Goal: Transaction & Acquisition: Subscribe to service/newsletter

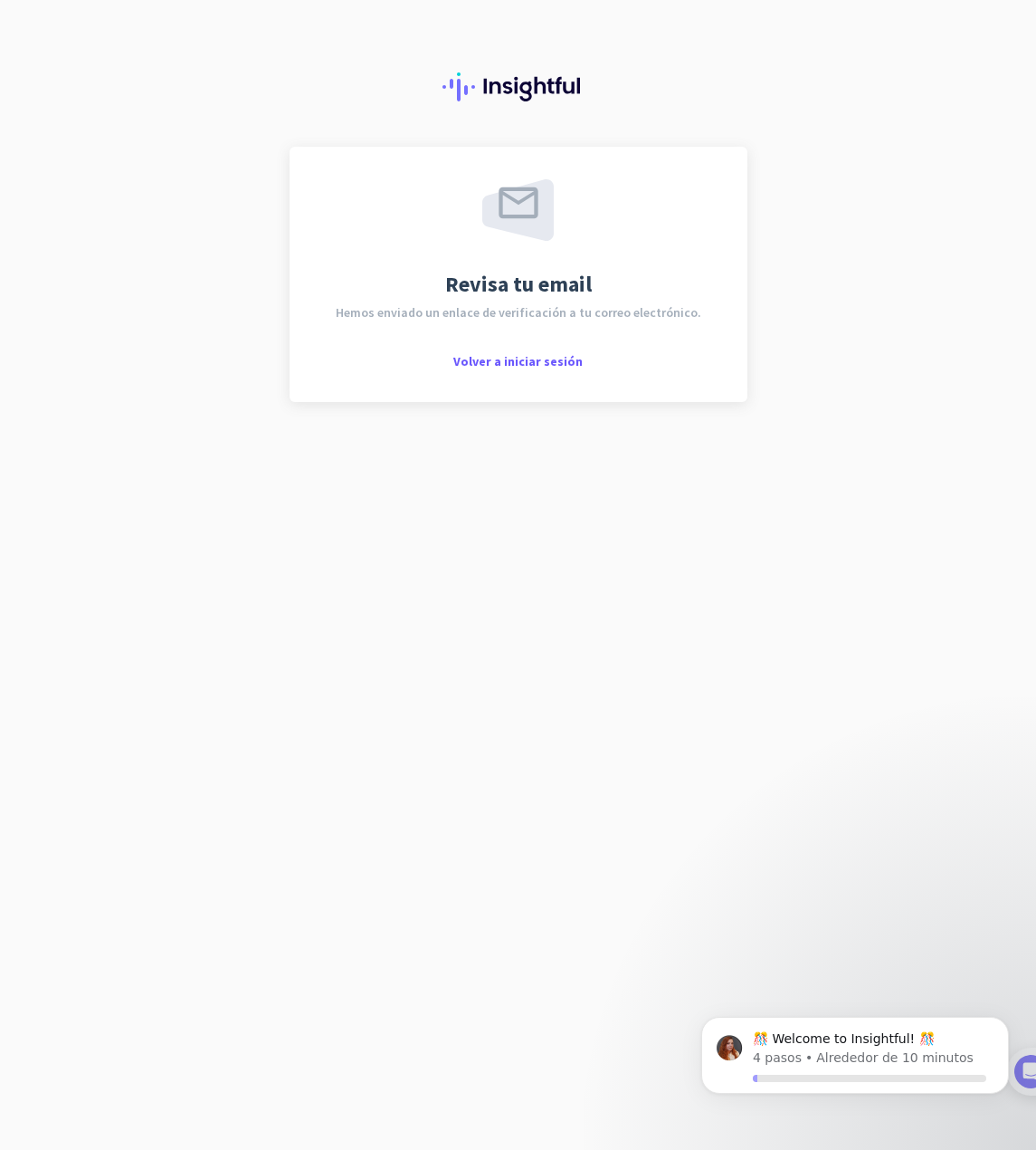
click at [454, 364] on div "Revisa tu email Hemos enviado un enlace de verificación a tu correo electrónico…" at bounding box center [518, 274] width 393 height 190
click at [534, 362] on span "Volver a iniciar sesión" at bounding box center [518, 361] width 129 height 17
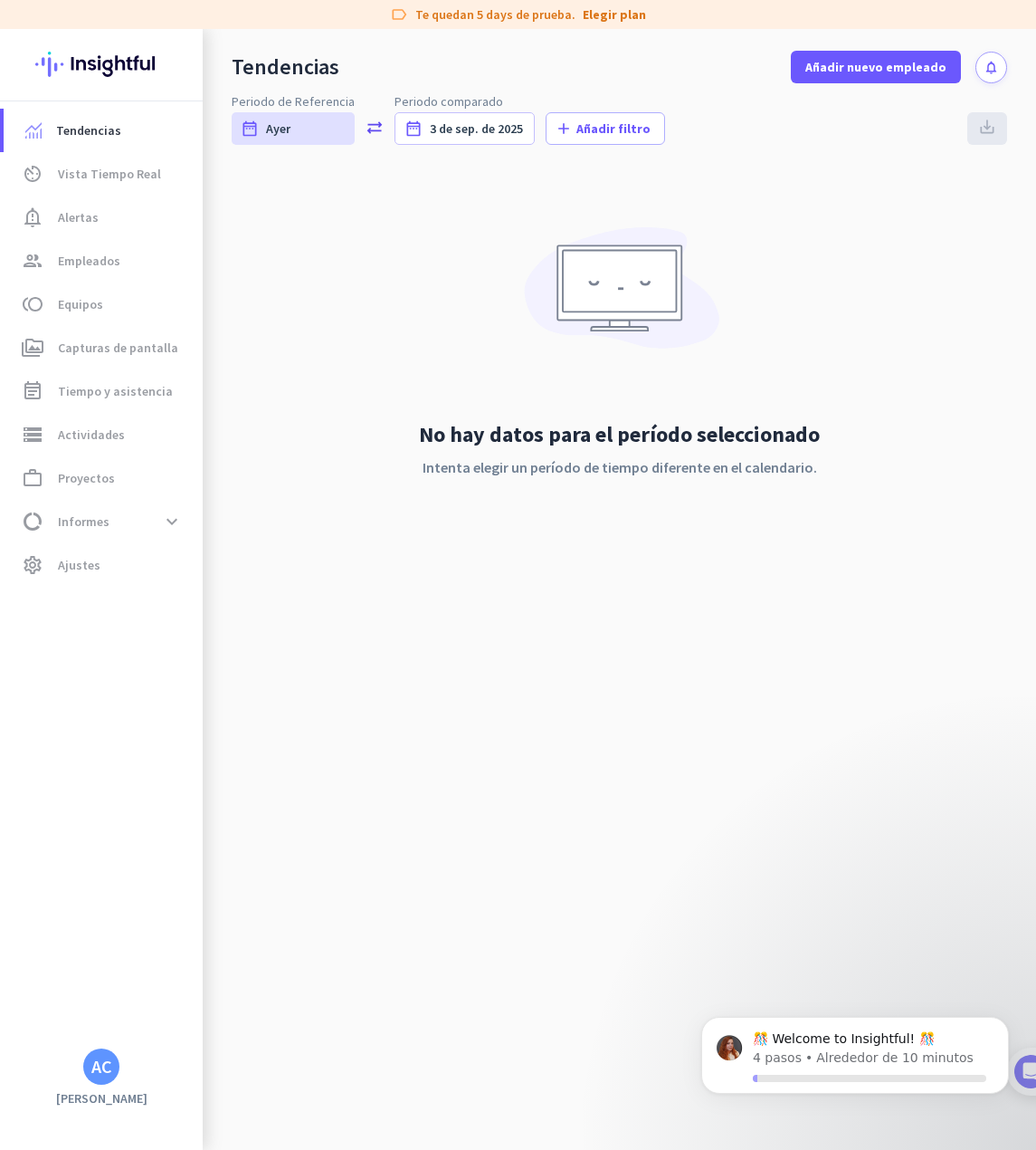
click at [543, 211] on div "No hay datos para el período seleccionado Intenta elegir un período de tiempo d…" at bounding box center [619, 368] width 776 height 400
click at [621, 14] on link "Elegir plan" at bounding box center [614, 15] width 64 height 19
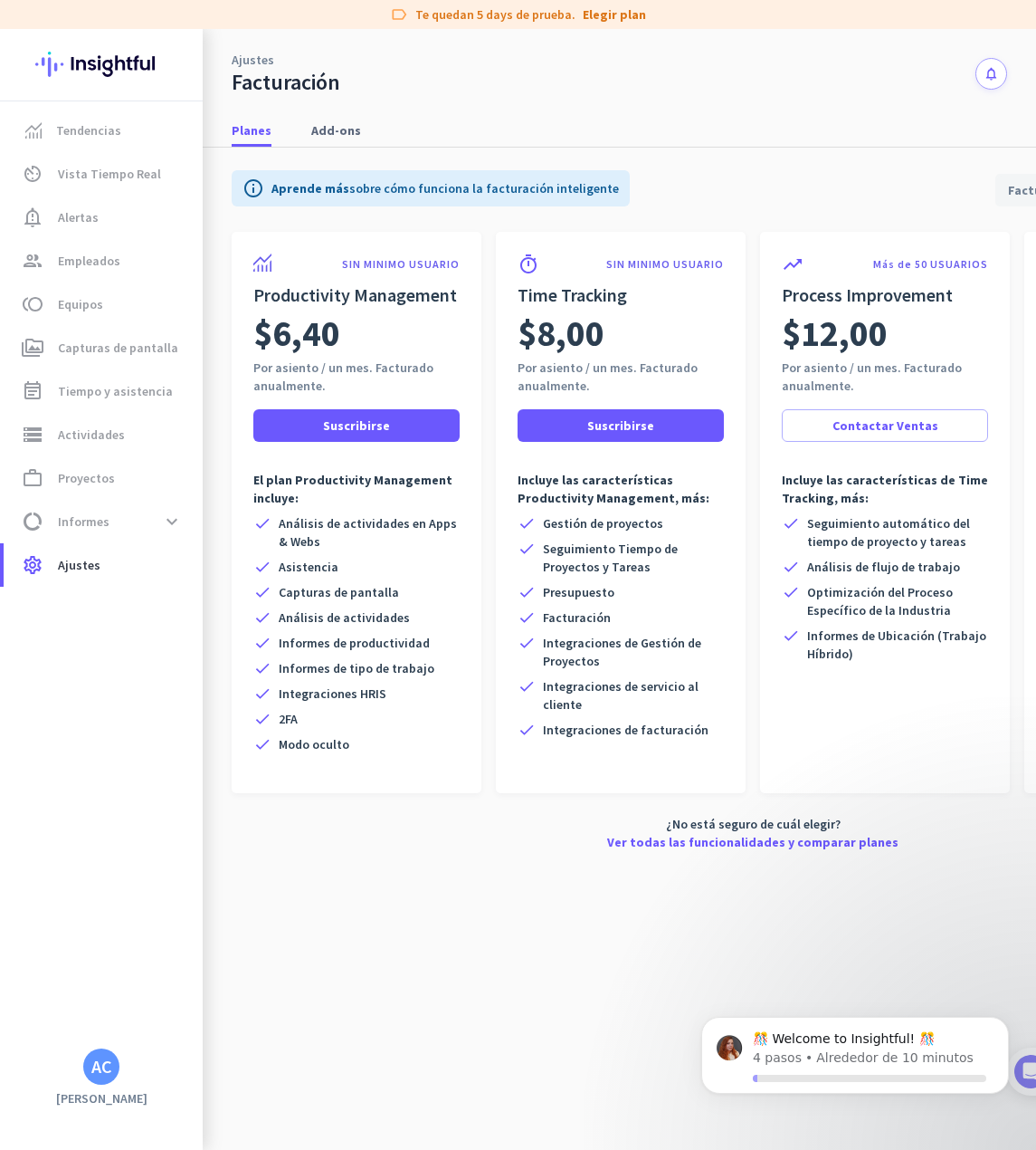
drag, startPoint x: 743, startPoint y: 1137, endPoint x: 1525, endPoint y: 2142, distance: 1273.4
click at [862, 1141] on html "🎊 Welcome to Insightful! 🎊 4 pasos • Alrededor de 10 minutos" at bounding box center [855, 1069] width 362 height 145
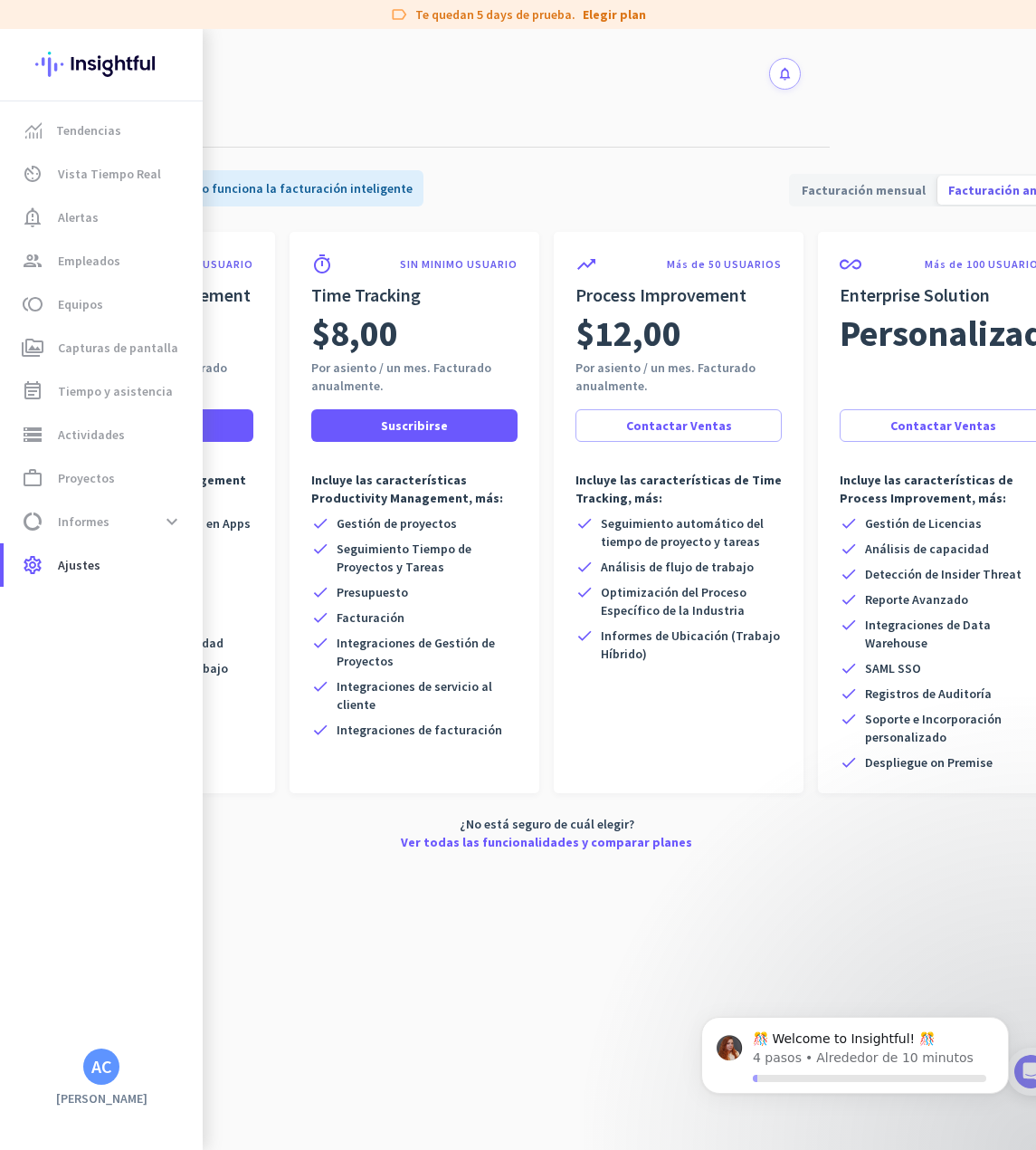
scroll to position [0, 238]
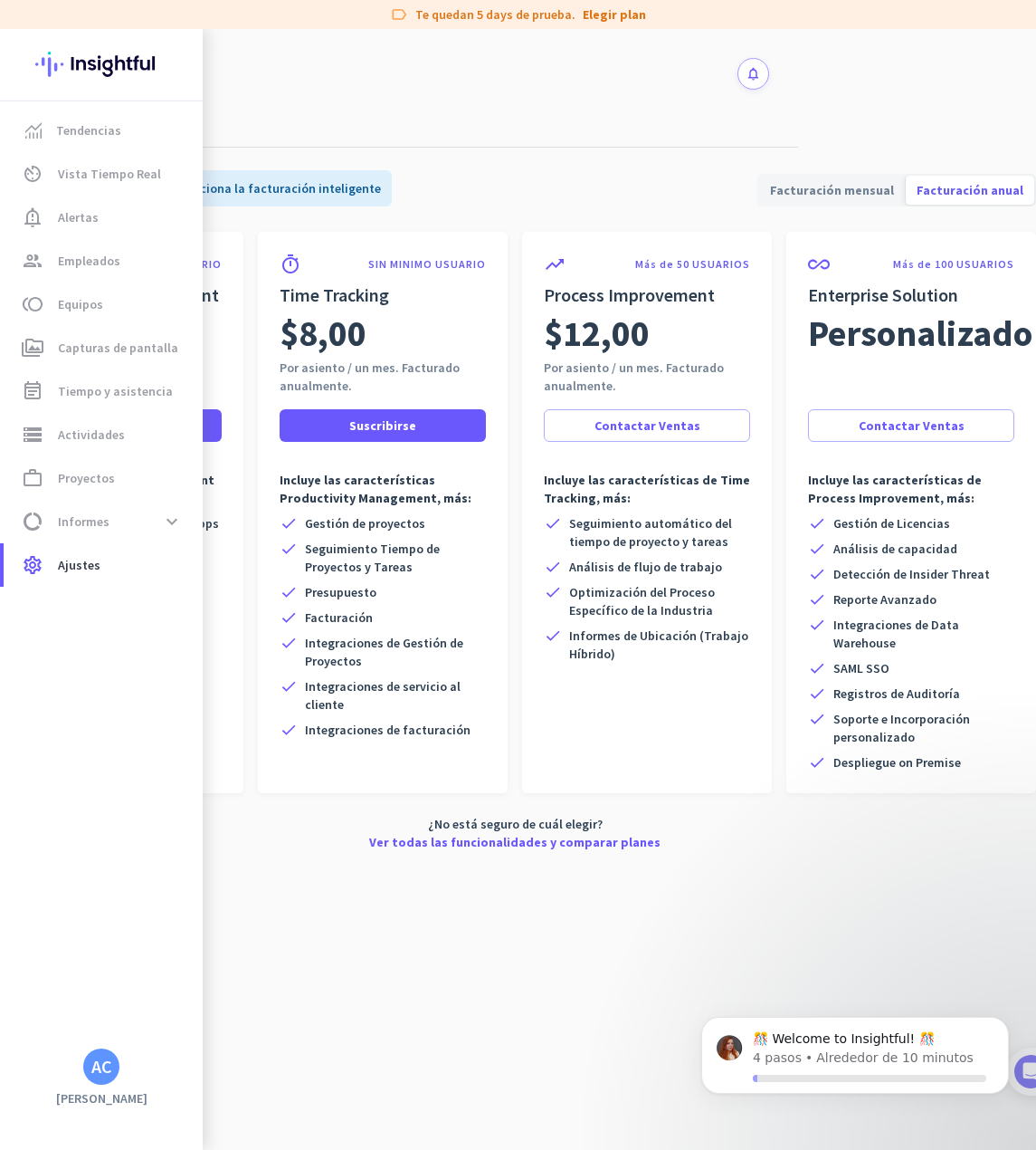
drag, startPoint x: 782, startPoint y: 1147, endPoint x: 351, endPoint y: 4, distance: 1221.6
click at [853, 180] on span "Facturación mensual" at bounding box center [832, 190] width 146 height 43
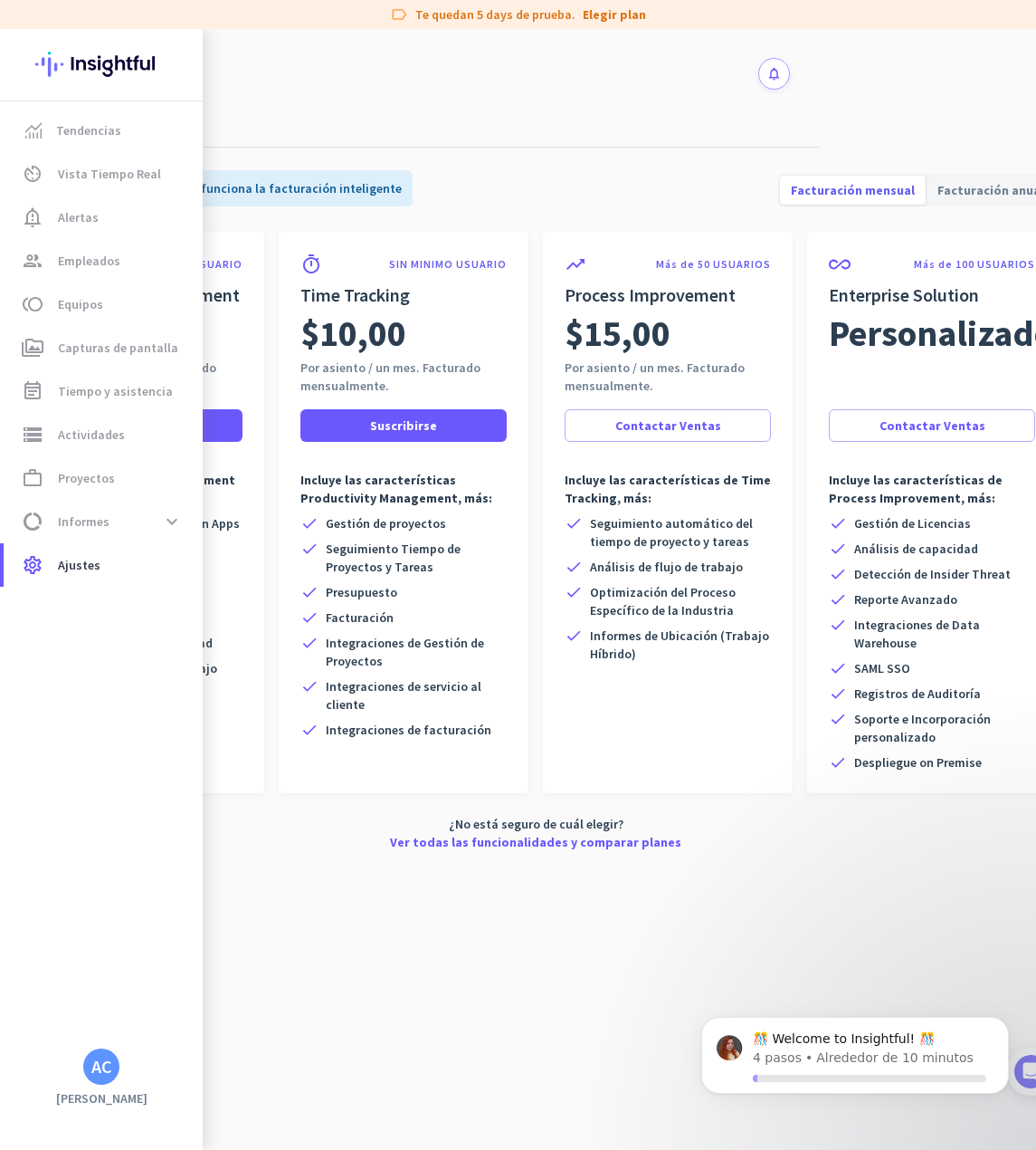
scroll to position [0, 0]
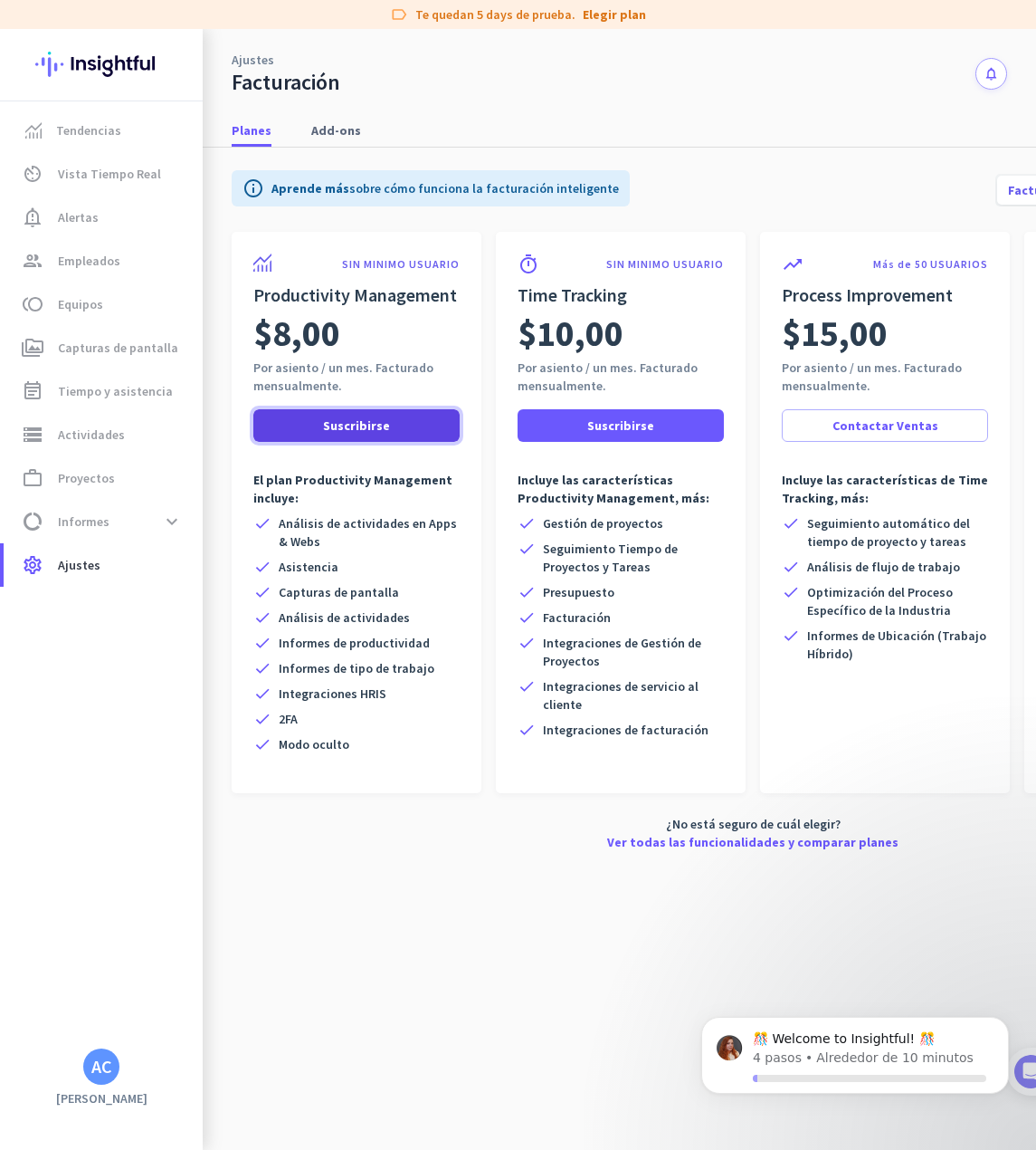
click at [361, 408] on span at bounding box center [356, 426] width 206 height 43
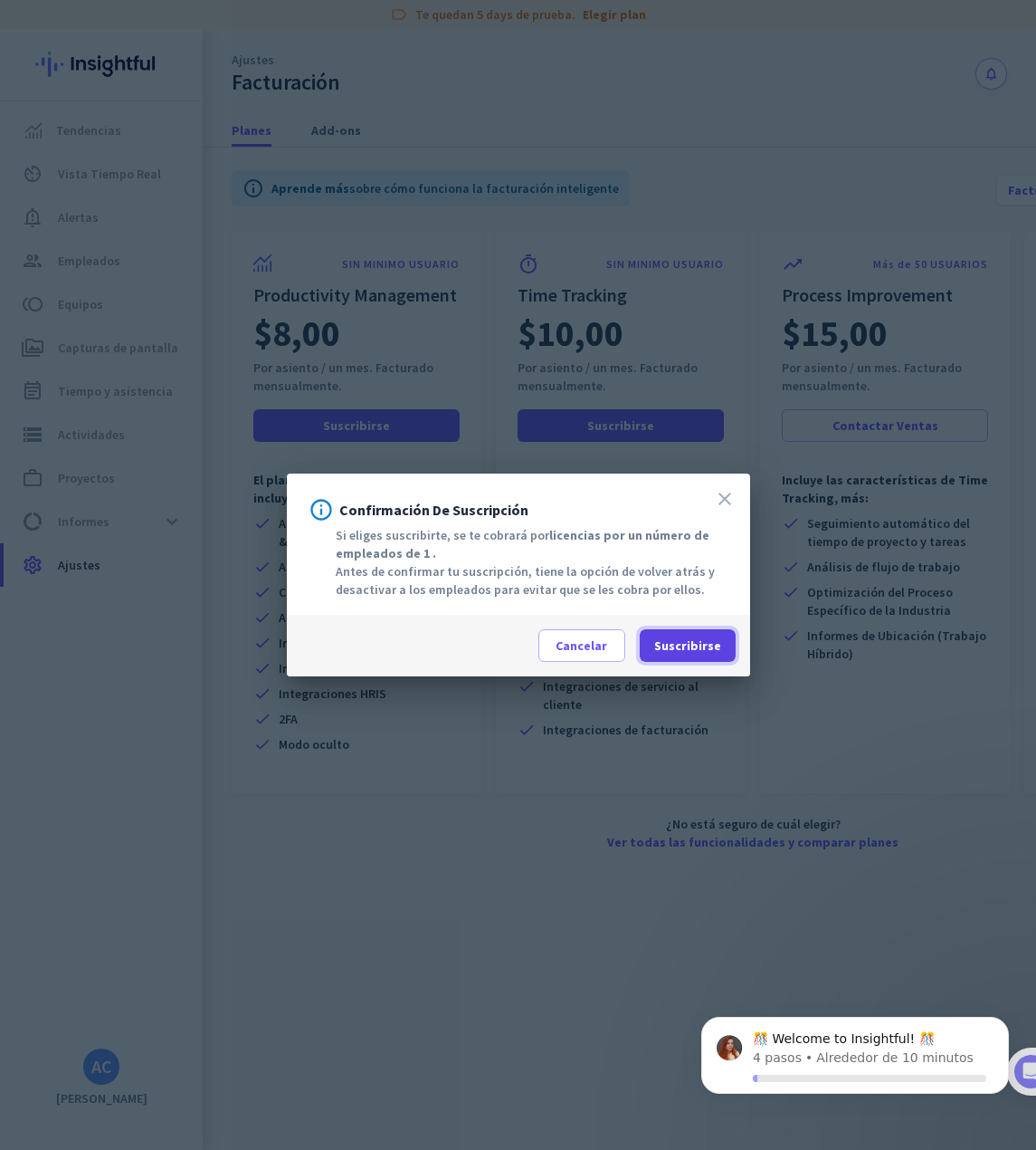
click at [707, 645] on span "Suscribirse" at bounding box center [688, 645] width 67 height 19
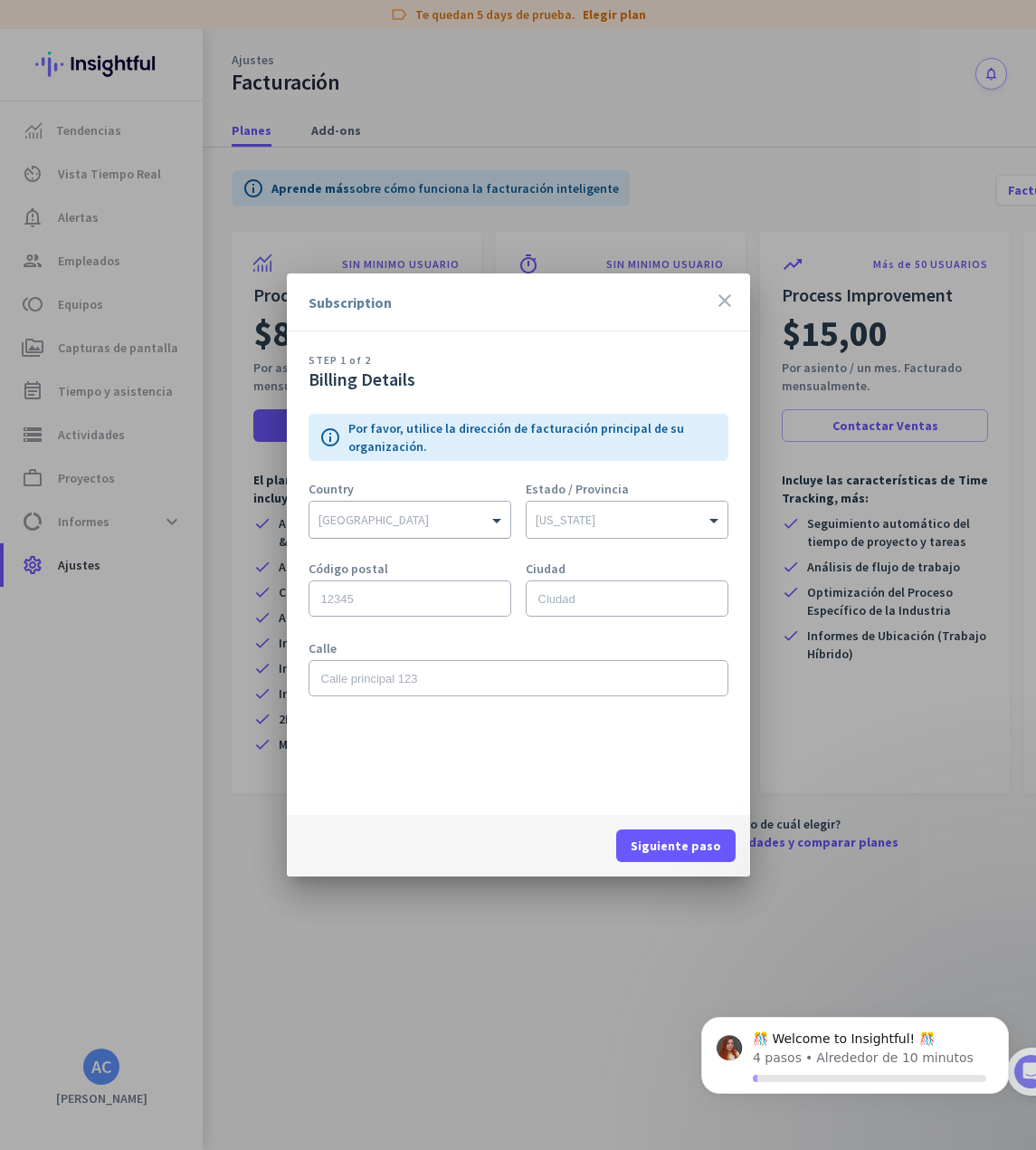
click at [435, 507] on div at bounding box center [409, 515] width 201 height 19
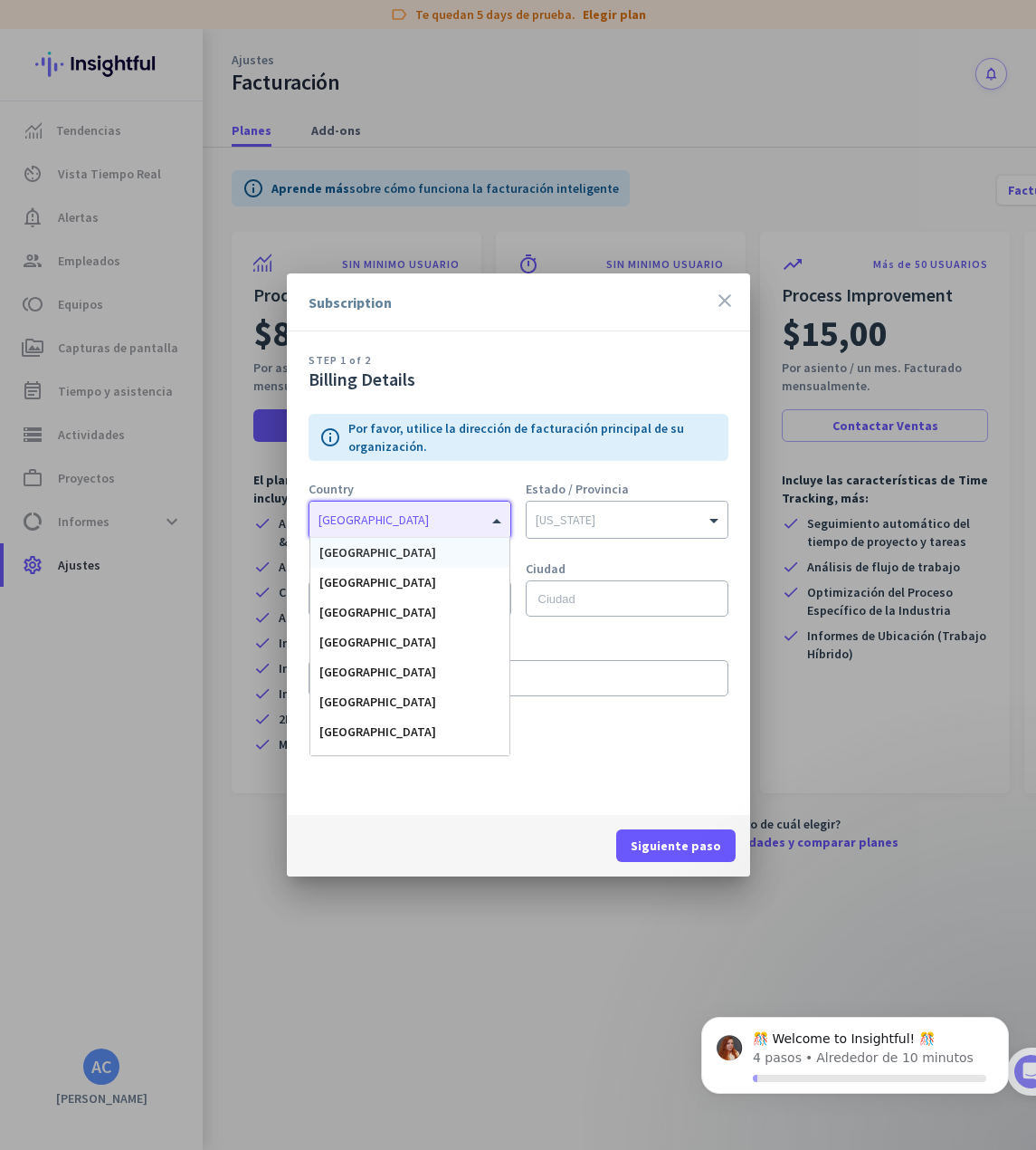
click at [446, 507] on div at bounding box center [409, 515] width 201 height 19
click at [576, 507] on div at bounding box center [626, 515] width 201 height 19
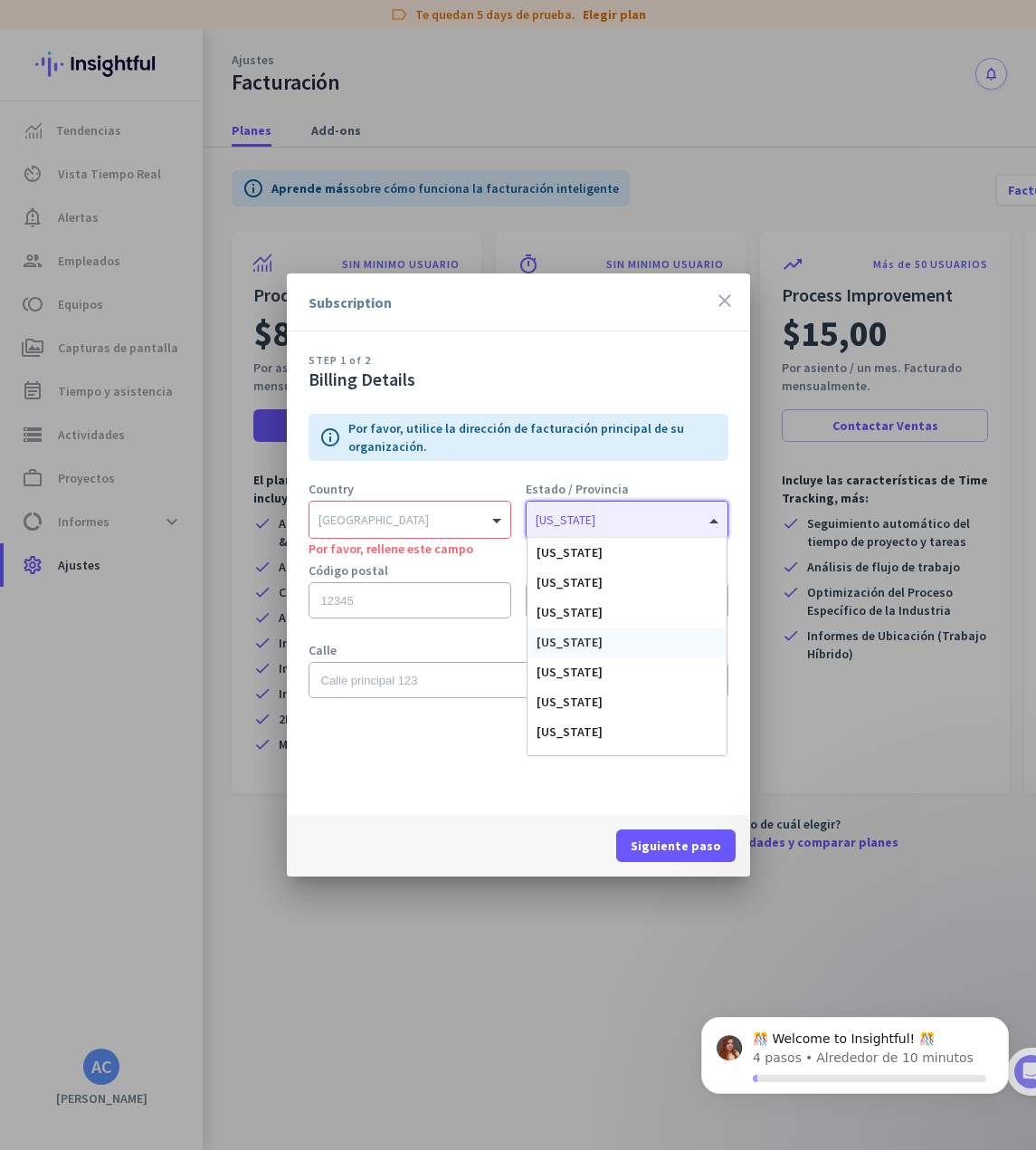
scroll to position [181, 0]
click at [568, 659] on div "[US_STATE]" at bounding box center [627, 670] width 200 height 30
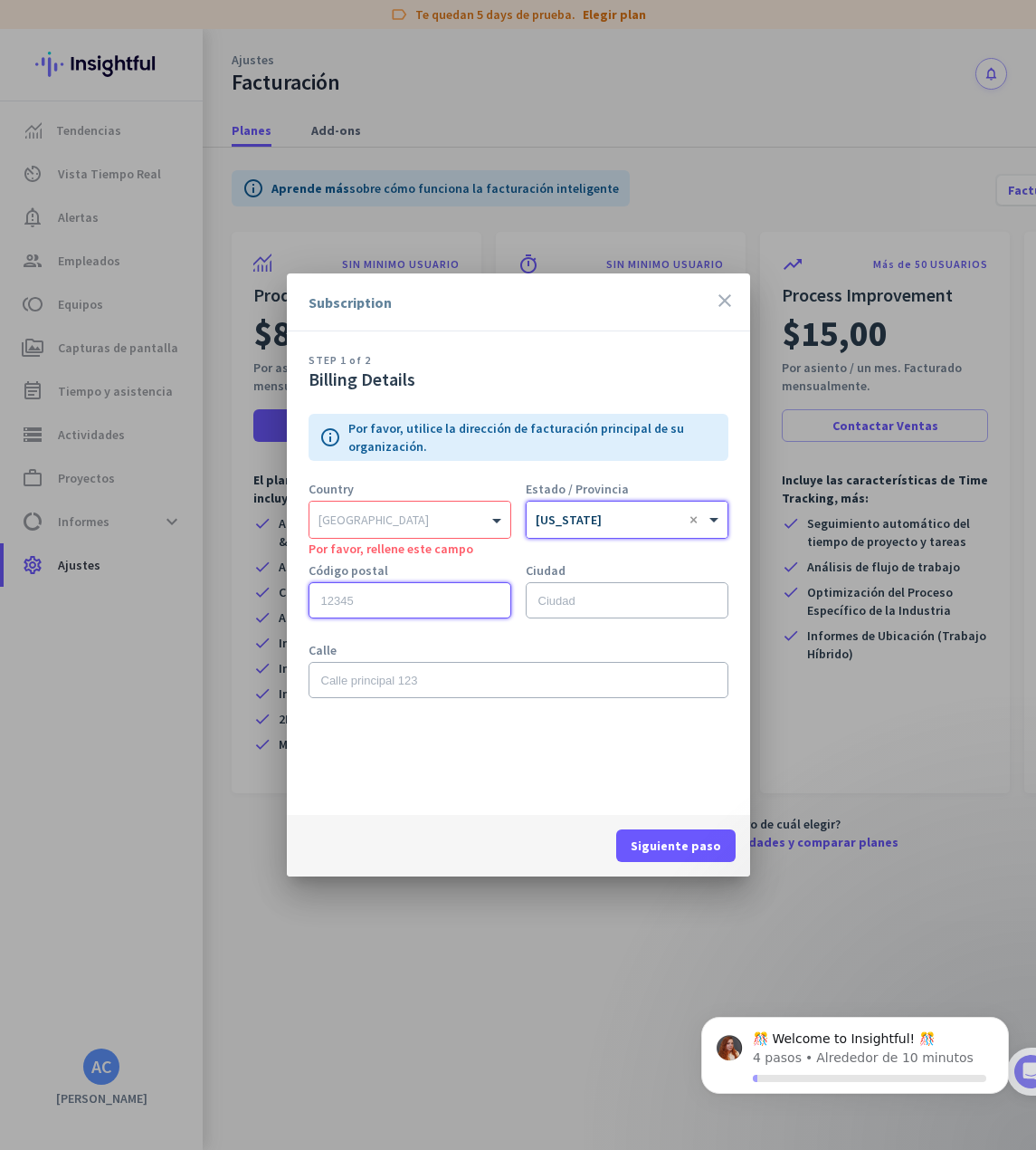
click at [406, 585] on input "text" at bounding box center [409, 600] width 203 height 36
type input "33055"
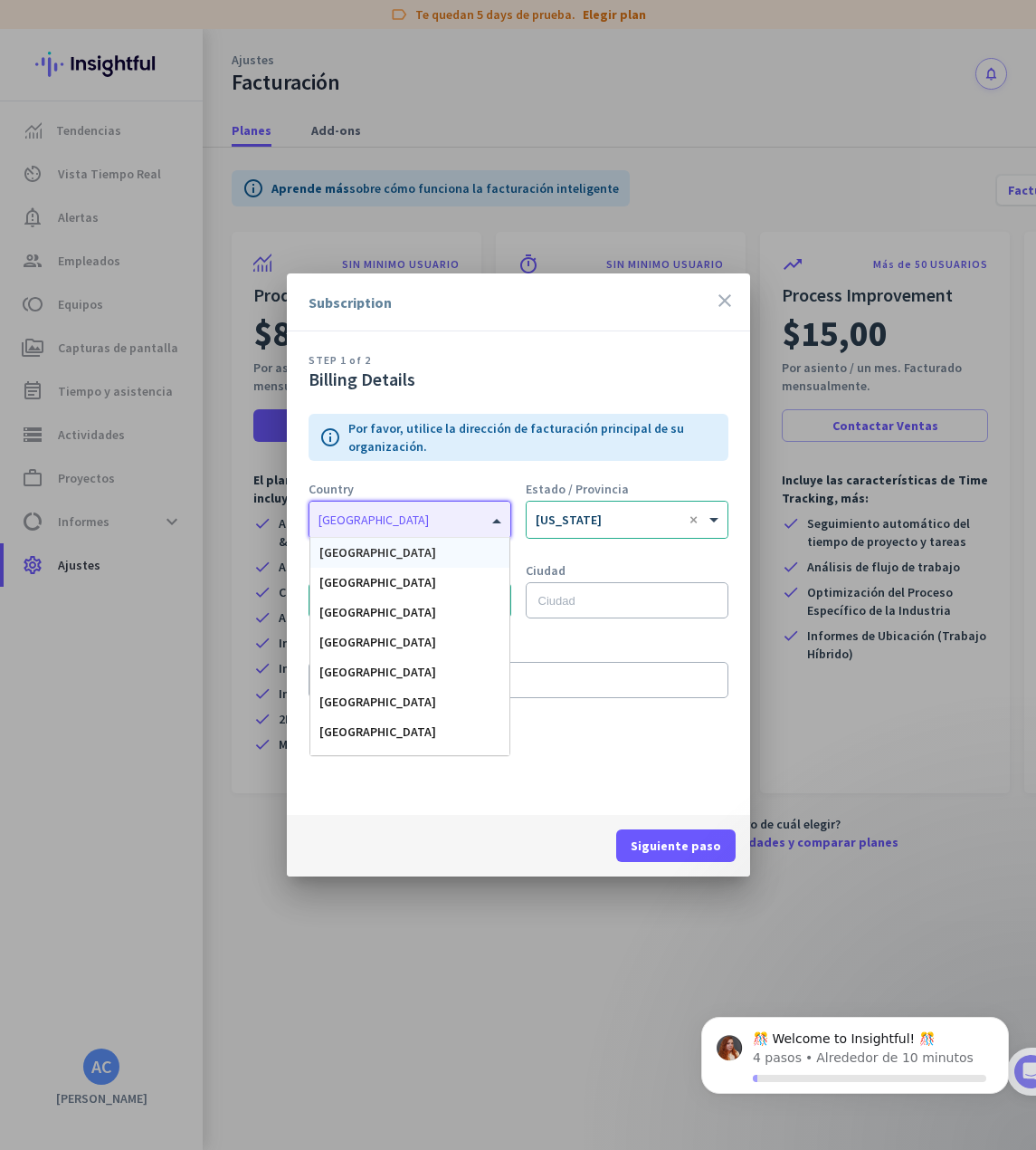
click at [477, 528] on div "[GEOGRAPHIC_DATA]" at bounding box center [409, 520] width 201 height 36
click at [459, 550] on div "[GEOGRAPHIC_DATA]" at bounding box center [410, 553] width 200 height 30
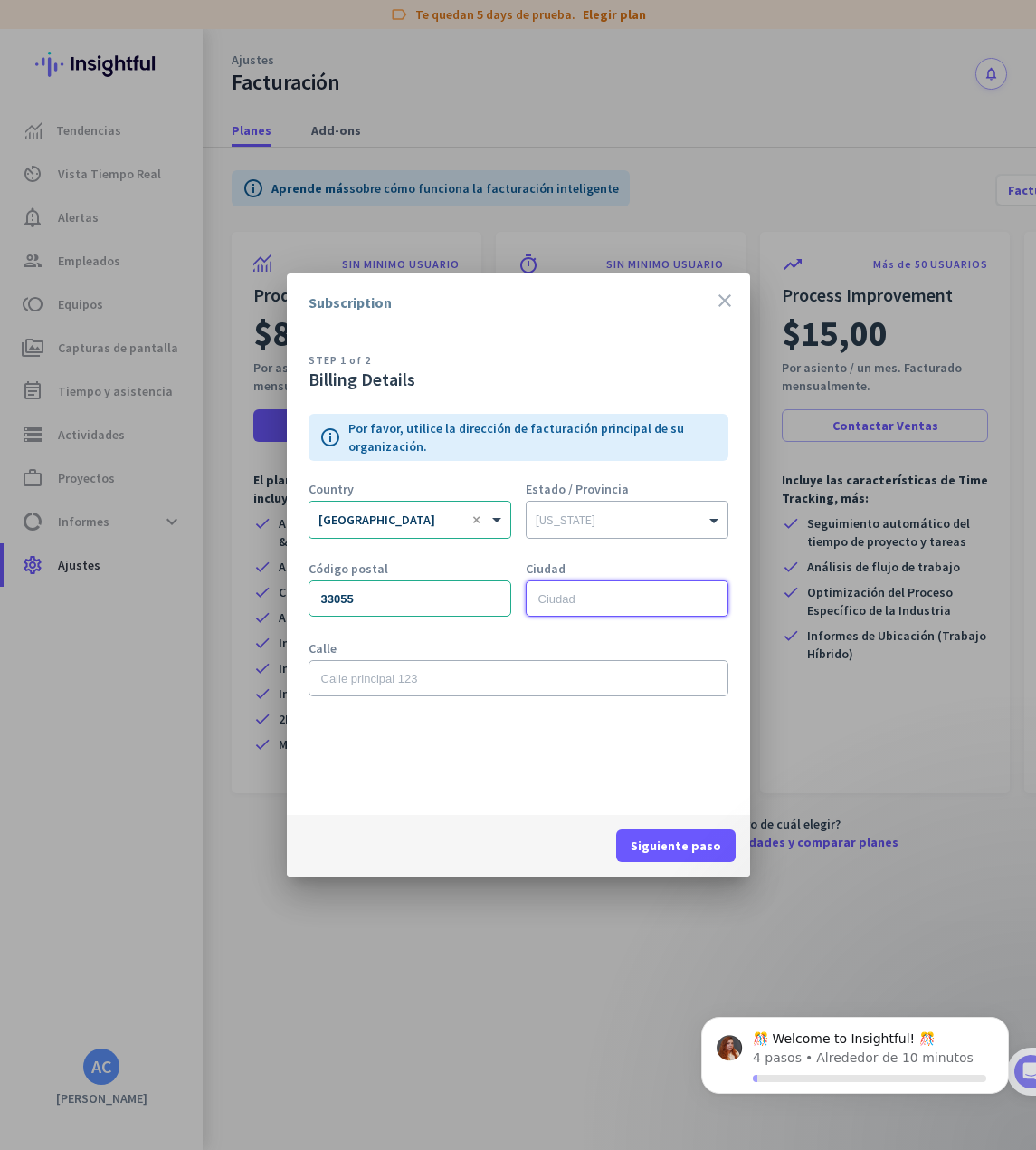
click at [581, 588] on input "text" at bounding box center [626, 598] width 203 height 36
type input "[GEOGRAPHIC_DATA]"
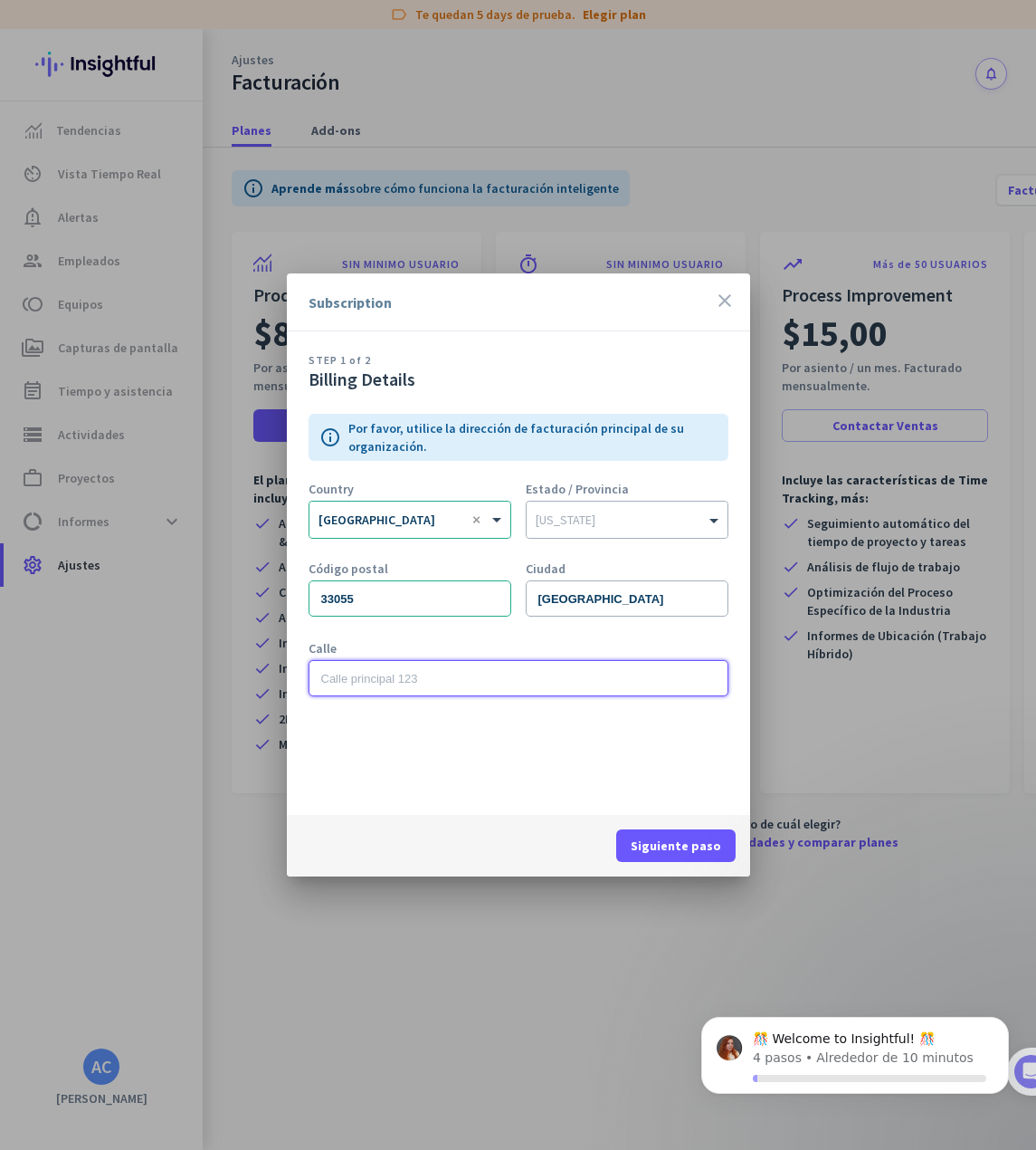
click at [458, 683] on input "text" at bounding box center [518, 677] width 420 height 36
type input "[STREET_ADDRESS]"
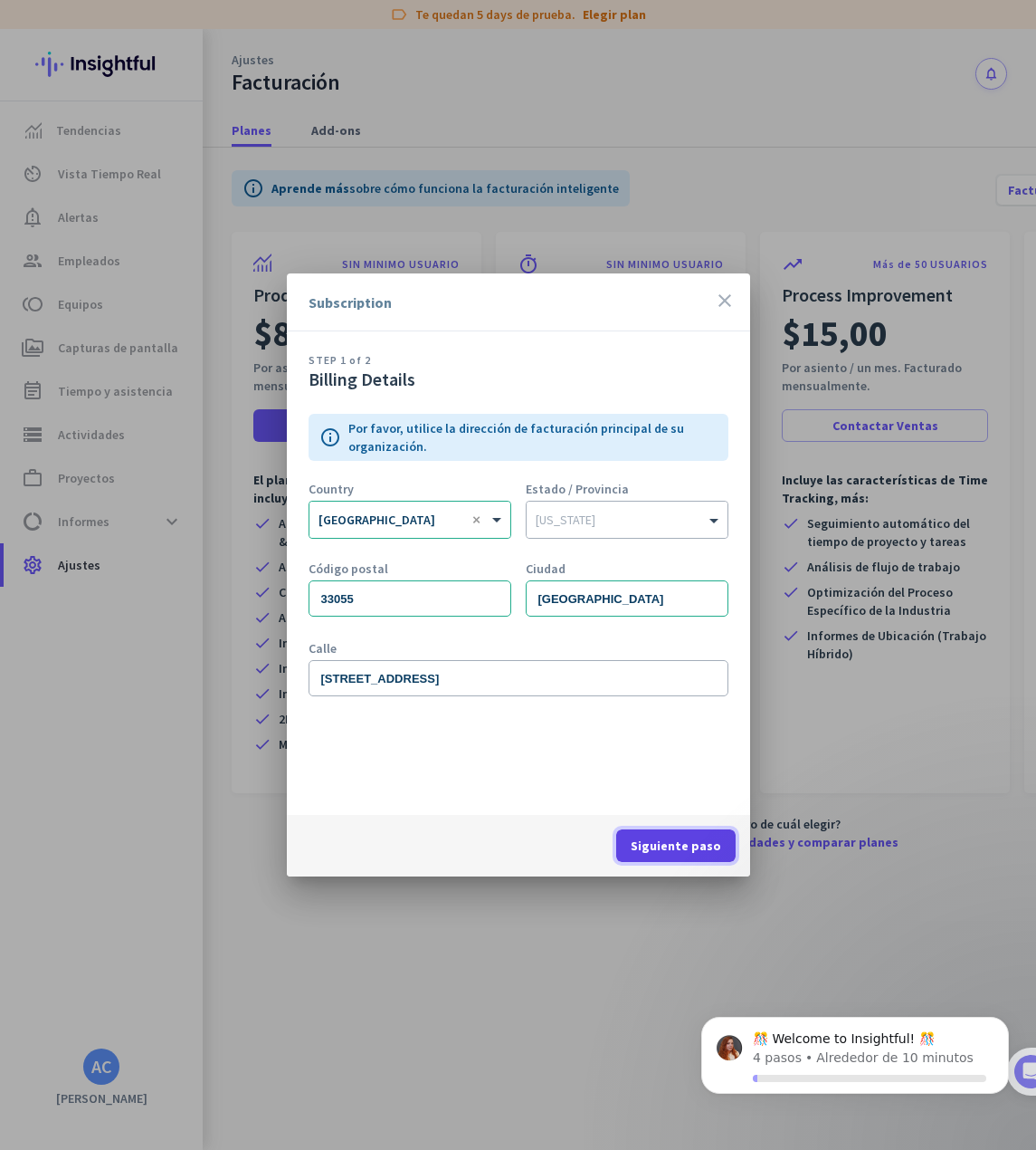
click at [681, 845] on span "Siguiente paso" at bounding box center [676, 846] width 91 height 19
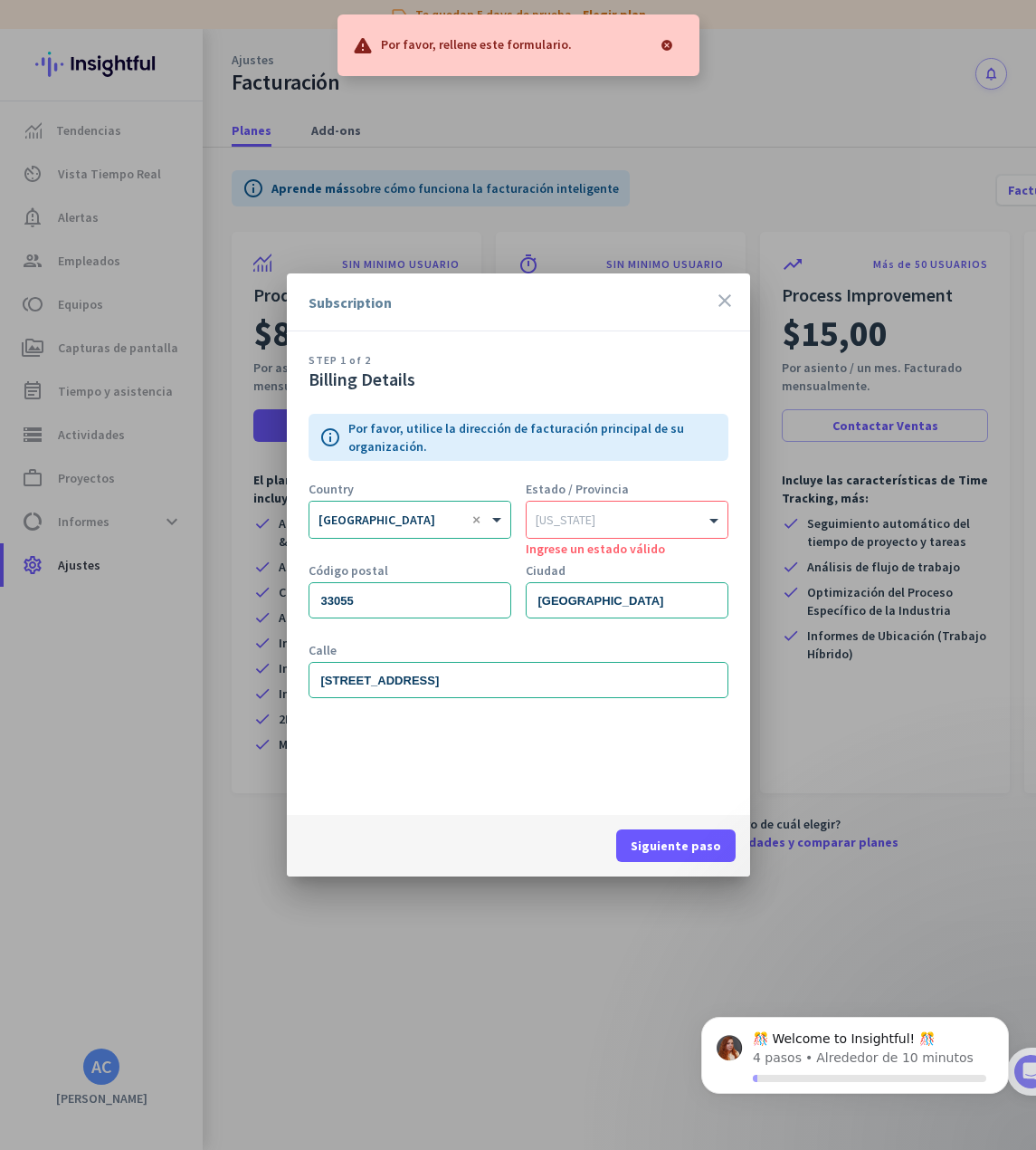
click at [565, 540] on span "Ingrese un estado válido" at bounding box center [595, 548] width 139 height 17
click at [587, 526] on div "[US_STATE]" at bounding box center [615, 520] width 178 height 17
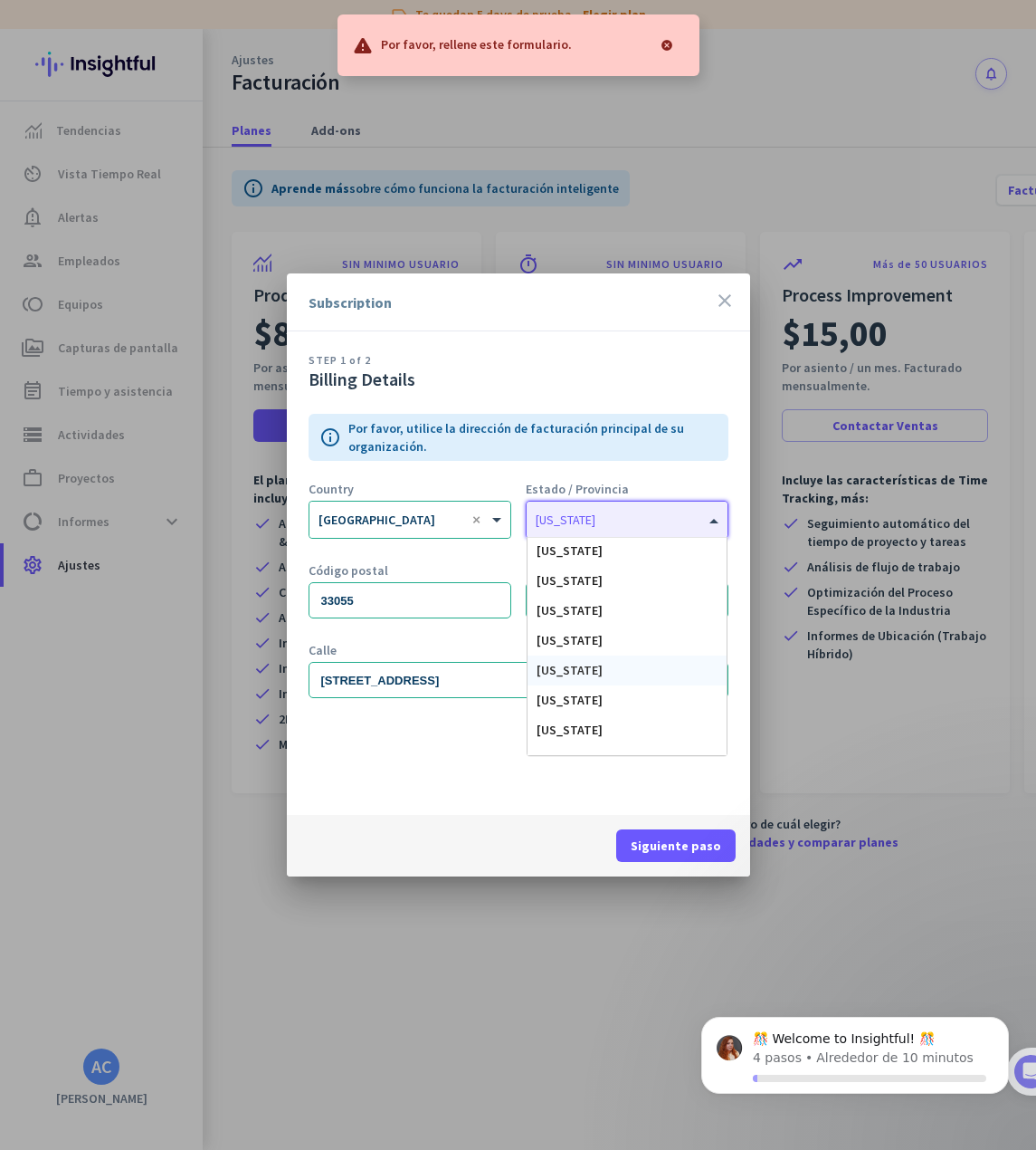
click at [572, 676] on span "[US_STATE]" at bounding box center [570, 669] width 67 height 17
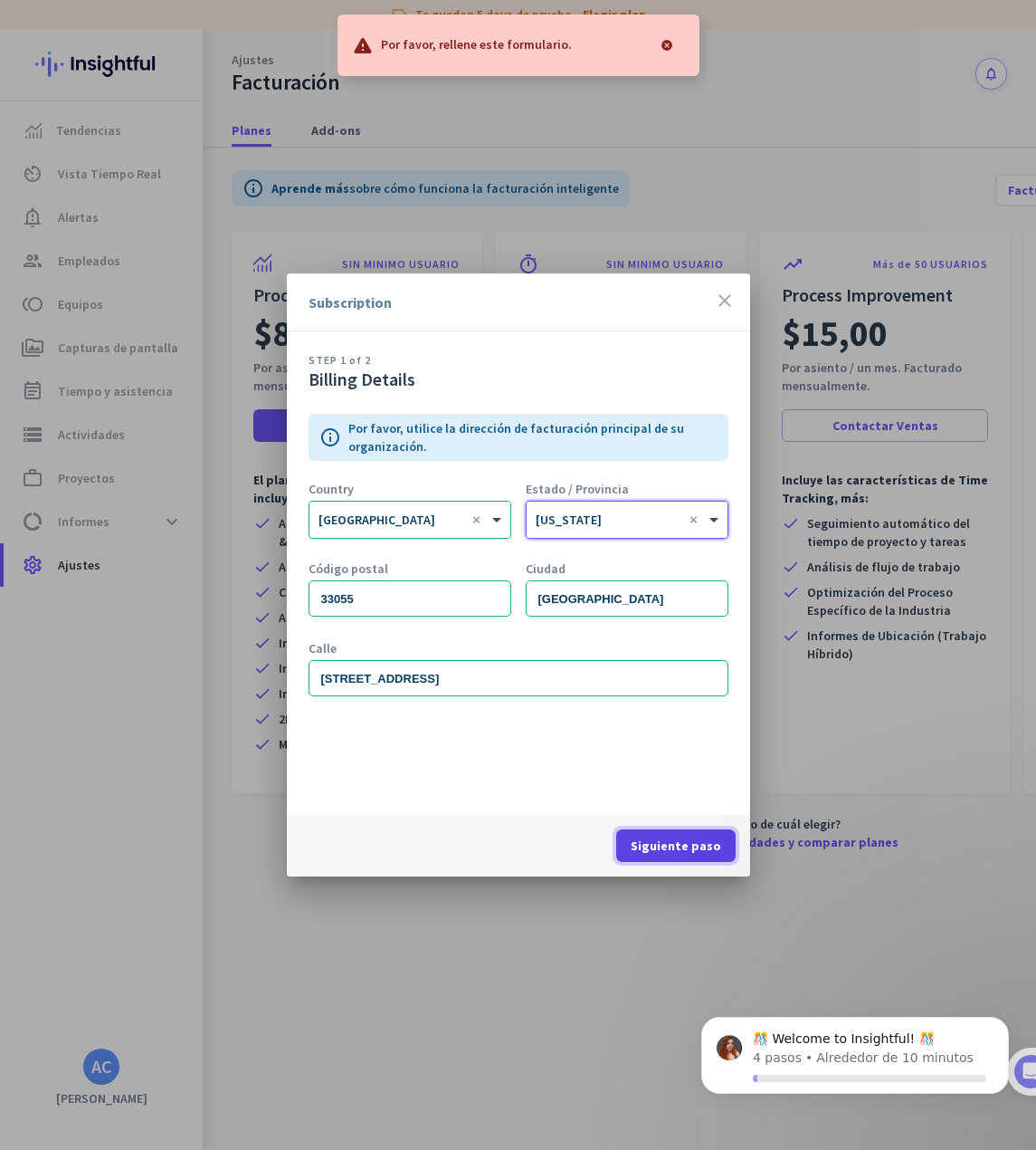
click at [685, 841] on span "Siguiente paso" at bounding box center [676, 846] width 91 height 19
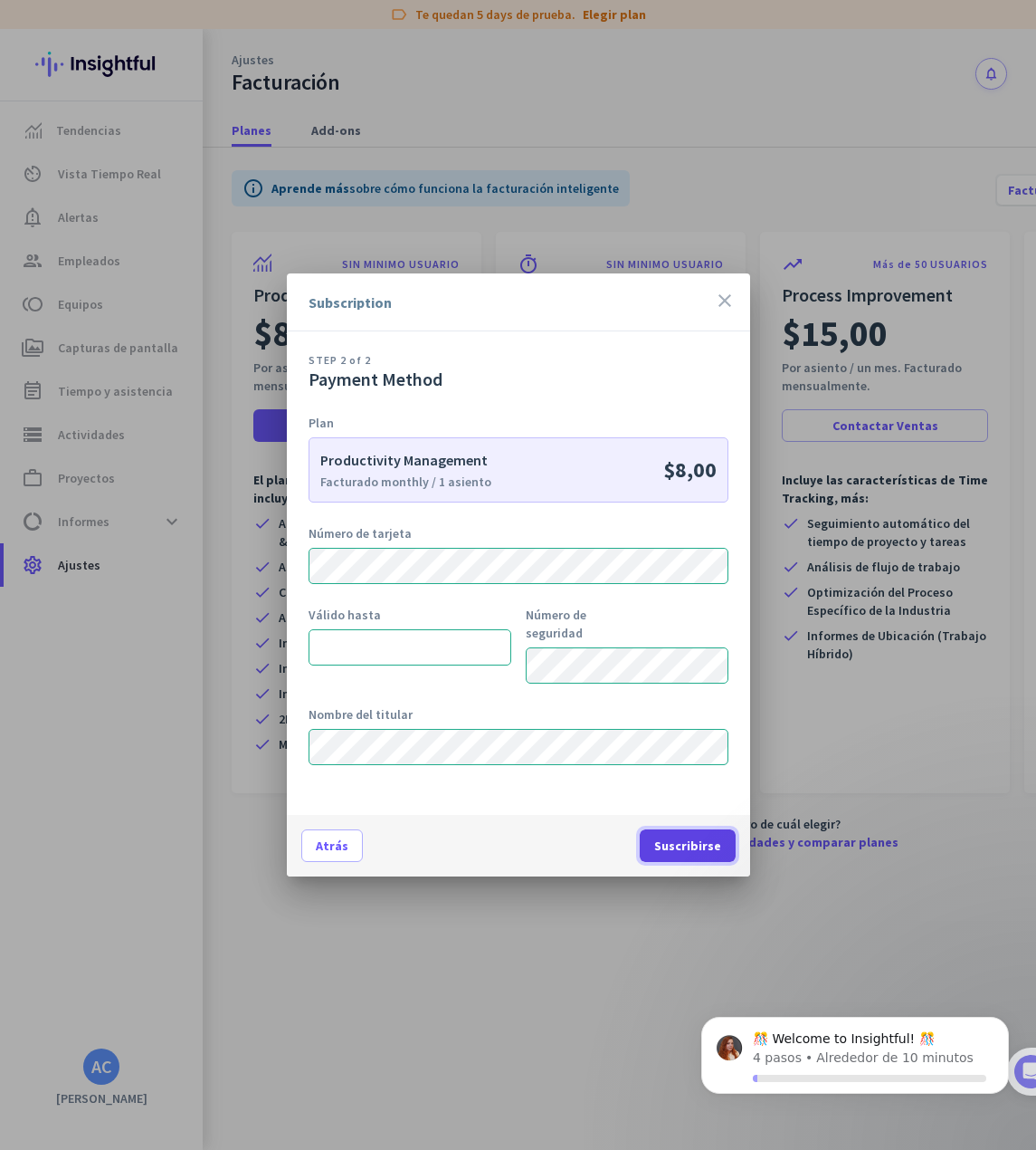
click at [682, 854] on span at bounding box center [688, 846] width 96 height 43
drag, startPoint x: 42, startPoint y: 238, endPoint x: 535, endPoint y: 159, distance: 499.3
click at [69, 229] on div at bounding box center [518, 575] width 1036 height 1150
click at [690, 853] on span "Suscribirse" at bounding box center [688, 846] width 67 height 19
click at [267, 553] on div "Subscription close STEP 2 of 2 Payment Method Plan Productivity Management Fact…" at bounding box center [518, 575] width 1036 height 1150
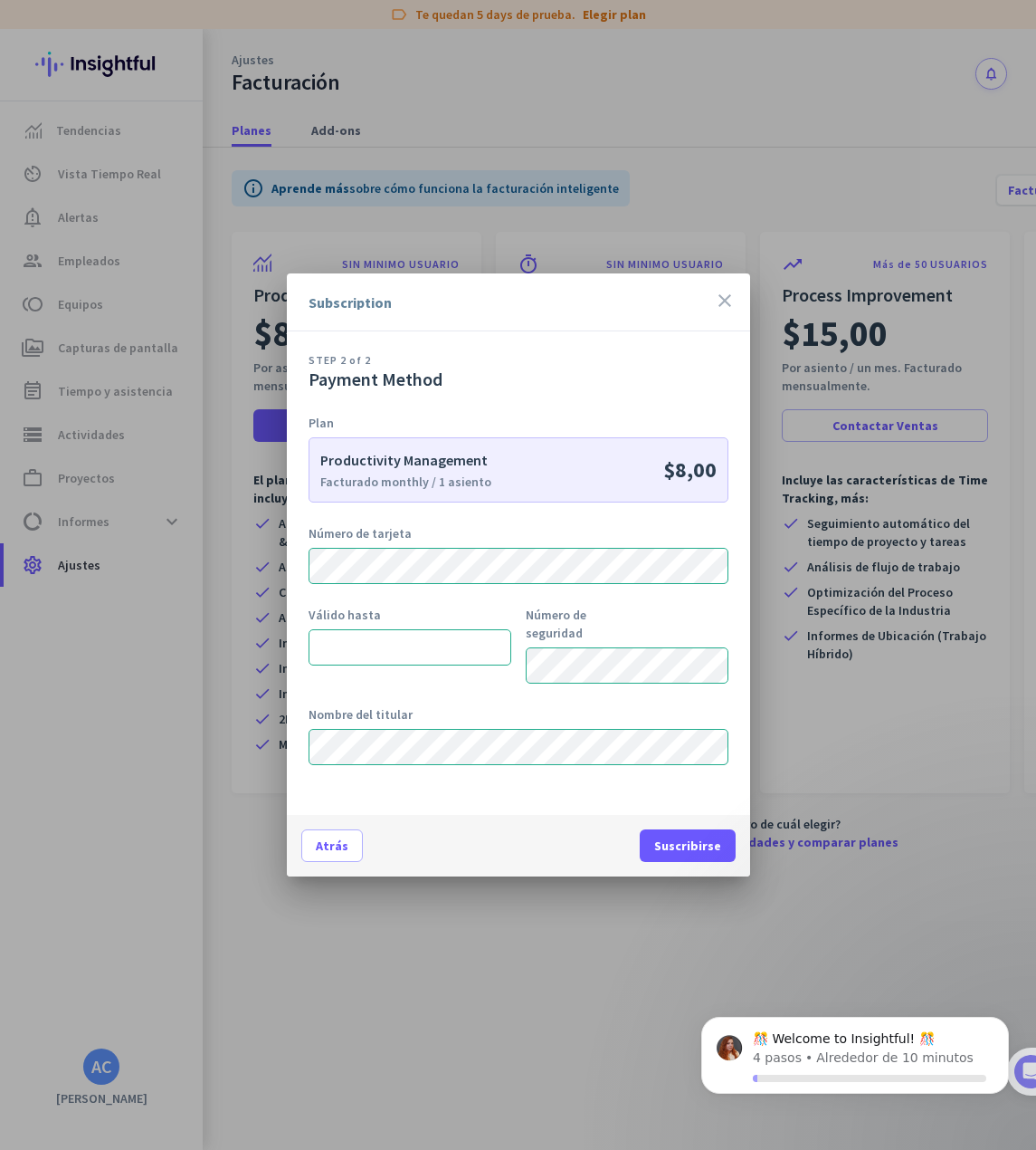
click at [505, 681] on div "Válido hasta Número de seguridad ayuda a" at bounding box center [518, 647] width 420 height 83
click at [695, 832] on span at bounding box center [688, 846] width 96 height 43
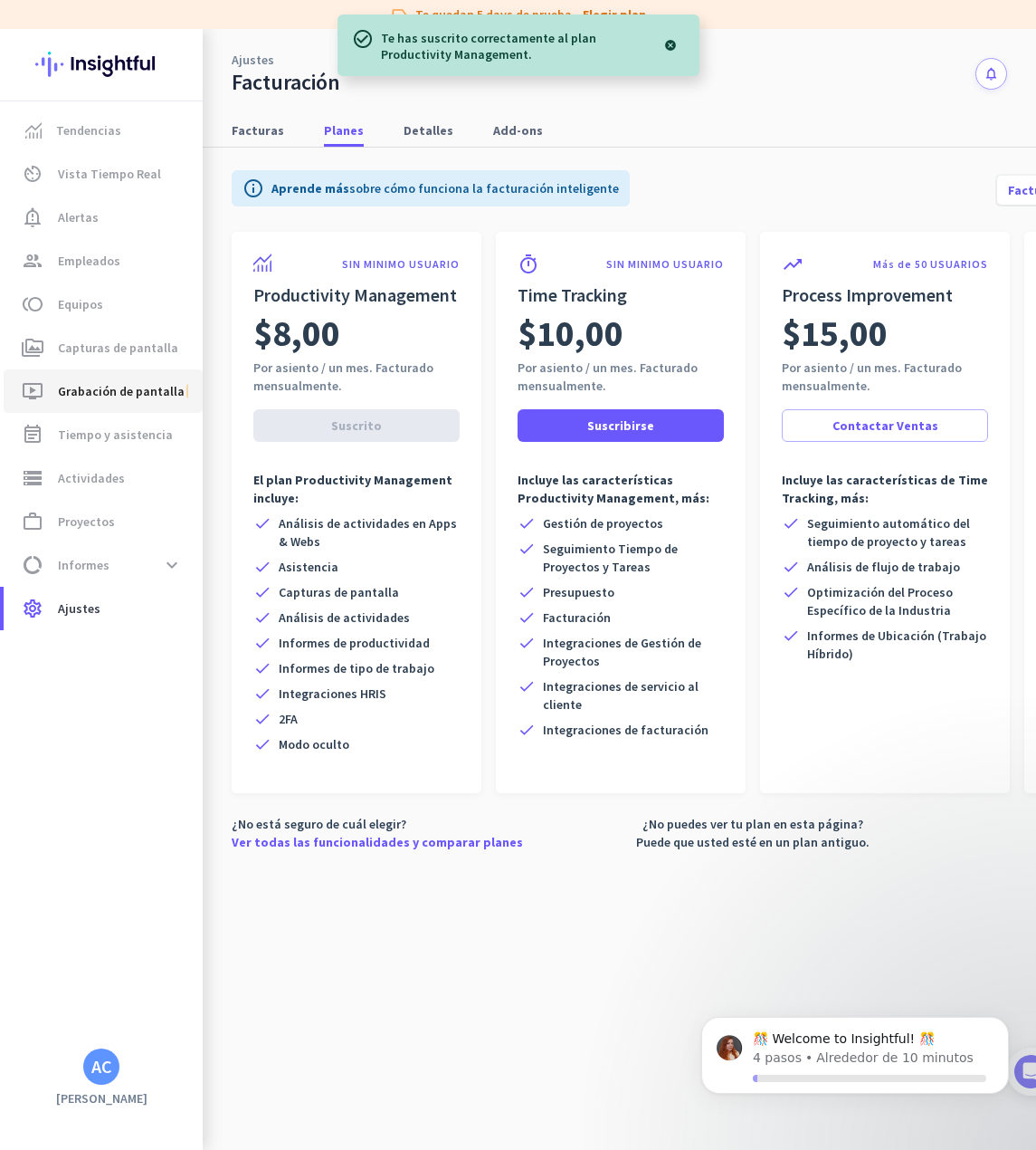
click at [66, 393] on span "Grabación de pantalla" at bounding box center [121, 391] width 127 height 22
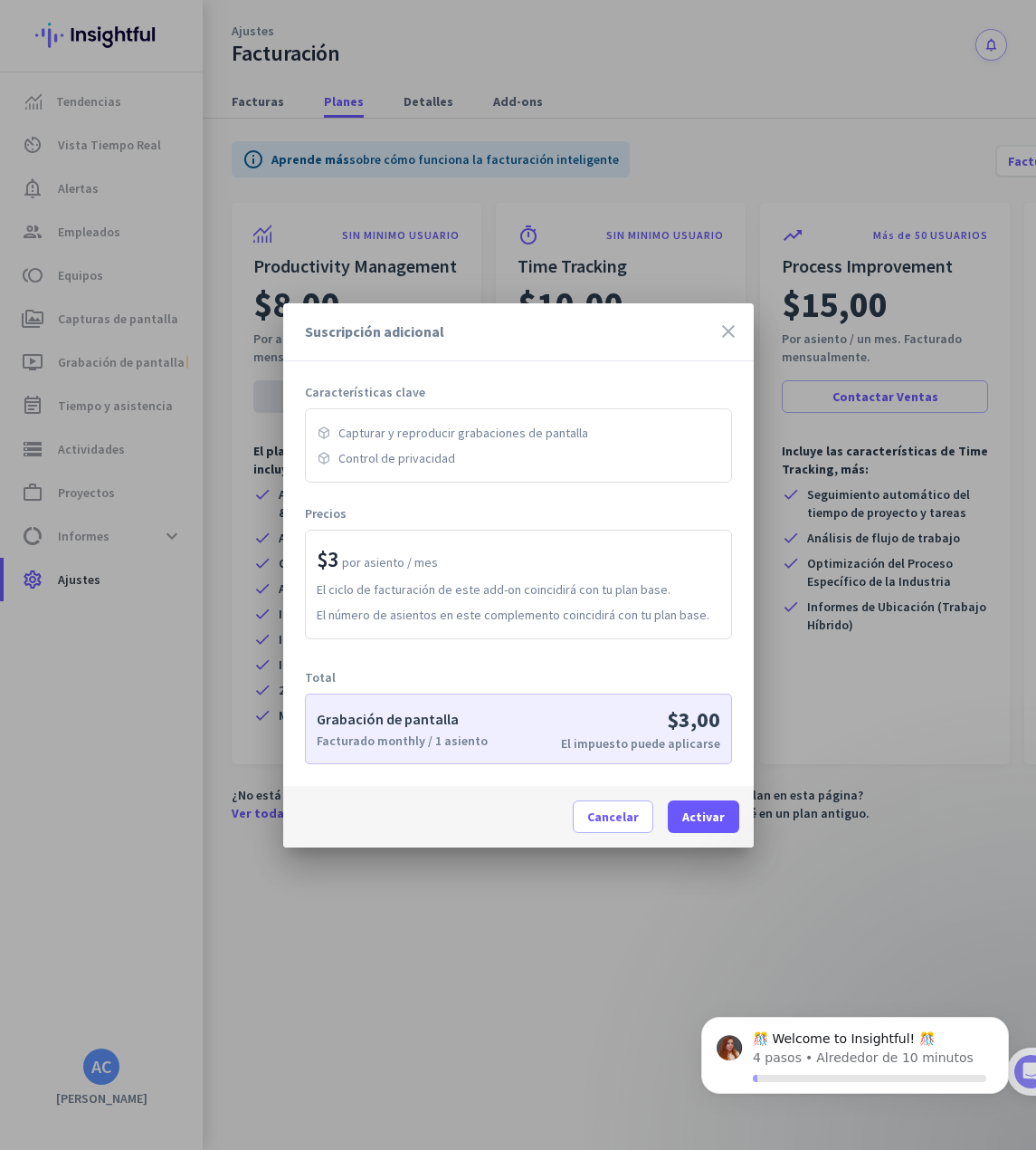
click at [330, 440] on div "Capturar y reproducir grabaciones de pantalla Control de privacidad" at bounding box center [518, 445] width 428 height 74
click at [607, 828] on span at bounding box center [613, 816] width 78 height 43
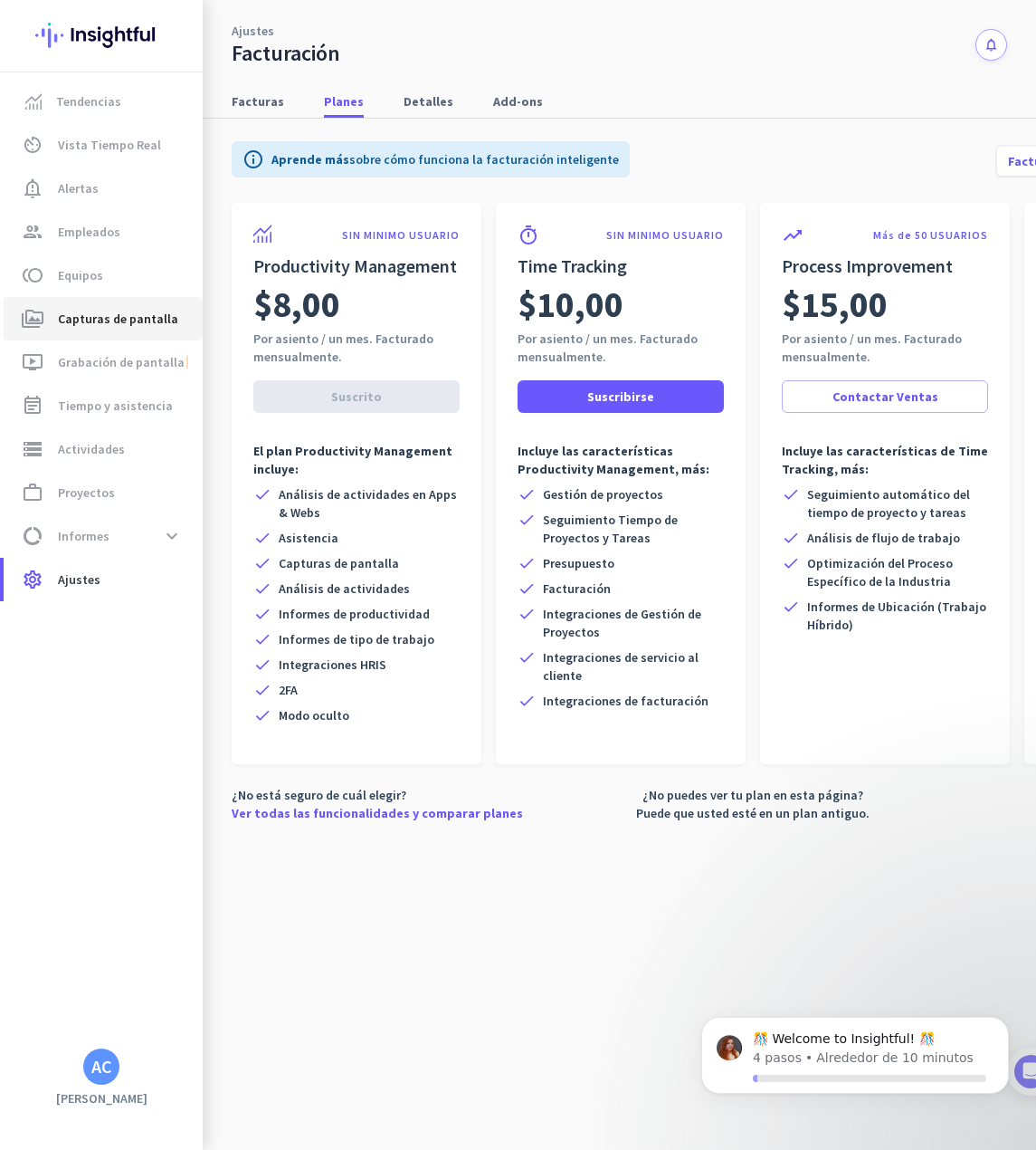
click at [139, 324] on span "Capturas de pantalla" at bounding box center [117, 319] width 120 height 22
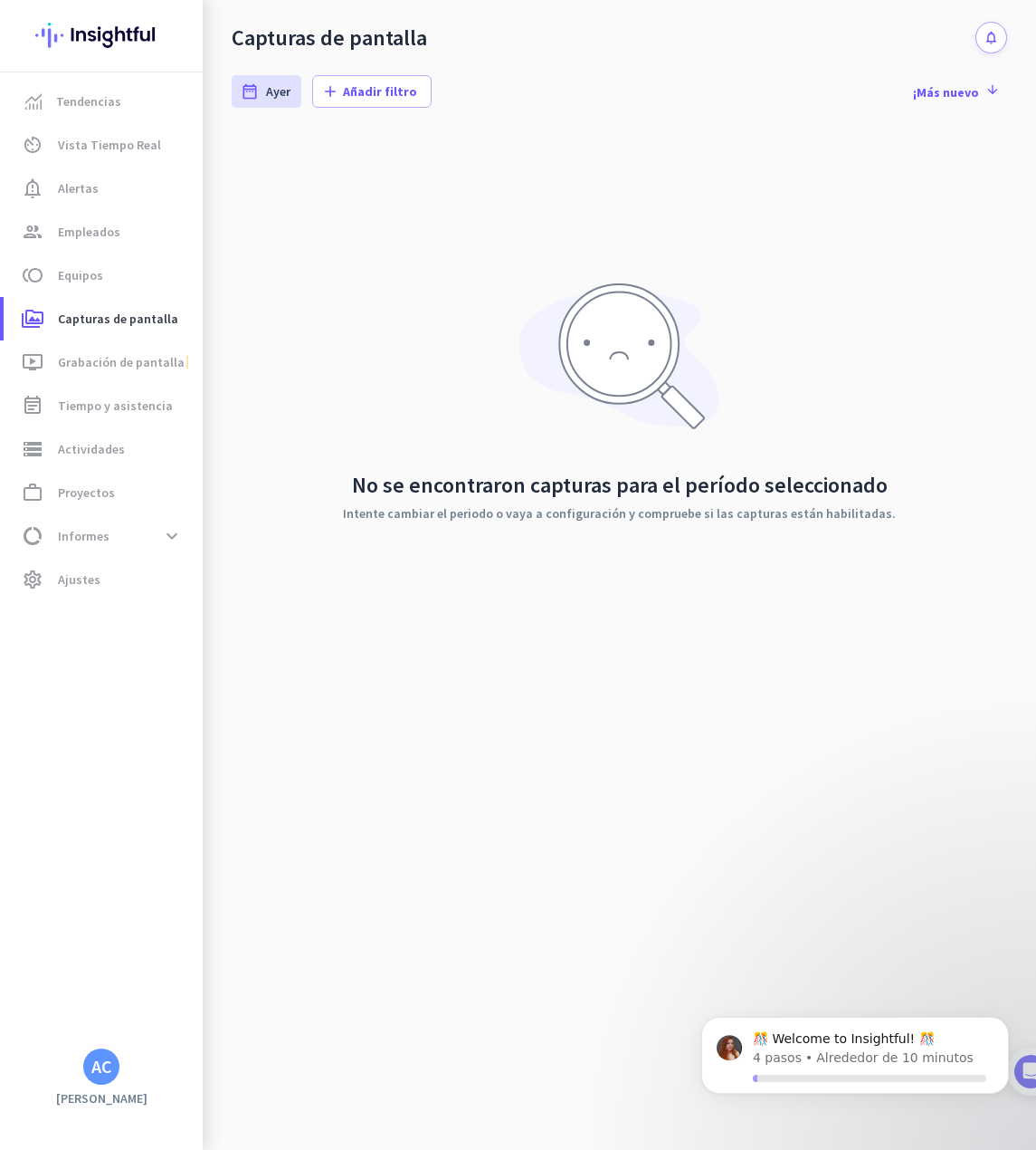
drag, startPoint x: 393, startPoint y: 214, endPoint x: 342, endPoint y: 168, distance: 68.7
click at [394, 214] on div "No se encontraron capturas para el período seleccionado Intente cambiar el peri…" at bounding box center [619, 400] width 776 height 543
click at [147, 249] on link "group Empleados" at bounding box center [104, 232] width 200 height 43
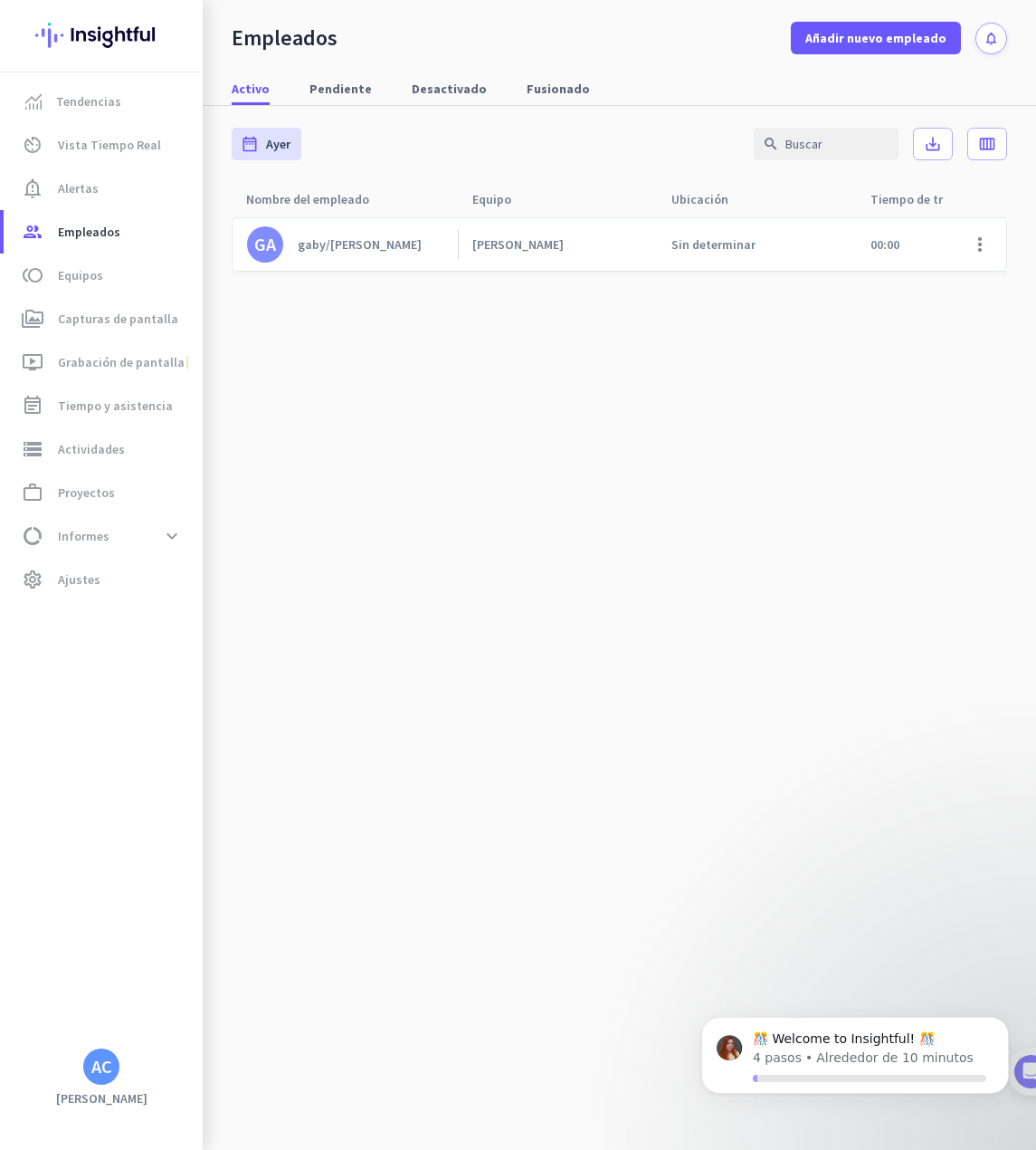
click at [624, 253] on div "[PERSON_NAME]" at bounding box center [558, 245] width 200 height 53
click at [995, 253] on span at bounding box center [980, 245] width 43 height 43
click at [897, 276] on span "Editar" at bounding box center [883, 282] width 34 height 17
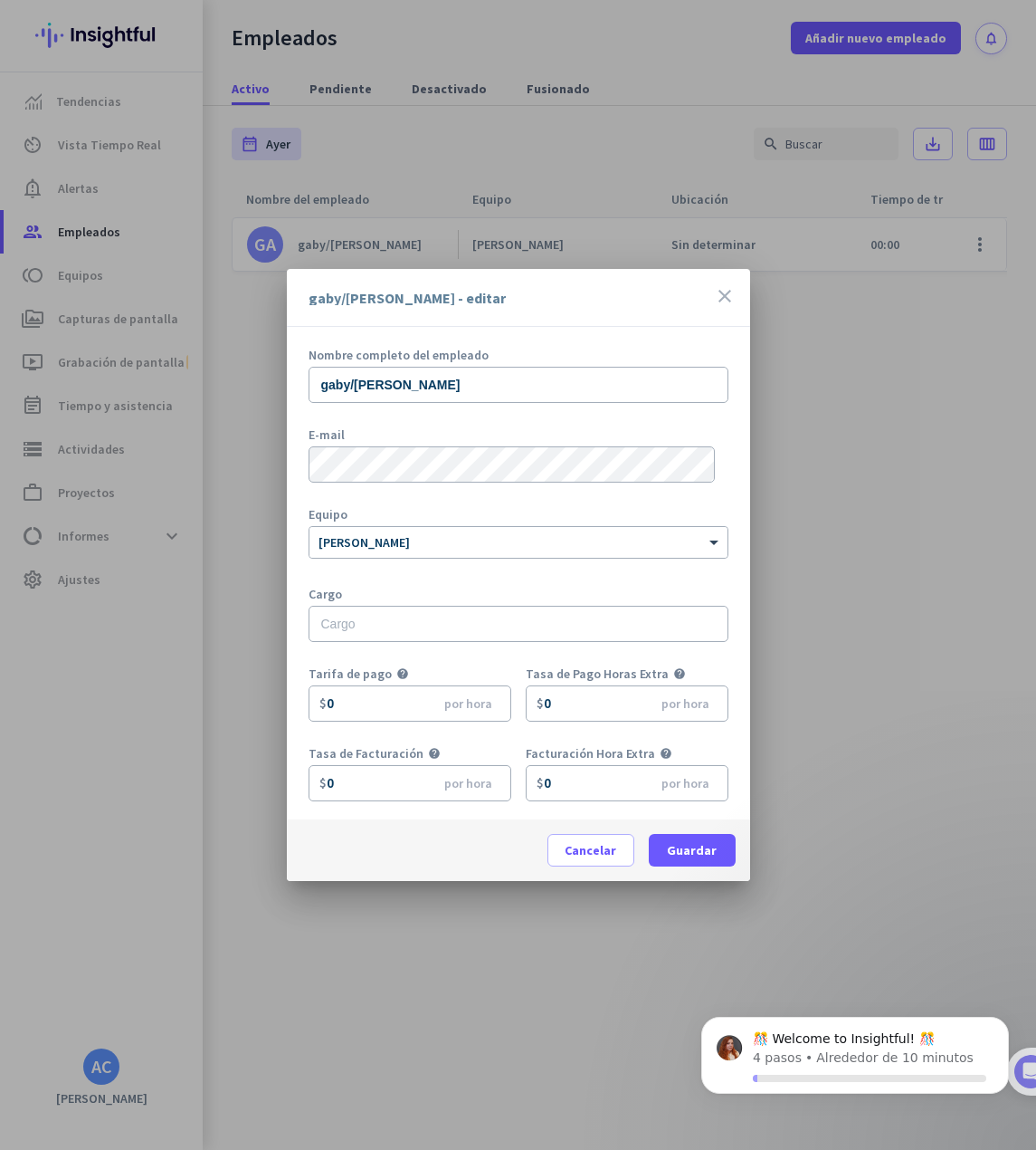
drag, startPoint x: 369, startPoint y: 501, endPoint x: 390, endPoint y: 483, distance: 27.7
click at [369, 499] on form "Nombre completo del empleado gaby/[PERSON_NAME] Equipo × [PERSON_NAME] Cargo Ta…" at bounding box center [518, 583] width 420 height 471
click at [900, 629] on div at bounding box center [518, 575] width 1036 height 1150
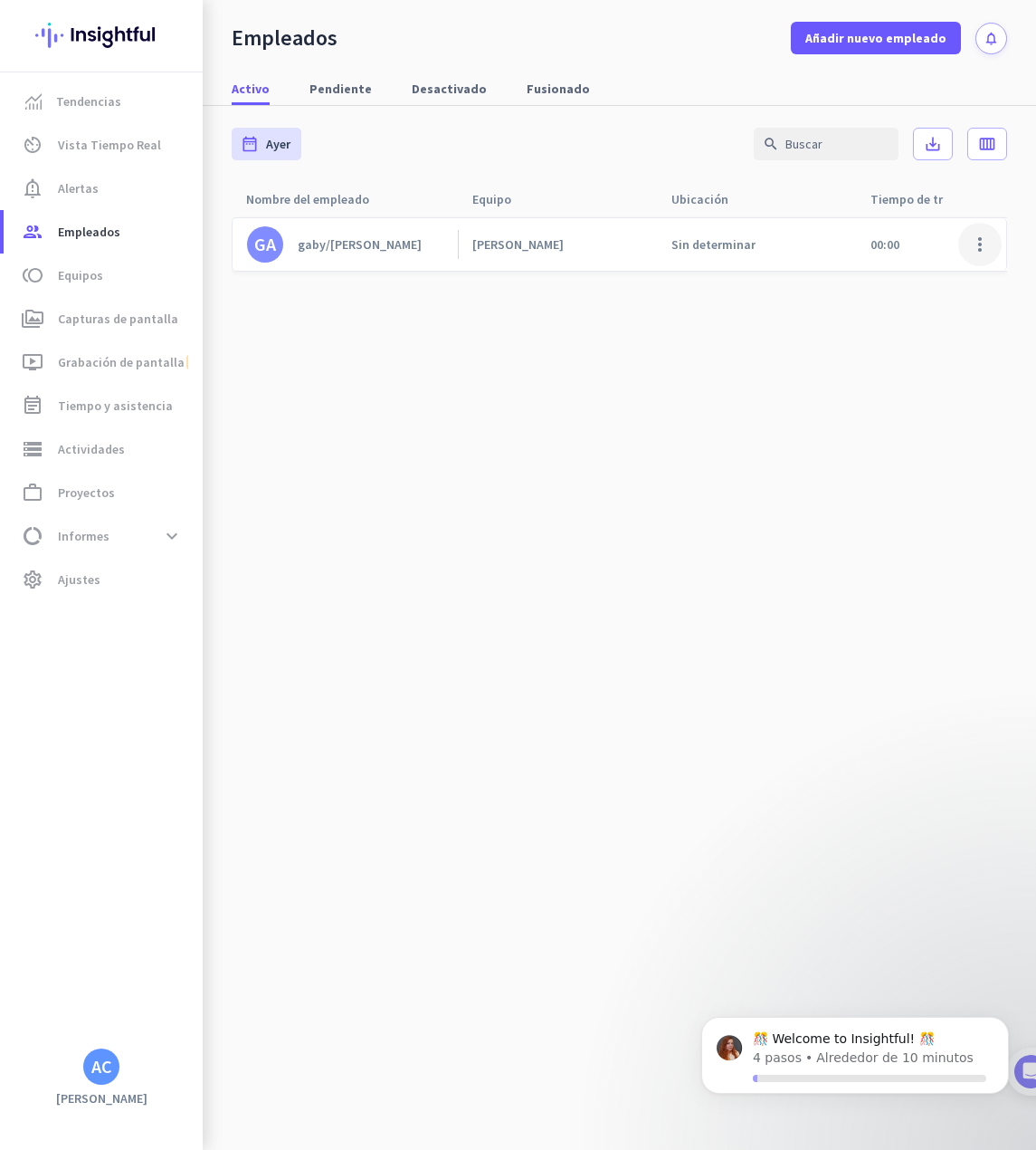
click at [968, 253] on span at bounding box center [980, 245] width 43 height 43
click at [908, 284] on span "Editar" at bounding box center [926, 282] width 120 height 19
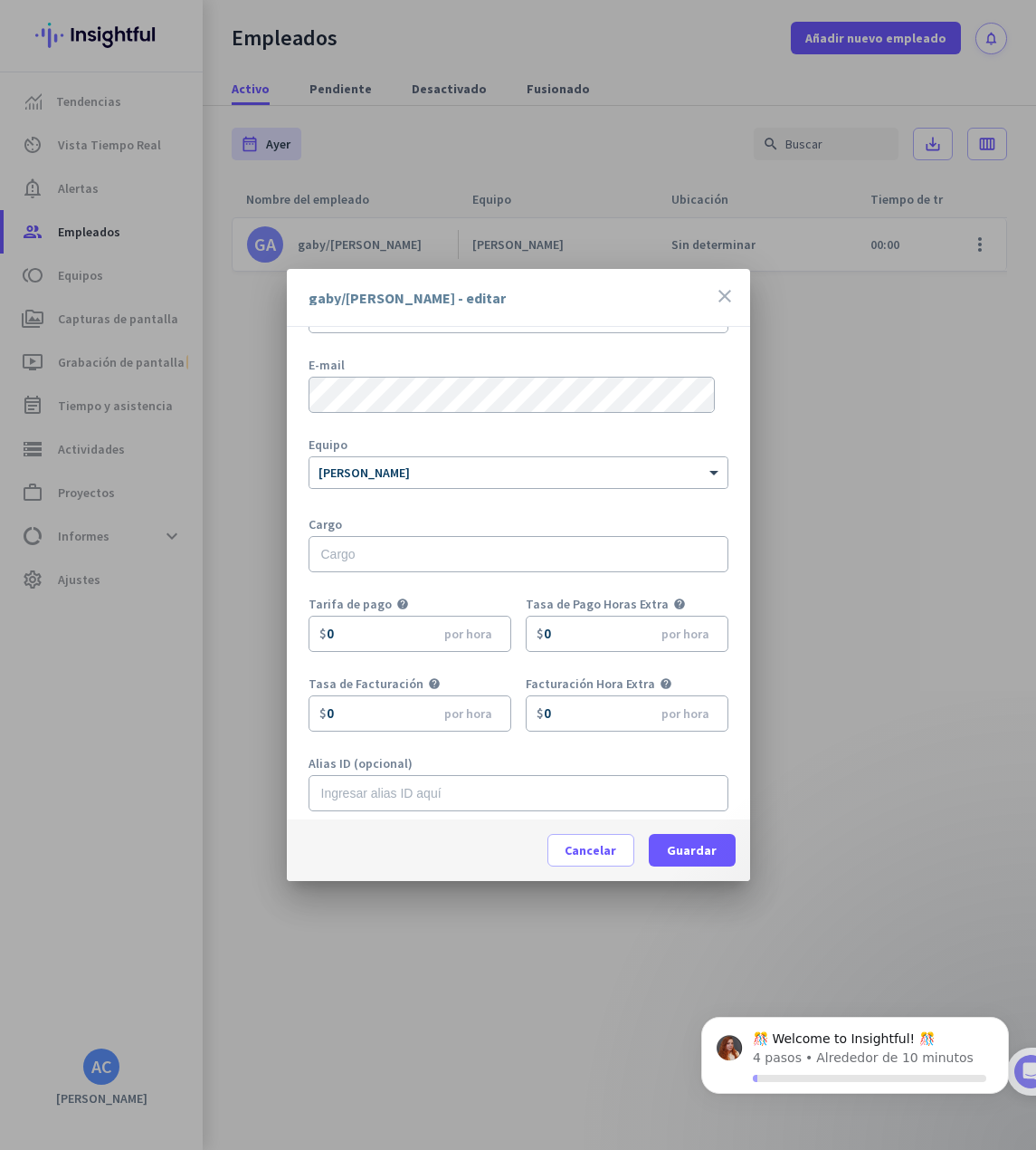
scroll to position [79, 0]
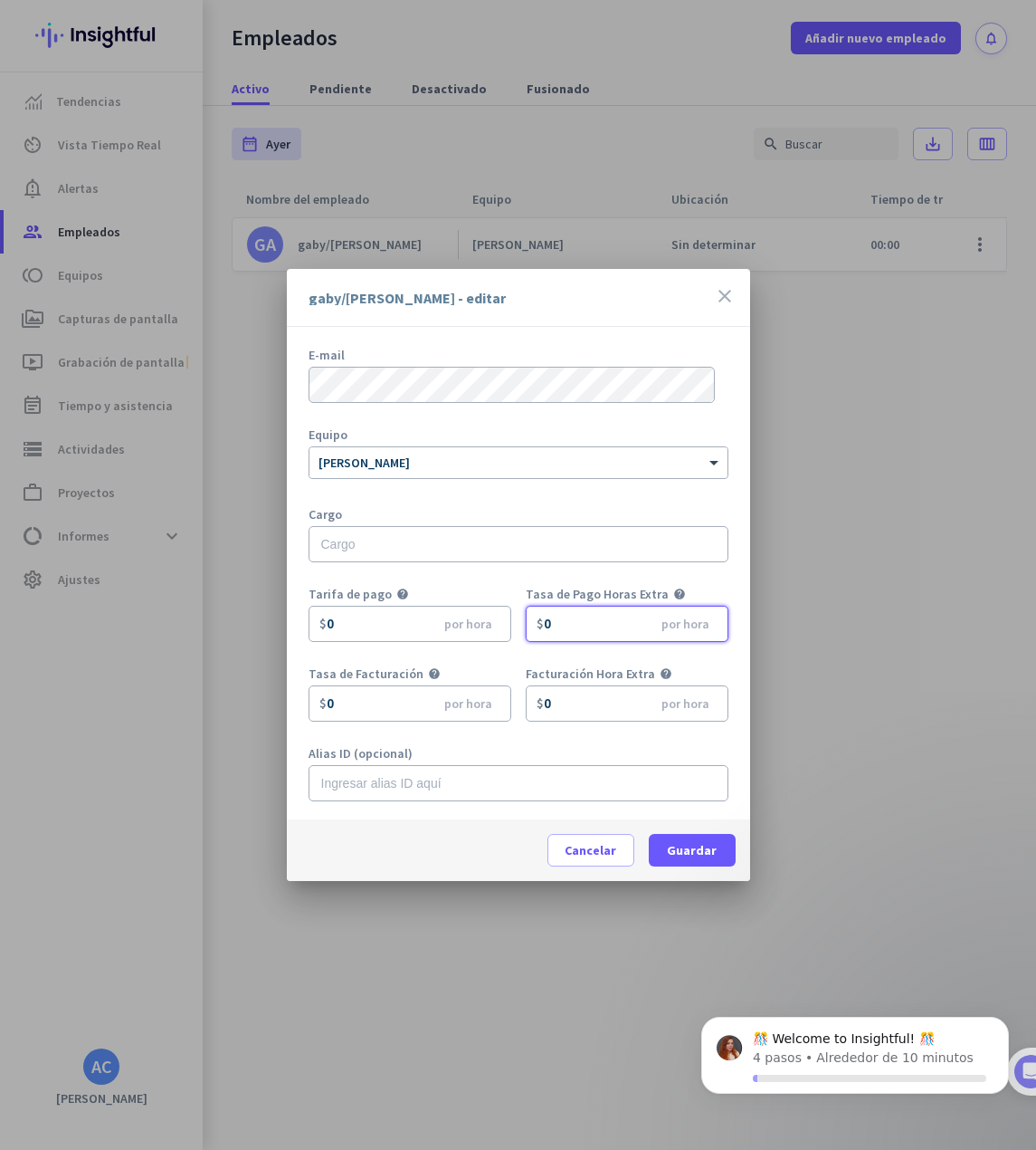
click at [585, 629] on input "0" at bounding box center [626, 623] width 203 height 36
click at [548, 682] on div "Facturación Hora Extra help" at bounding box center [626, 676] width 203 height 19
click at [383, 564] on div "Cargo" at bounding box center [518, 544] width 420 height 72
click at [405, 548] on input "text" at bounding box center [518, 543] width 420 height 36
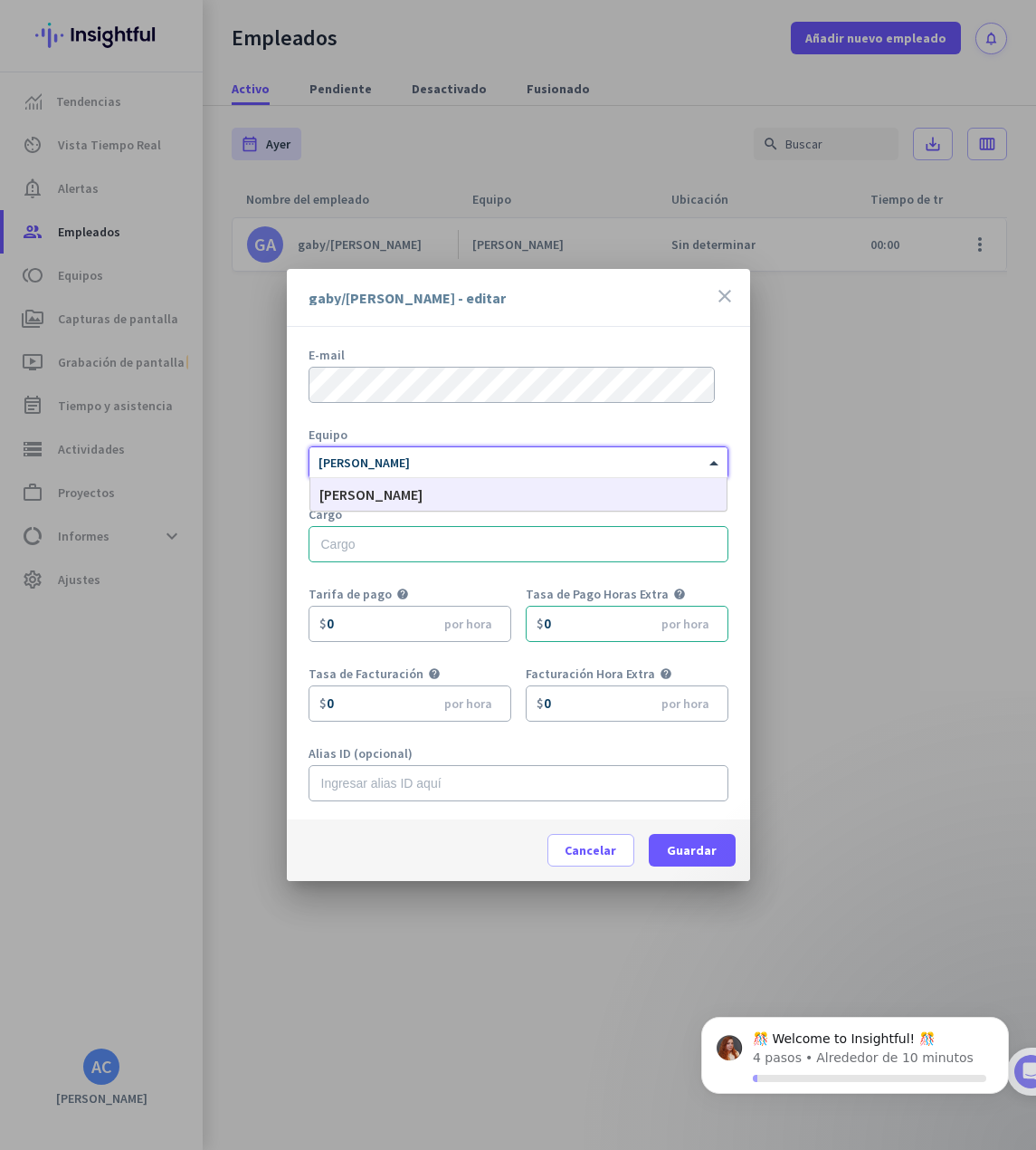
click at [549, 477] on div "× [PERSON_NAME]" at bounding box center [518, 462] width 418 height 30
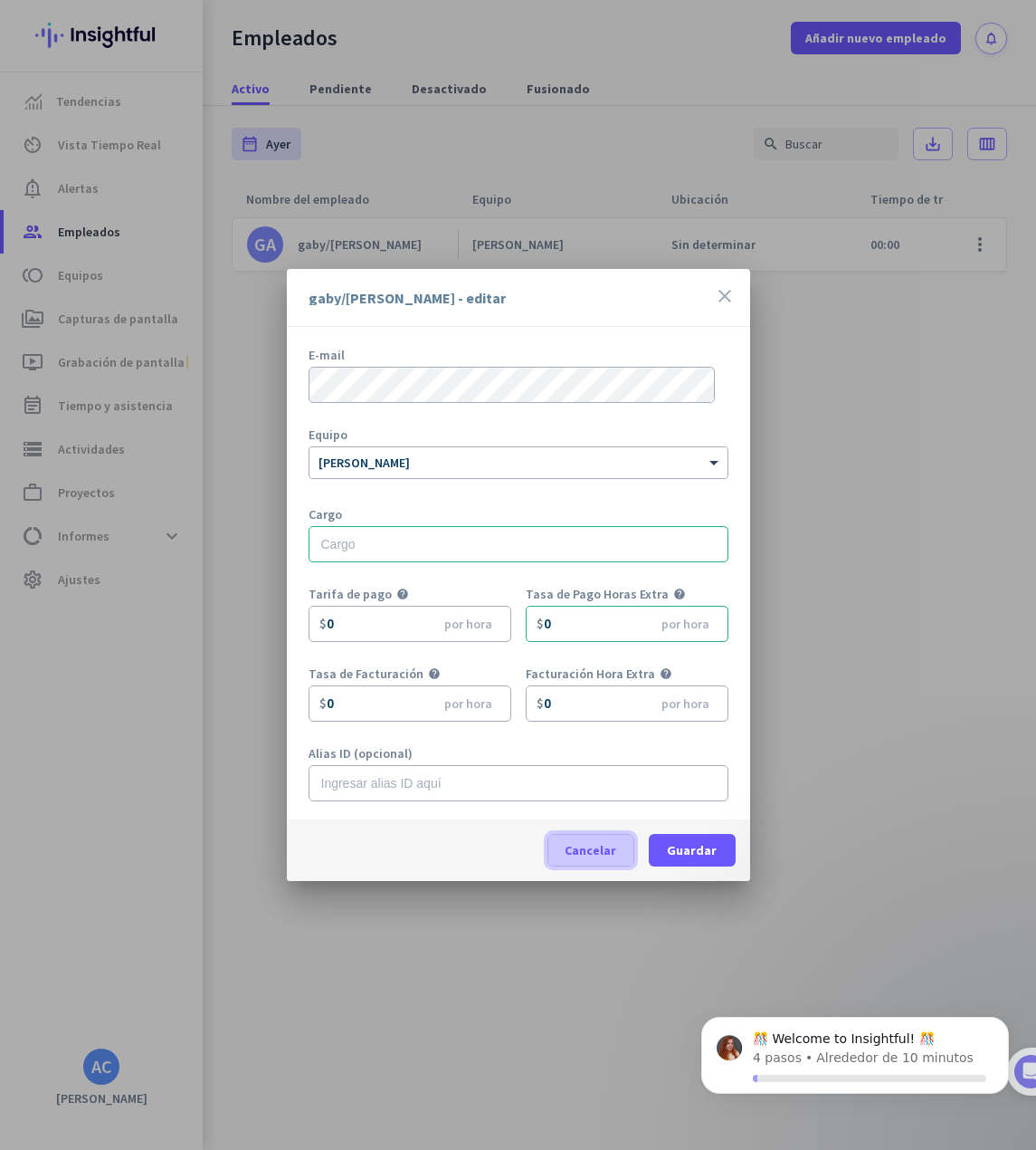
click at [585, 851] on span "Cancelar" at bounding box center [590, 850] width 52 height 19
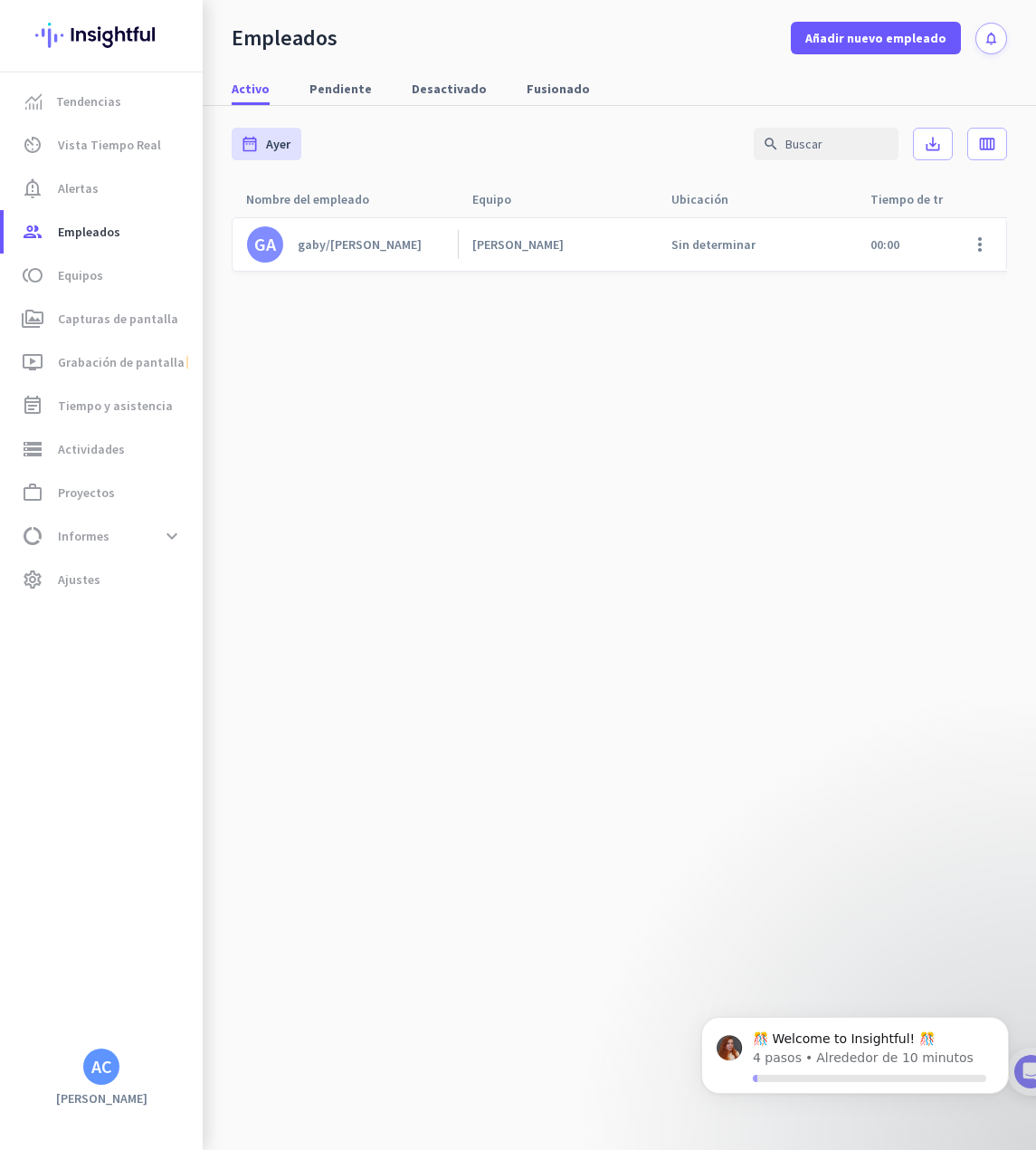
click at [758, 418] on cdk-virtual-scroll-viewport "GA gaby/[PERSON_NAME] Sin determinar 00:00 00:00 00:00 00:00 00:00 00:00 00:00 …" at bounding box center [619, 683] width 776 height 934
drag, startPoint x: 772, startPoint y: 748, endPoint x: 770, endPoint y: 758, distance: 10.2
click at [770, 758] on cdk-virtual-scroll-viewport "GA gaby/[PERSON_NAME] Sin determinar 00:00 00:00 00:00 00:00 00:00 00:00 00:00 …" at bounding box center [619, 683] width 776 height 934
click at [124, 159] on link "av_timer Vista Tiempo Real" at bounding box center [104, 145] width 200 height 43
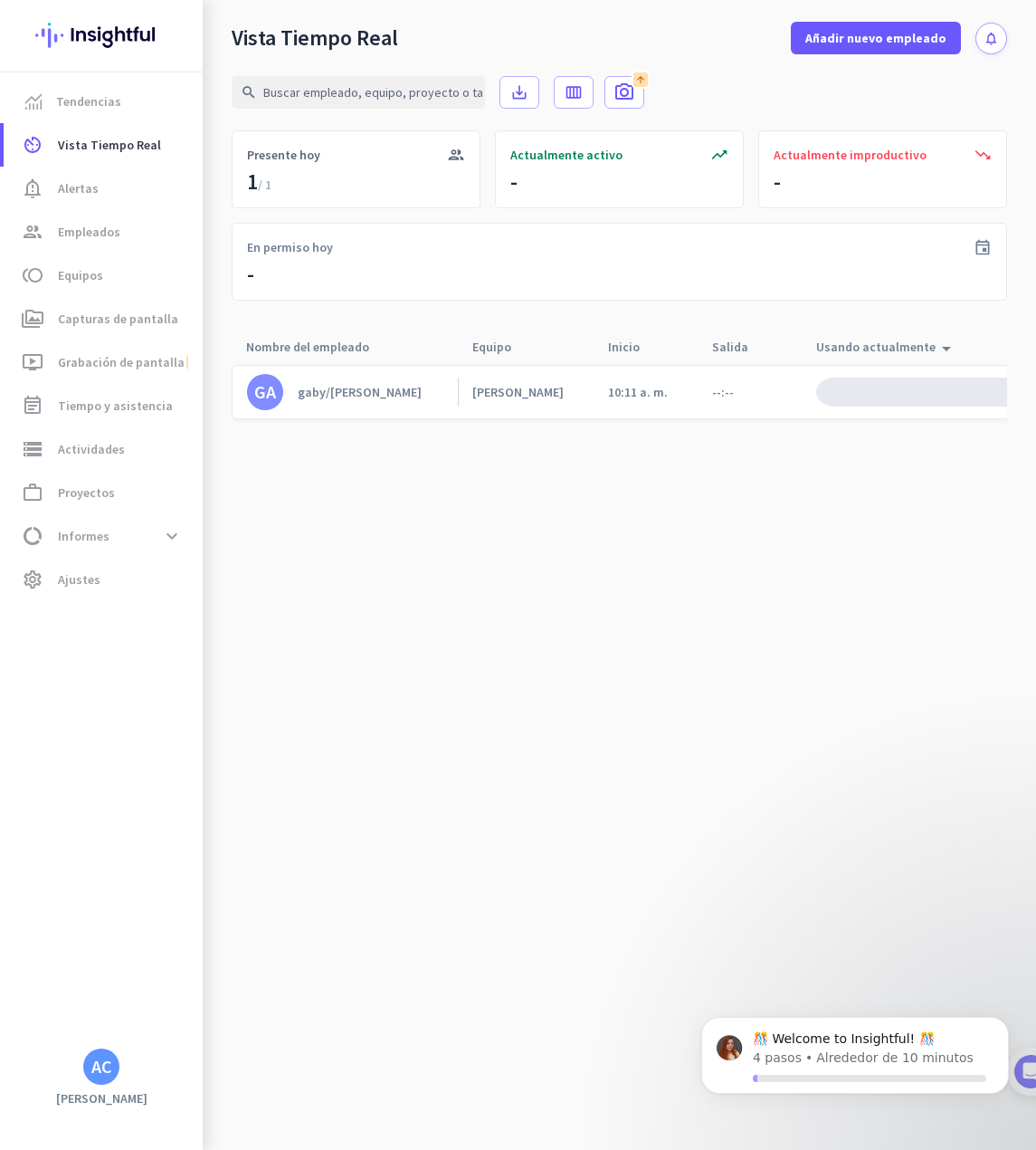
click at [413, 395] on link "GA gaby/[PERSON_NAME]" at bounding box center [353, 391] width 211 height 36
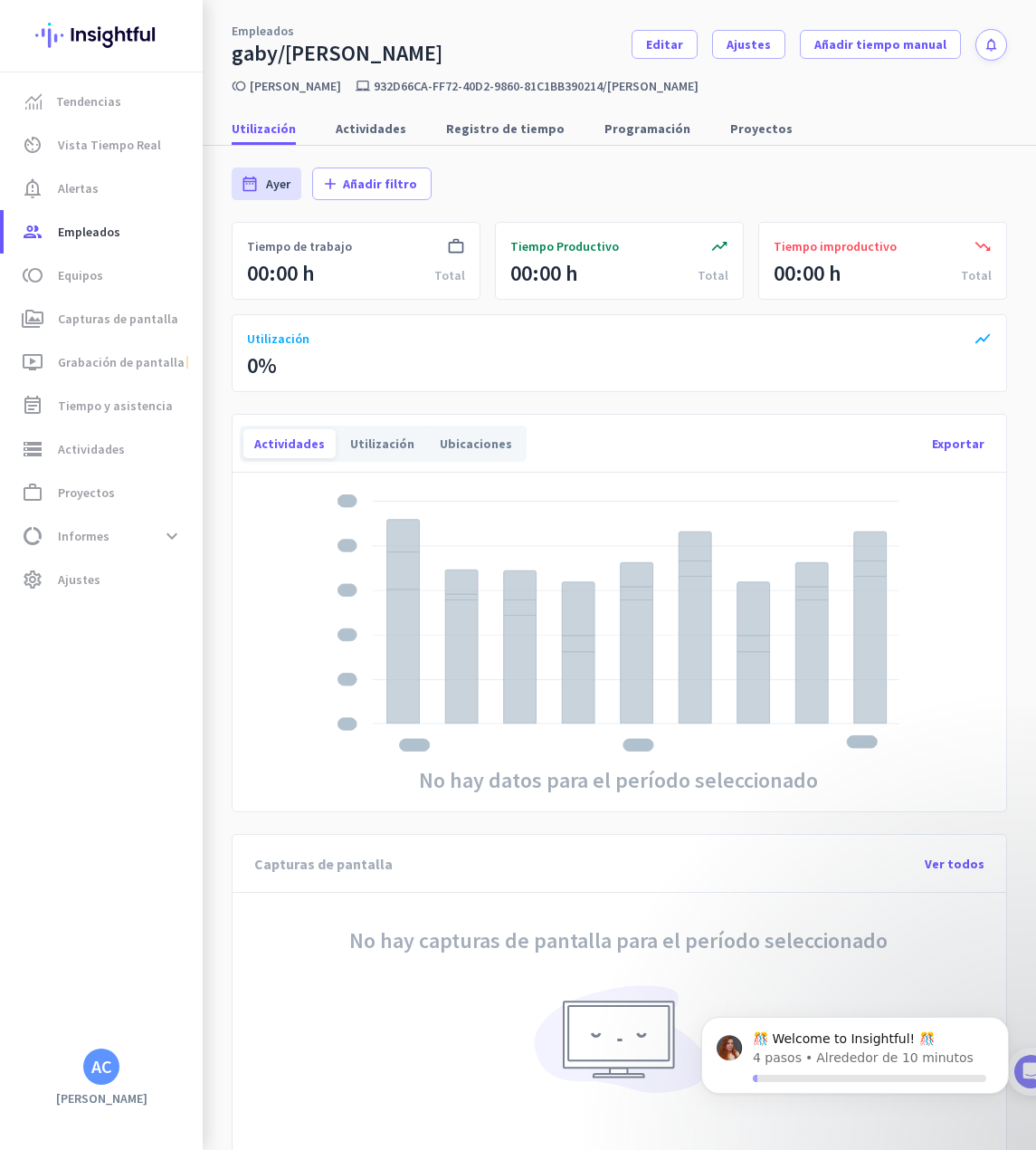
click at [573, 1082] on img at bounding box center [618, 1045] width 185 height 143
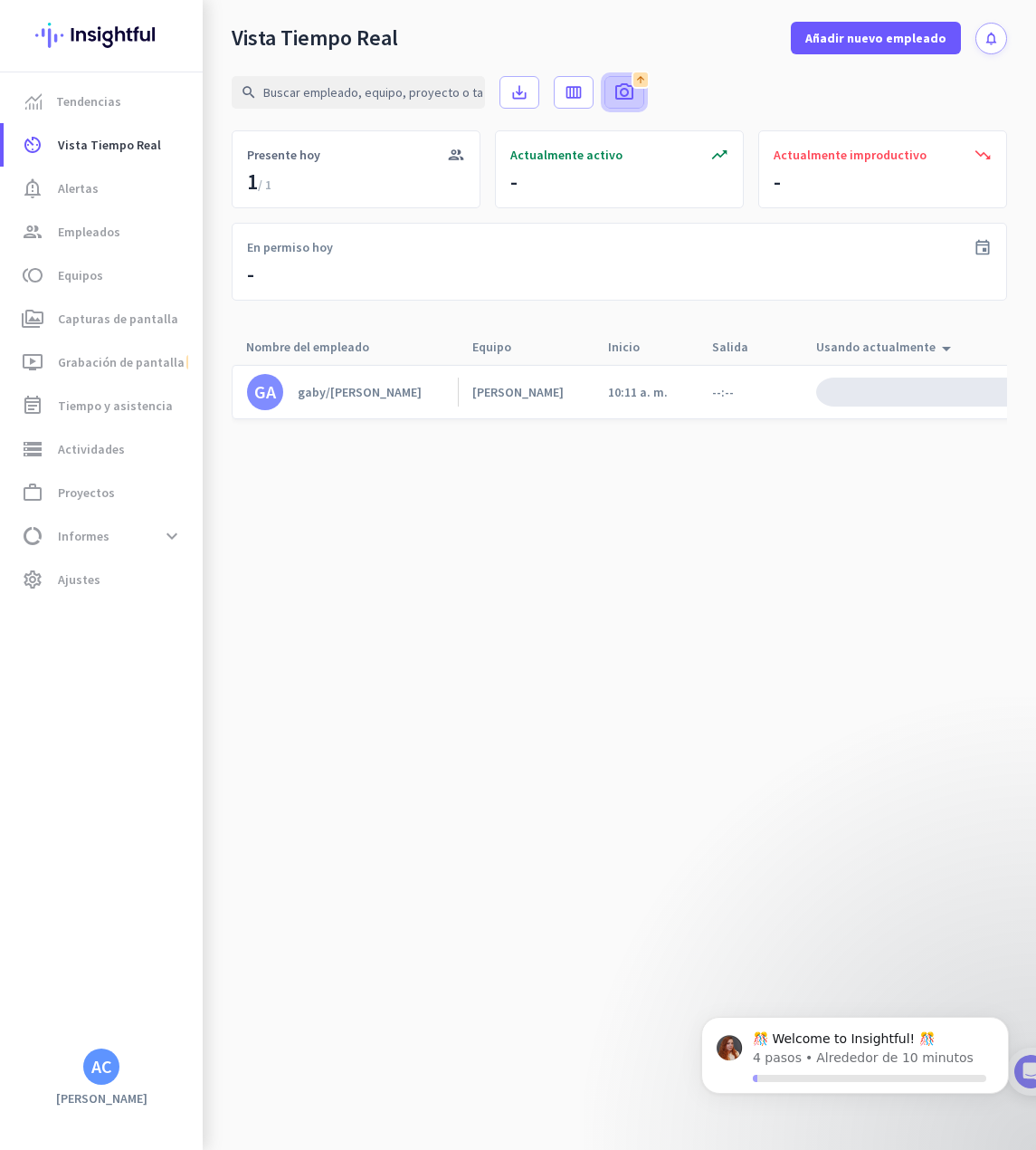
click at [629, 84] on span "photo_camera" at bounding box center [624, 92] width 22 height 22
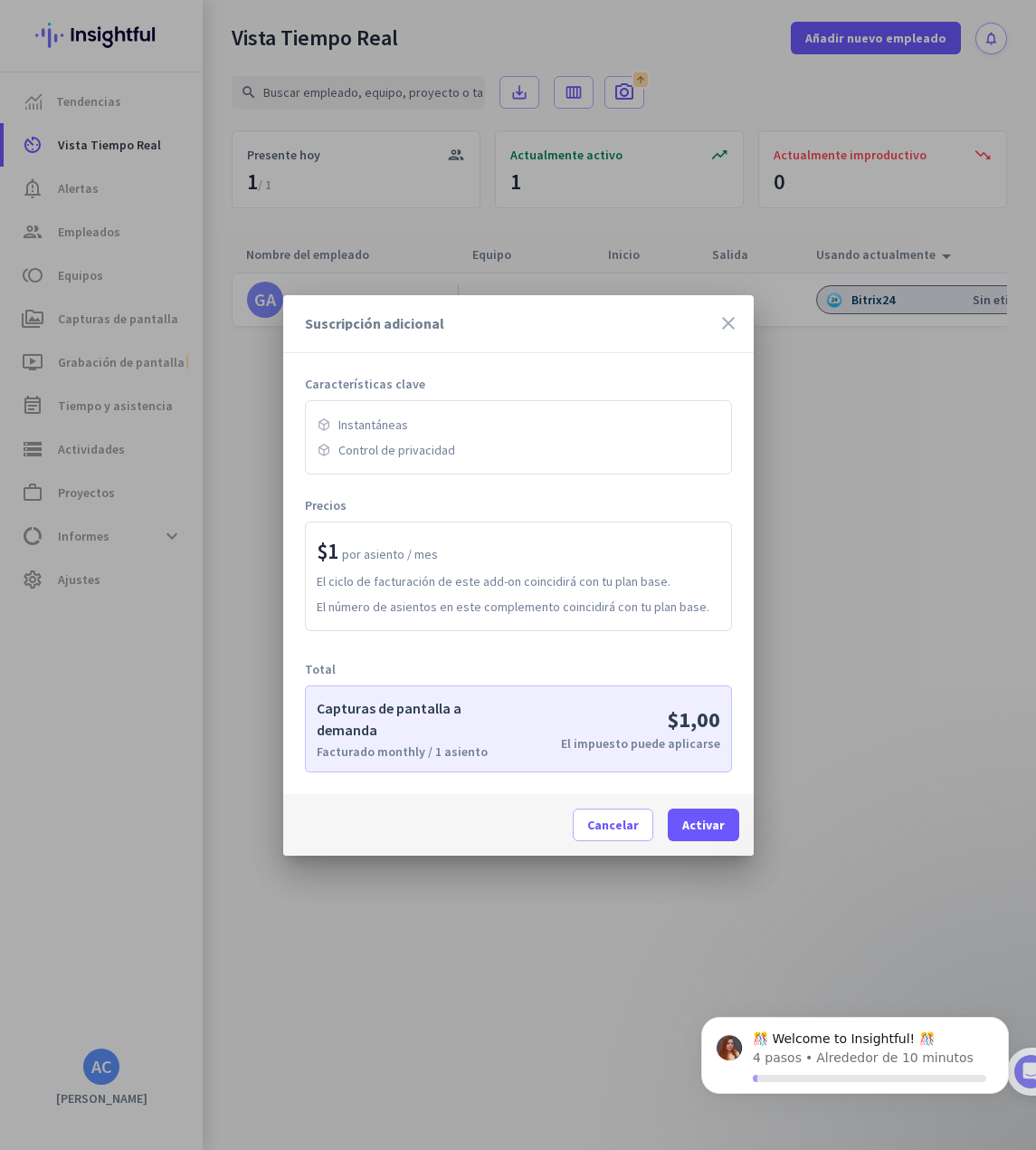
drag, startPoint x: 322, startPoint y: 621, endPoint x: 710, endPoint y: 624, distance: 388.0
click at [710, 624] on div "$1 por asiento / mes El ciclo de facturación de este add-on coincidirá con tu p…" at bounding box center [518, 576] width 428 height 110
click at [481, 690] on div "Características clave Instantáneas Control de privacidad Precios $1 por asiento…" at bounding box center [518, 574] width 471 height 441
click at [621, 805] on span at bounding box center [613, 825] width 78 height 43
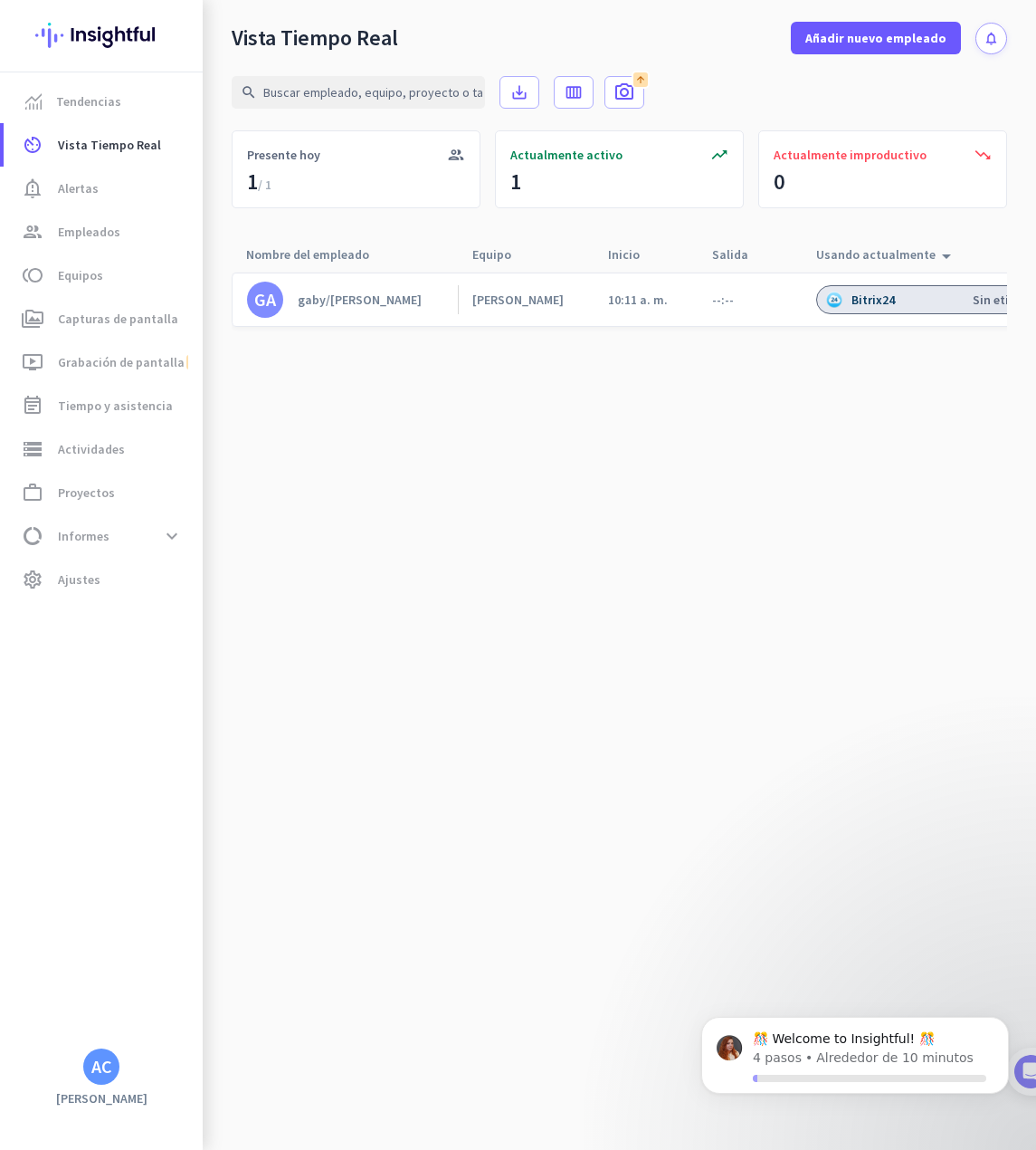
scroll to position [0, 67]
click at [914, 312] on div "Bitrix24 Sin etiquetado" at bounding box center [878, 299] width 256 height 29
click at [914, 301] on div "Sin etiquetado" at bounding box center [949, 299] width 84 height 17
drag, startPoint x: 914, startPoint y: 301, endPoint x: 941, endPoint y: 299, distance: 27.1
click at [923, 301] on div "Sin etiquetado" at bounding box center [949, 299] width 84 height 17
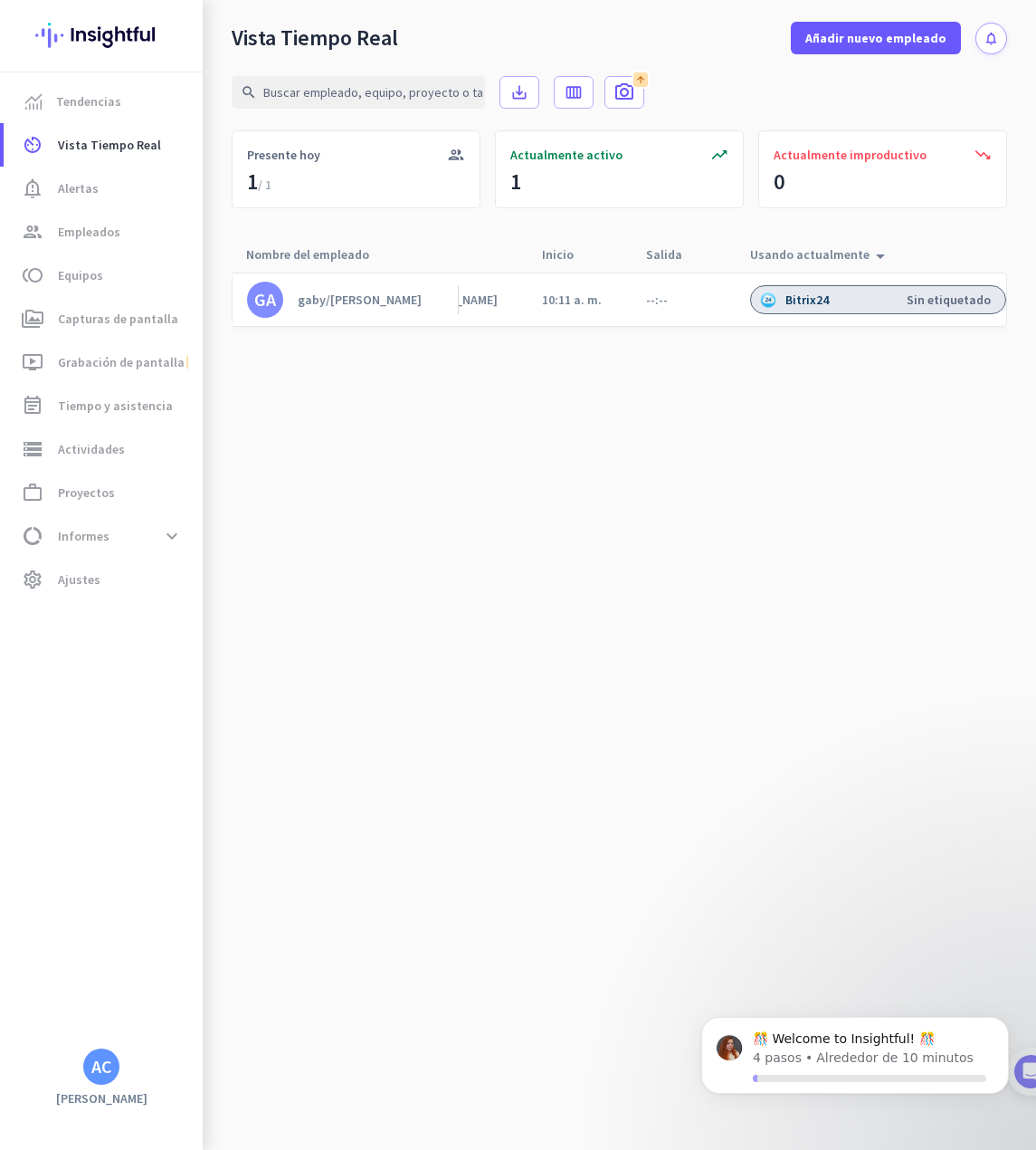
click at [941, 299] on div "Sin etiquetado" at bounding box center [949, 299] width 84 height 17
click at [942, 298] on div "Sin etiquetado" at bounding box center [949, 299] width 84 height 17
click at [753, 297] on div "Bitrix24 Sin etiquetado" at bounding box center [878, 299] width 256 height 29
click at [761, 299] on img at bounding box center [768, 299] width 17 height 17
click at [664, 288] on div "--:--" at bounding box center [684, 299] width 104 height 53
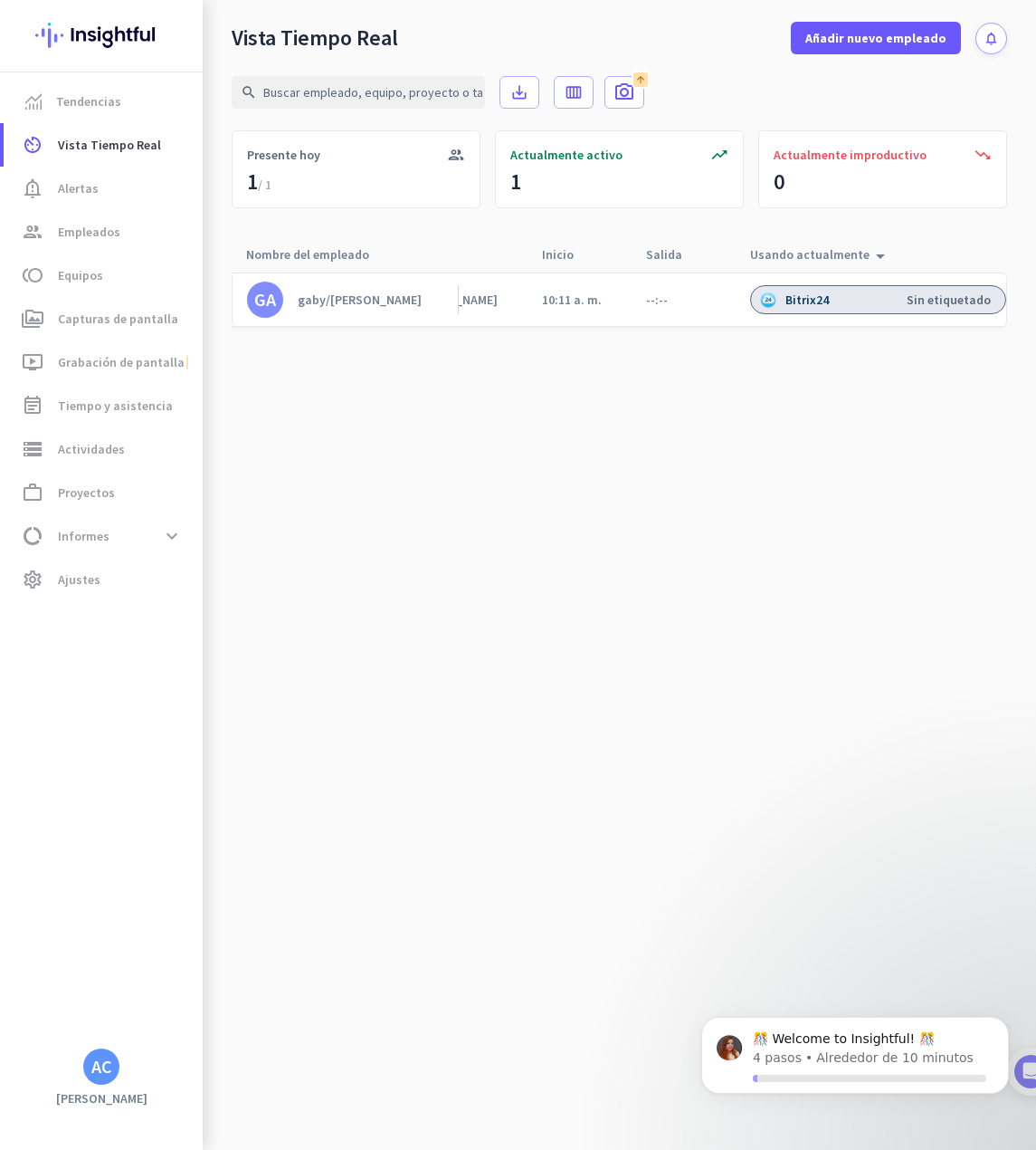
click at [330, 296] on div "gaby/[PERSON_NAME]" at bounding box center [359, 299] width 124 height 17
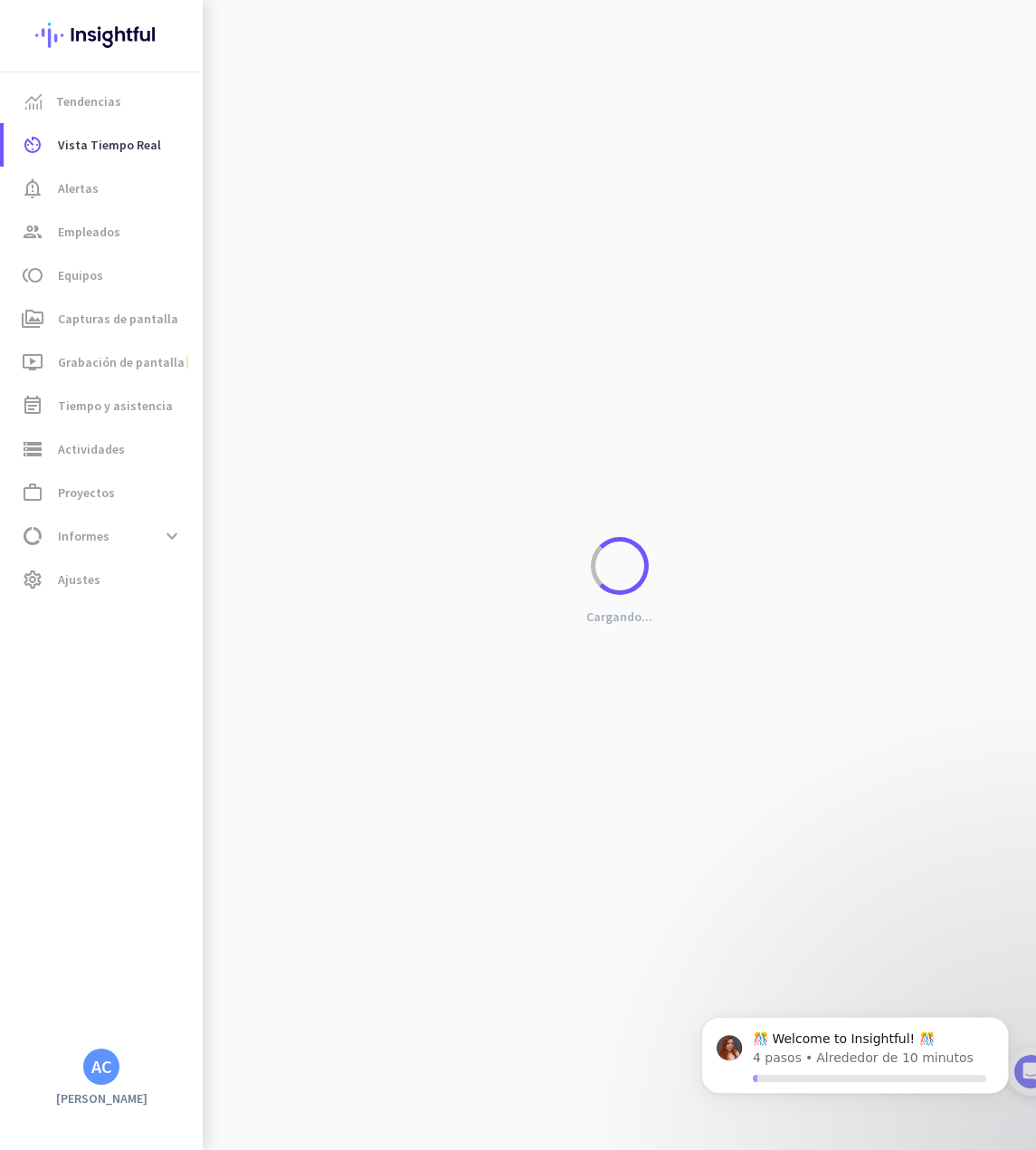
click at [330, 296] on div "Cargando..." at bounding box center [619, 575] width 833 height 1150
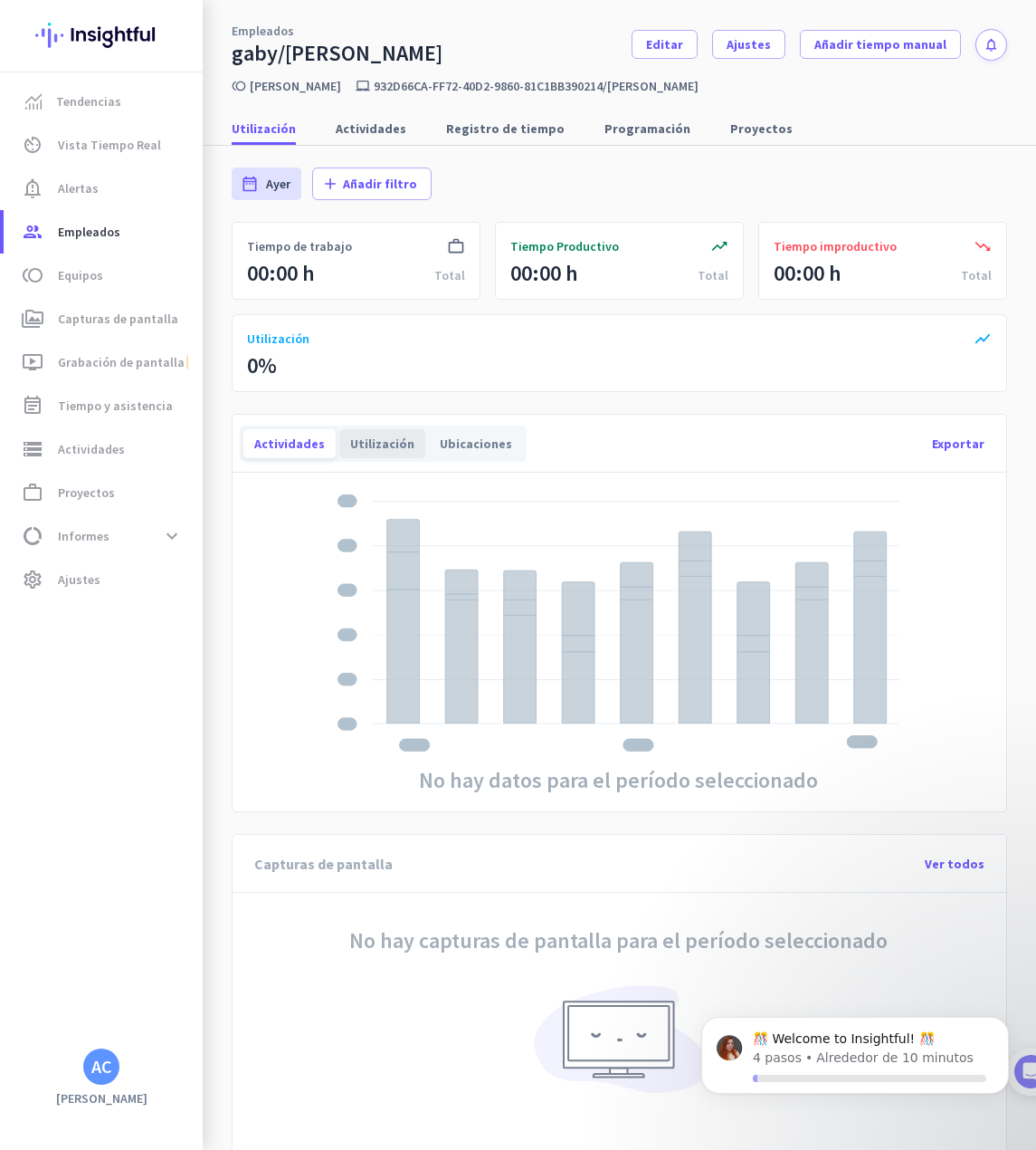
click at [369, 435] on div "Utilización" at bounding box center [383, 444] width 86 height 29
click at [504, 452] on div "Ubicaciones" at bounding box center [476, 444] width 94 height 29
click at [368, 113] on span "Actividades" at bounding box center [371, 128] width 70 height 32
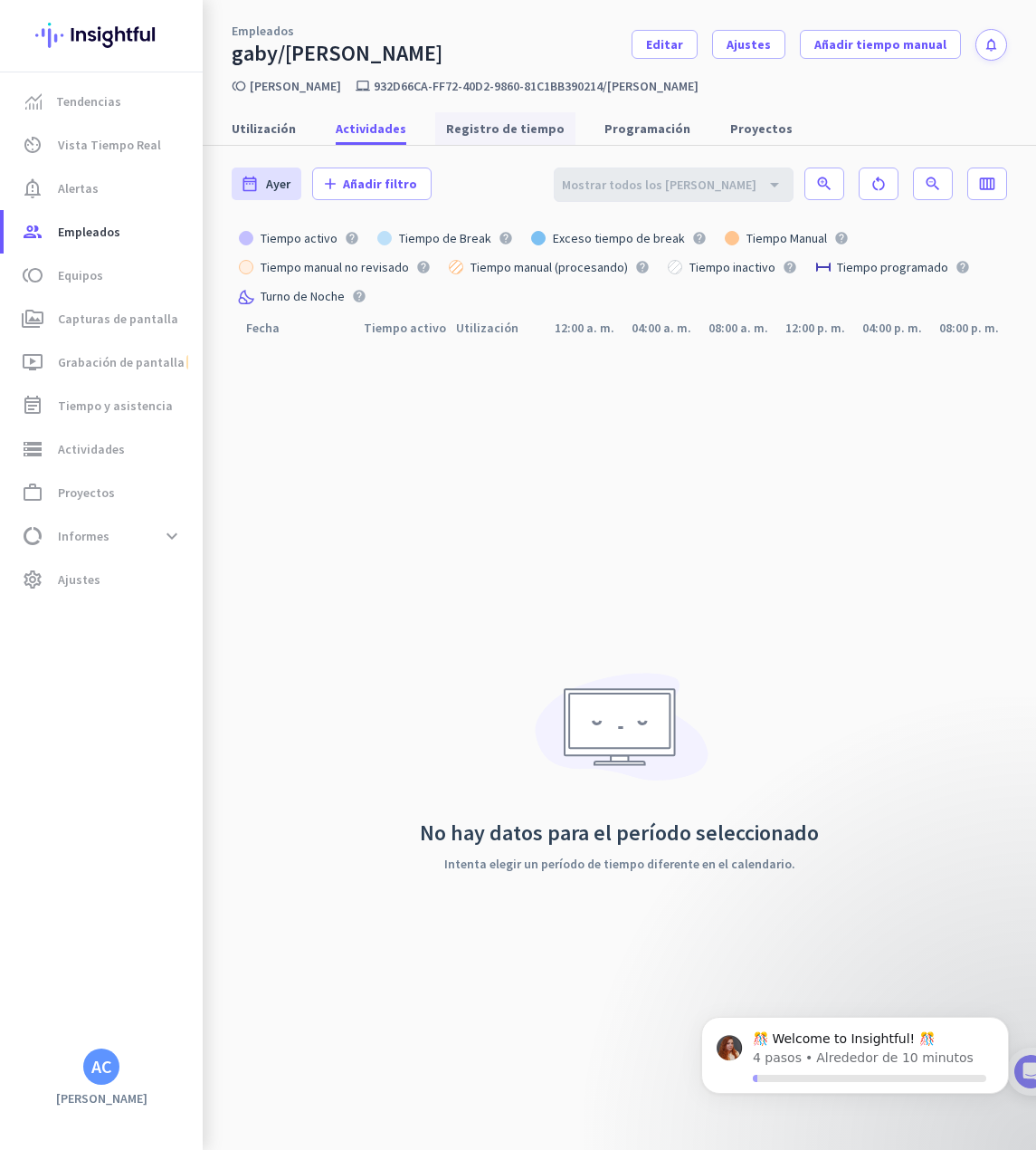
click at [475, 142] on span "Registro de tiempo" at bounding box center [505, 128] width 118 height 32
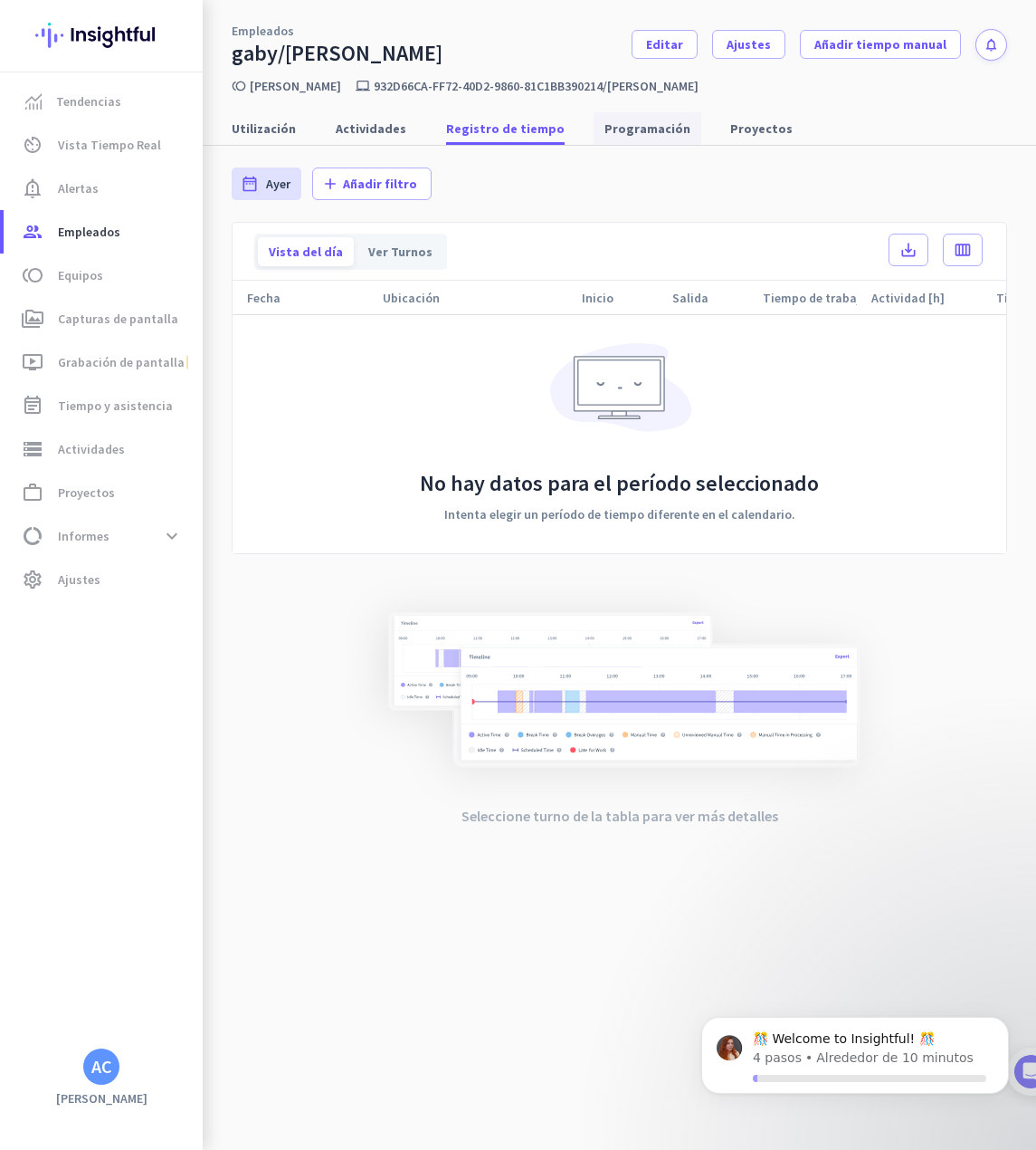
click at [621, 134] on span "Programación" at bounding box center [648, 128] width 86 height 19
type input "[DATE] - [DATE]"
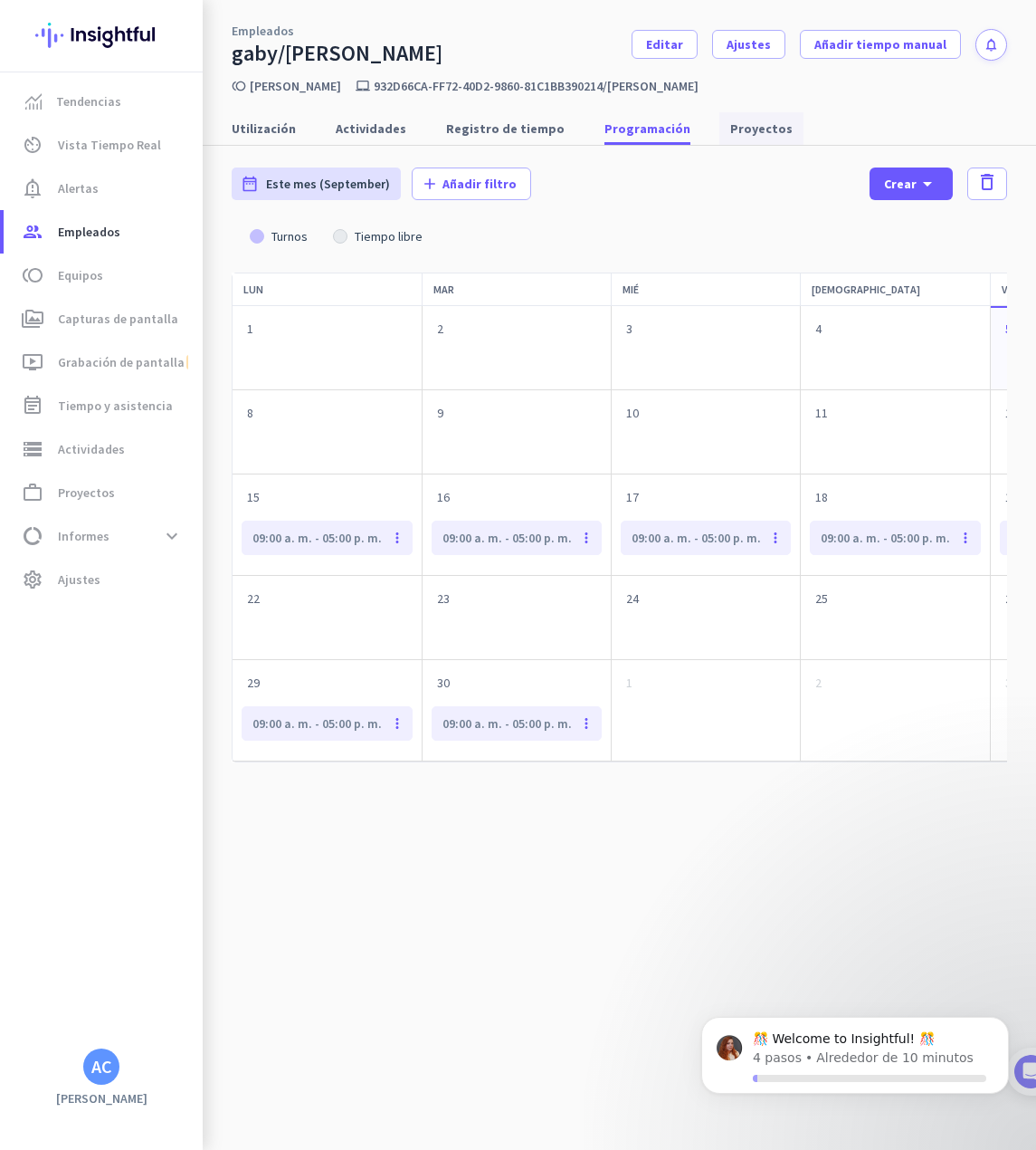
click at [731, 132] on span "Proyectos" at bounding box center [762, 128] width 63 height 19
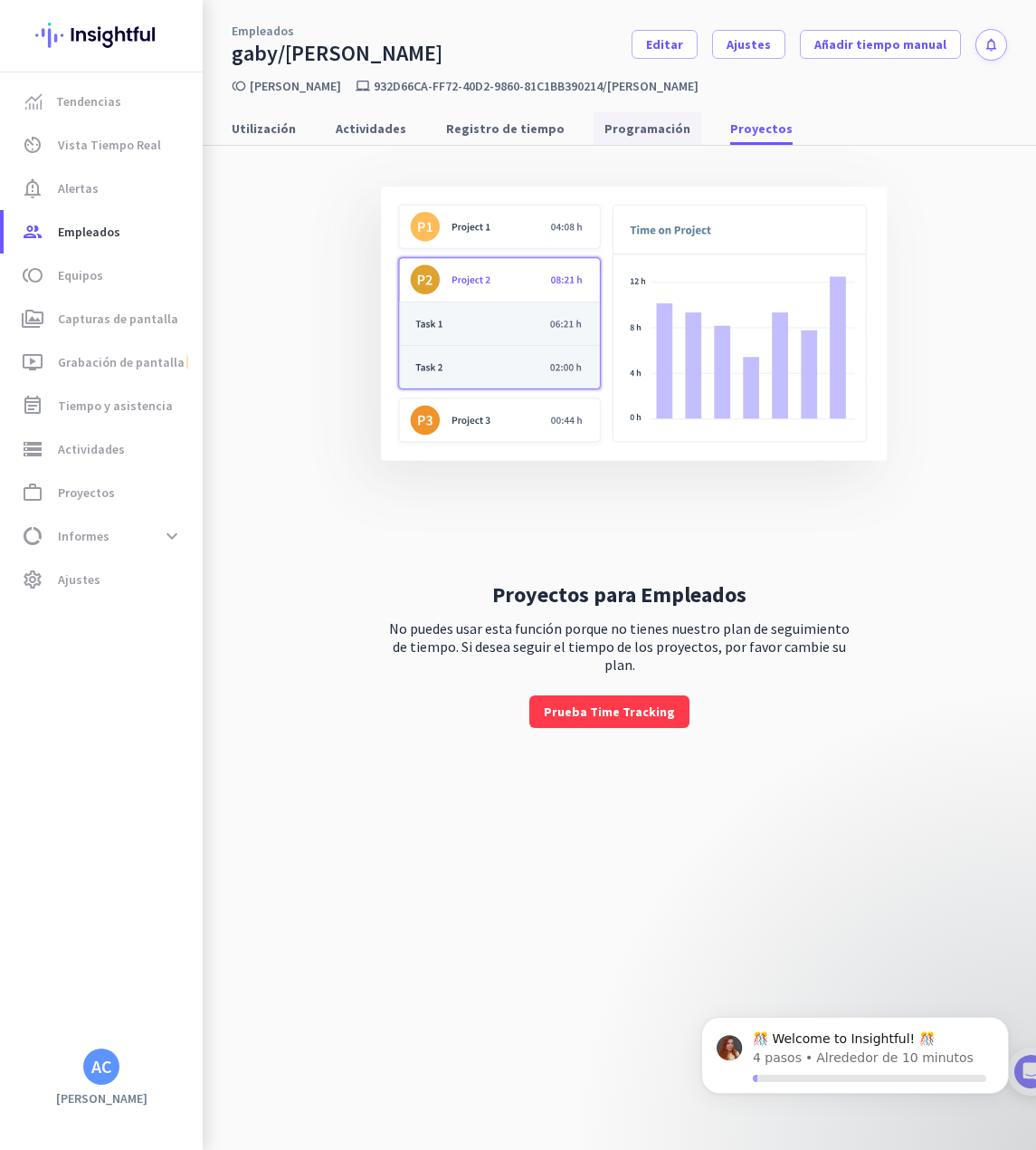
click at [605, 130] on span "Programación" at bounding box center [648, 128] width 86 height 19
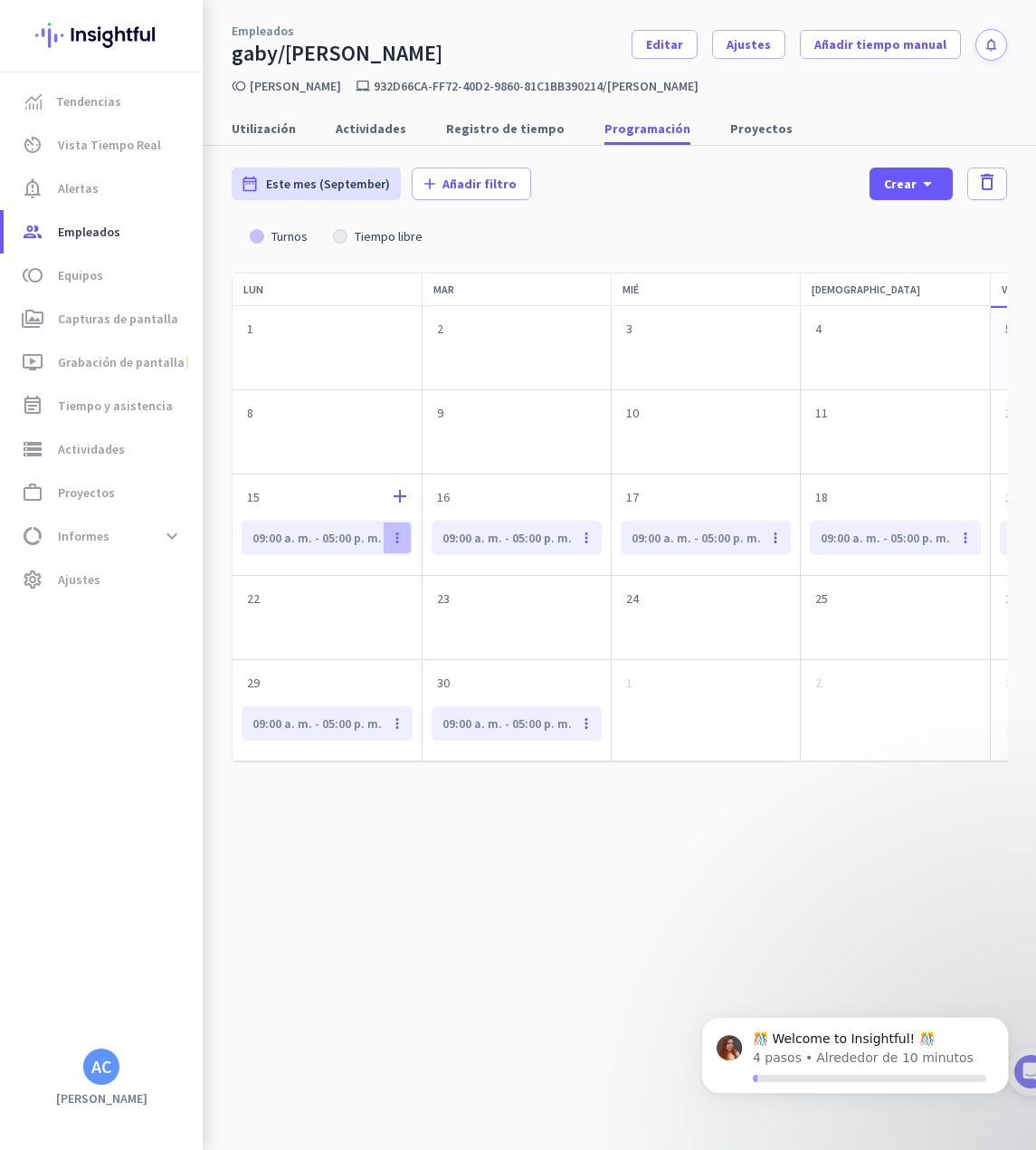
click at [392, 549] on icon "more_vert" at bounding box center [397, 537] width 25 height 32
click at [775, 815] on div at bounding box center [518, 575] width 1036 height 1150
click at [767, 803] on div "lun mar [PERSON_NAME] vie sáb dom 1 2 3 4 5 add 6 add 7 add 8 add 9 add 10 add …" at bounding box center [619, 695] width 776 height 847
click at [647, 193] on div "date_range Este mes (September) [DATE] - [DATE] add Añadir filtro Crear arrow_d…" at bounding box center [619, 184] width 776 height 76
drag, startPoint x: 452, startPoint y: 246, endPoint x: 239, endPoint y: 238, distance: 213.2
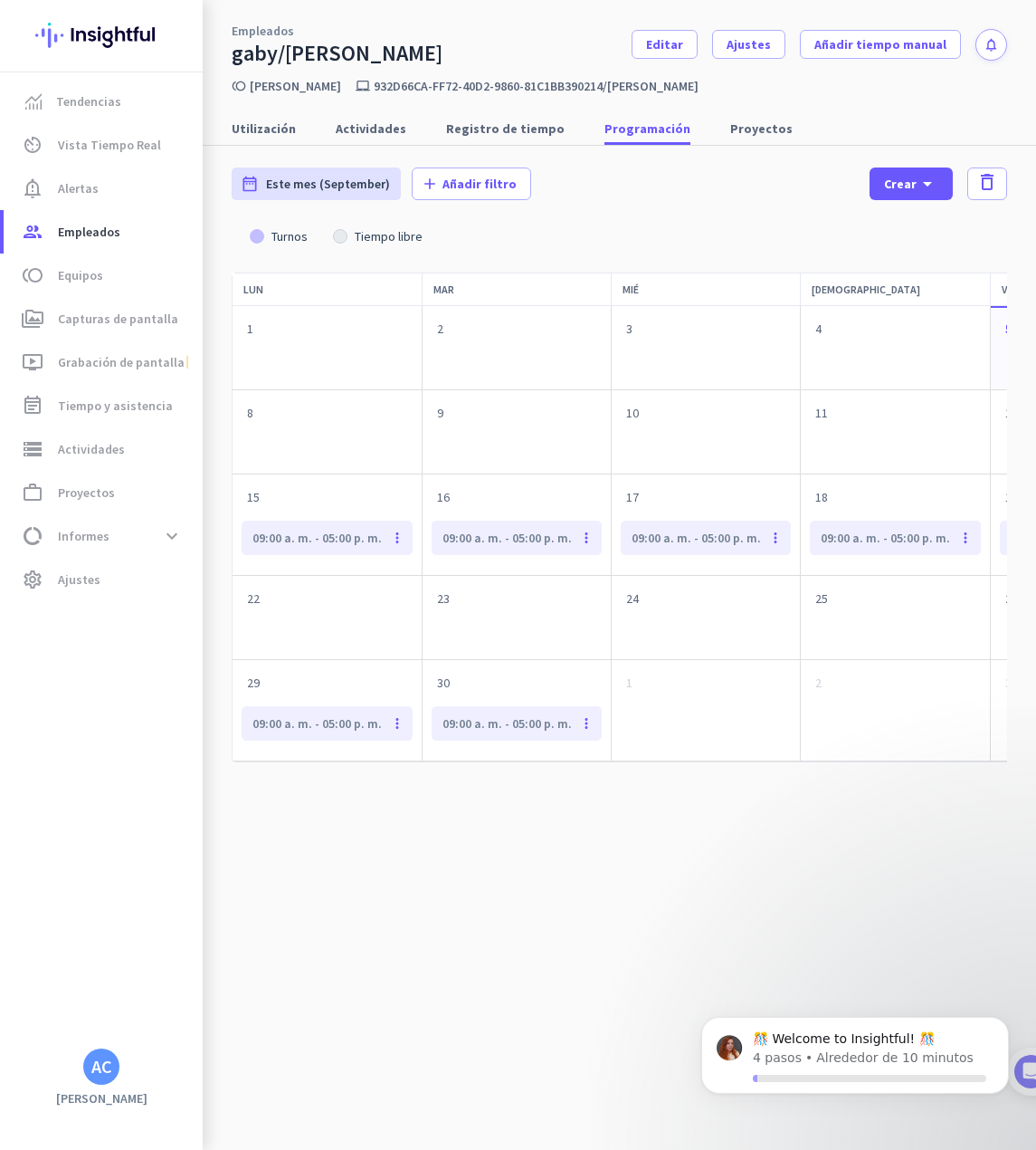
click at [239, 238] on div "Turnos Tiempo libre" at bounding box center [619, 237] width 776 height 29
click at [405, 235] on div "Tiempo libre" at bounding box center [388, 236] width 82 height 13
click at [417, 236] on div at bounding box center [414, 244] width 19 height 19
click at [417, 236] on div at bounding box center [426, 245] width 19 height 19
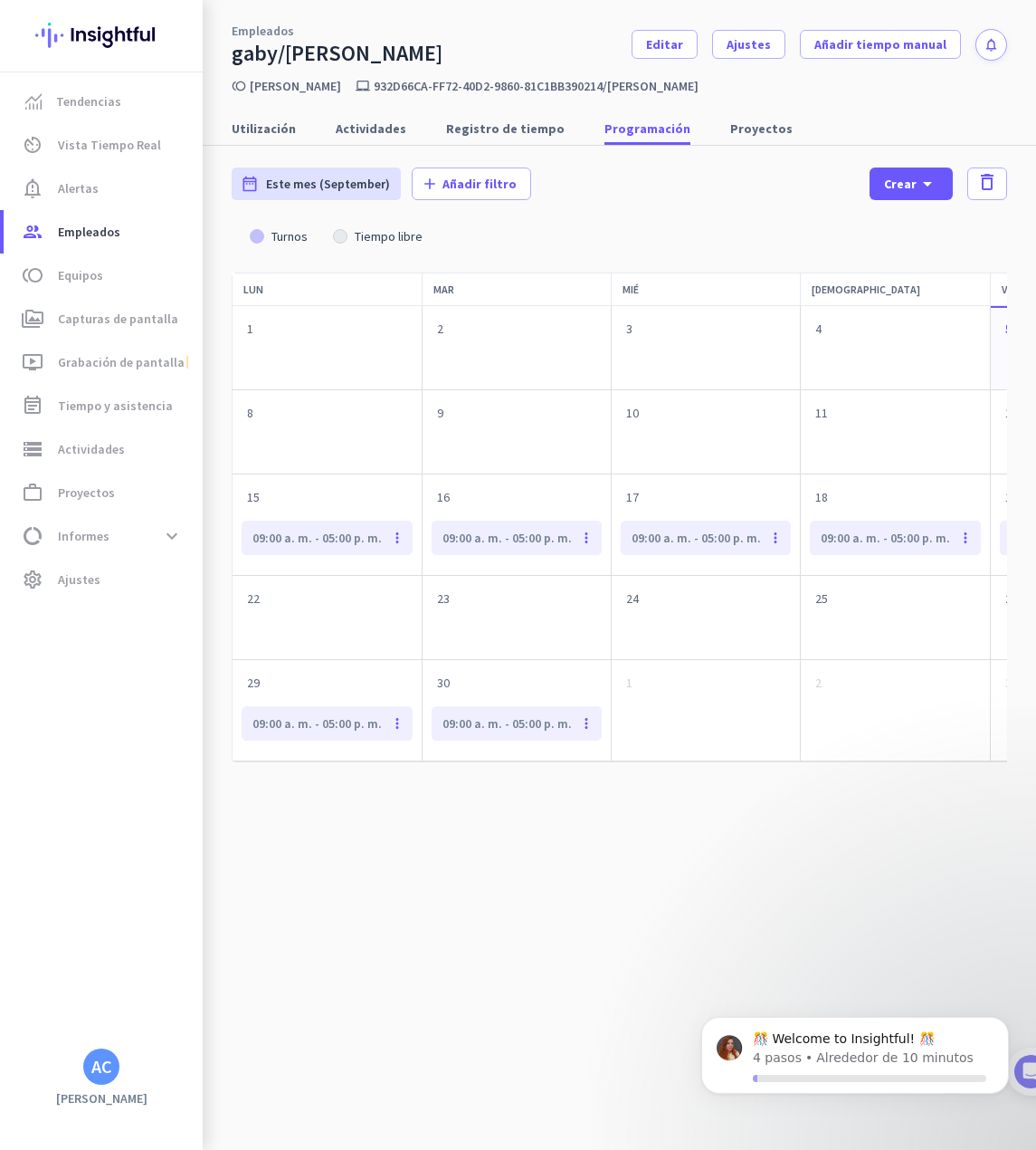
click at [393, 236] on div "Tiempo libre" at bounding box center [388, 236] width 82 height 13
click at [393, 236] on div at bounding box center [402, 245] width 19 height 19
click at [713, 875] on div "lun mar [PERSON_NAME] vie sáb dom 1 2 3 4 5 add 6 add 7 add 8 add 9 add 10 add …" at bounding box center [619, 695] width 776 height 847
click at [597, 913] on div "lun mar [PERSON_NAME] vie sáb dom 1 2 3 4 5 add 6 add 7 add 8 add 9 add 10 add …" at bounding box center [619, 695] width 776 height 847
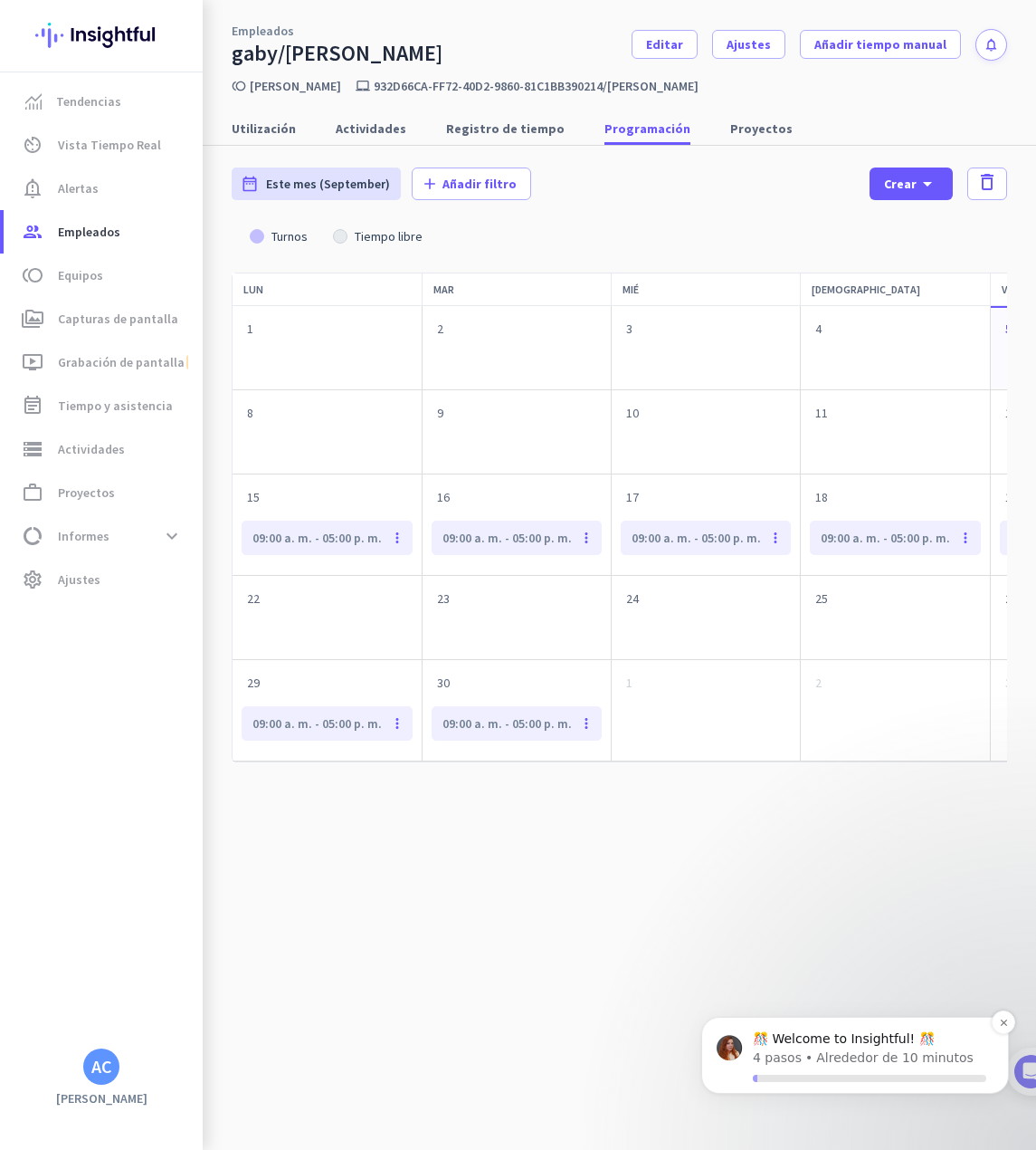
click at [753, 1051] on p "4 pasos" at bounding box center [778, 1057] width 49 height 19
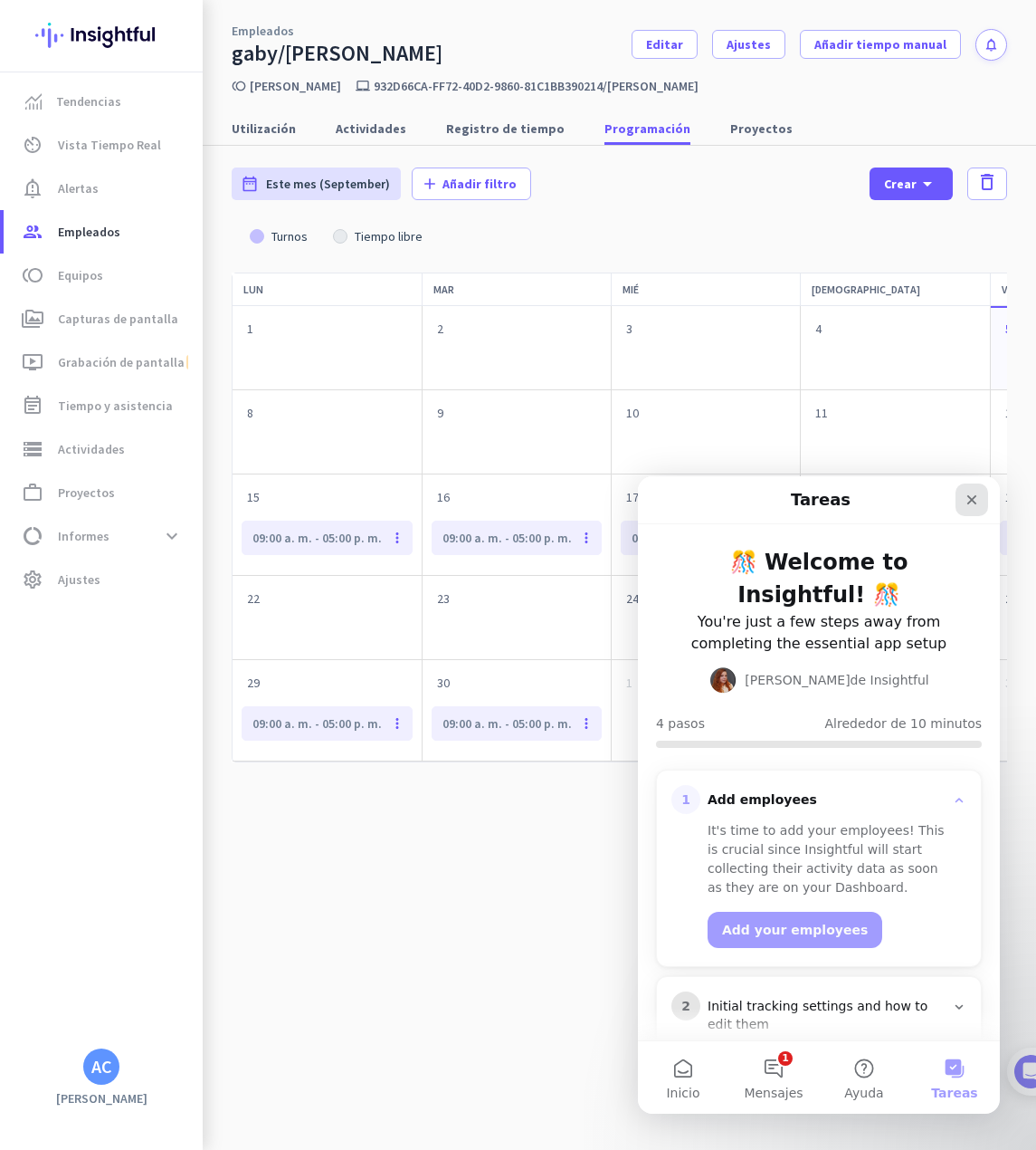
click at [969, 505] on icon "Cerrar" at bounding box center [971, 499] width 15 height 15
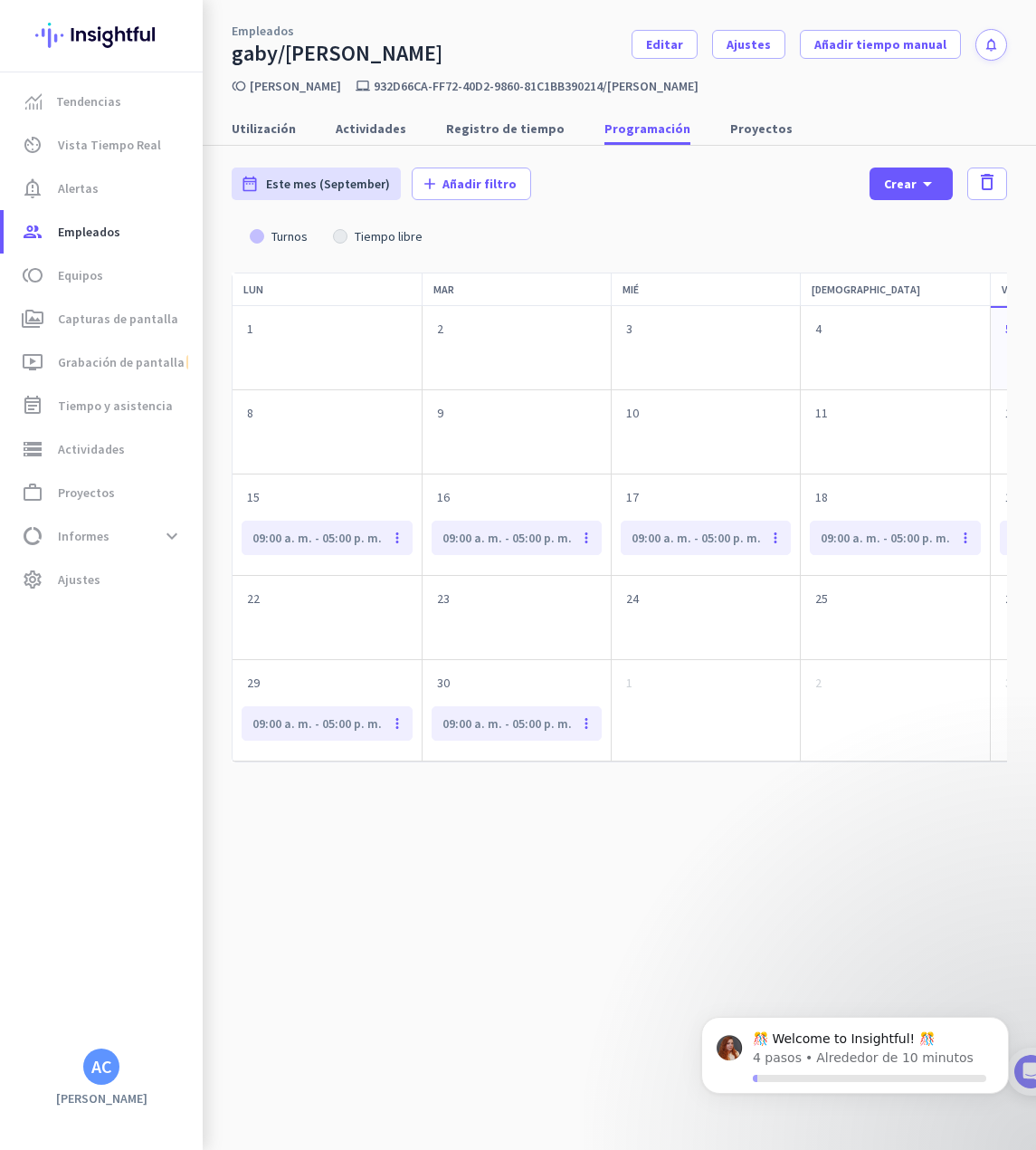
click at [318, 954] on div "lun mar [PERSON_NAME] vie sáb dom 1 2 3 4 5 add 6 add 7 add 8 add 9 add 10 add …" at bounding box center [619, 695] width 776 height 847
click at [1008, 1023] on icon "Dismiss notification" at bounding box center [1004, 1023] width 10 height 10
click at [630, 997] on div "lun mar [PERSON_NAME] vie sáb dom 1 2 3 4 5 add 6 add 7 add 8 add 9 add 10 add …" at bounding box center [619, 695] width 776 height 847
click at [514, 990] on div "lun mar [PERSON_NAME] vie sáb dom 1 2 3 4 5 add 6 add 7 add 8 add 9 add 10 add …" at bounding box center [619, 695] width 776 height 847
click at [460, 940] on div "lun mar [PERSON_NAME] vie sáb dom 1 2 3 4 5 add 6 add 7 add 8 add 9 add 10 add …" at bounding box center [619, 695] width 776 height 847
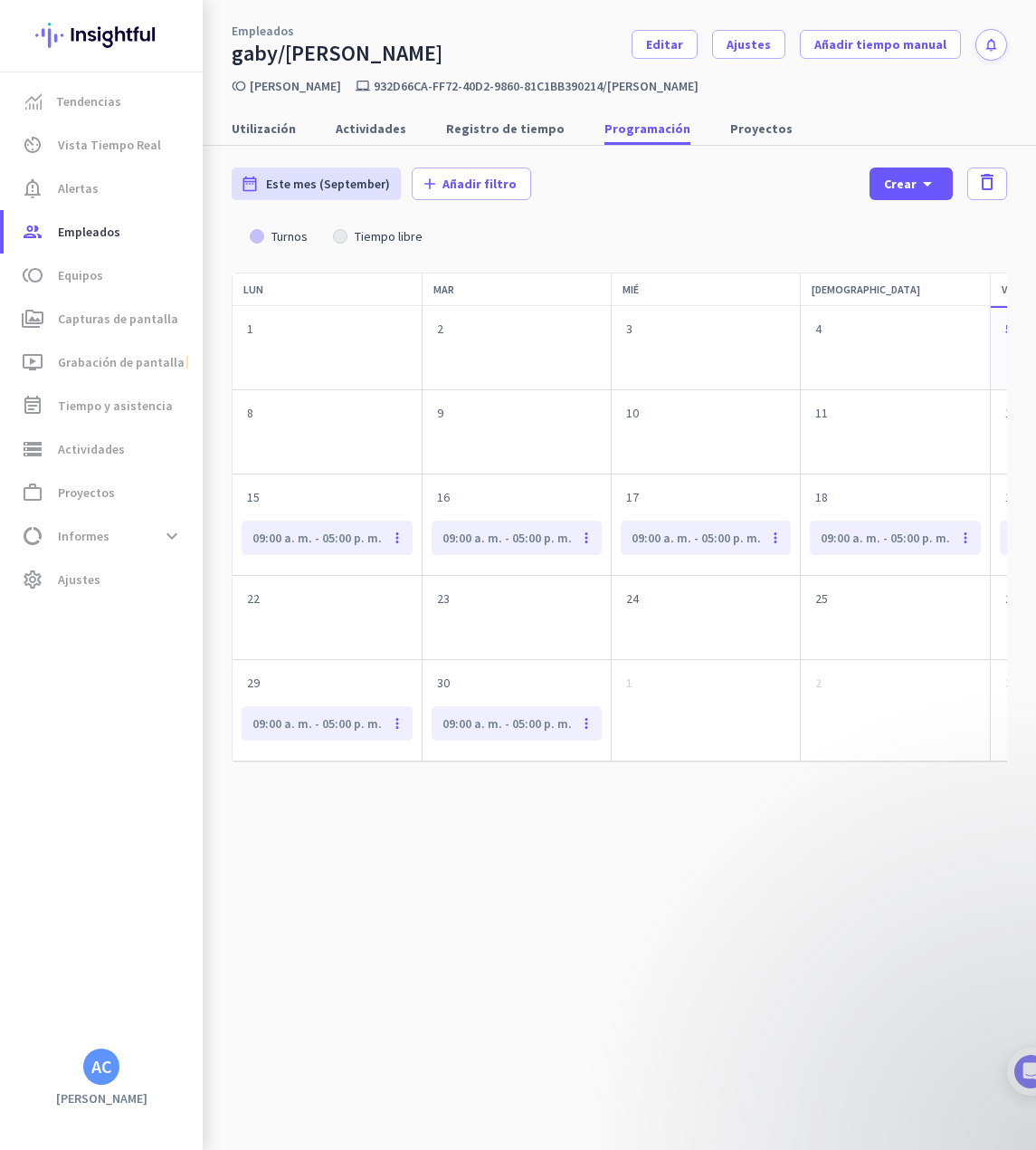
click at [238, 986] on div "lun mar [PERSON_NAME] vie sáb dom 1 2 3 4 5 add 6 add 7 add 8 add 9 add 10 add …" at bounding box center [619, 695] width 776 height 847
click at [622, 254] on div "date_range Este mes (September) [DATE] - [DATE] add Añadir filtro Crear arrow_d…" at bounding box center [619, 632] width 776 height 974
drag, startPoint x: 336, startPoint y: 232, endPoint x: 474, endPoint y: 237, distance: 138.1
click at [474, 237] on div "Turnos Tiempo libre" at bounding box center [619, 237] width 776 height 29
click at [474, 237] on div at bounding box center [483, 246] width 19 height 19
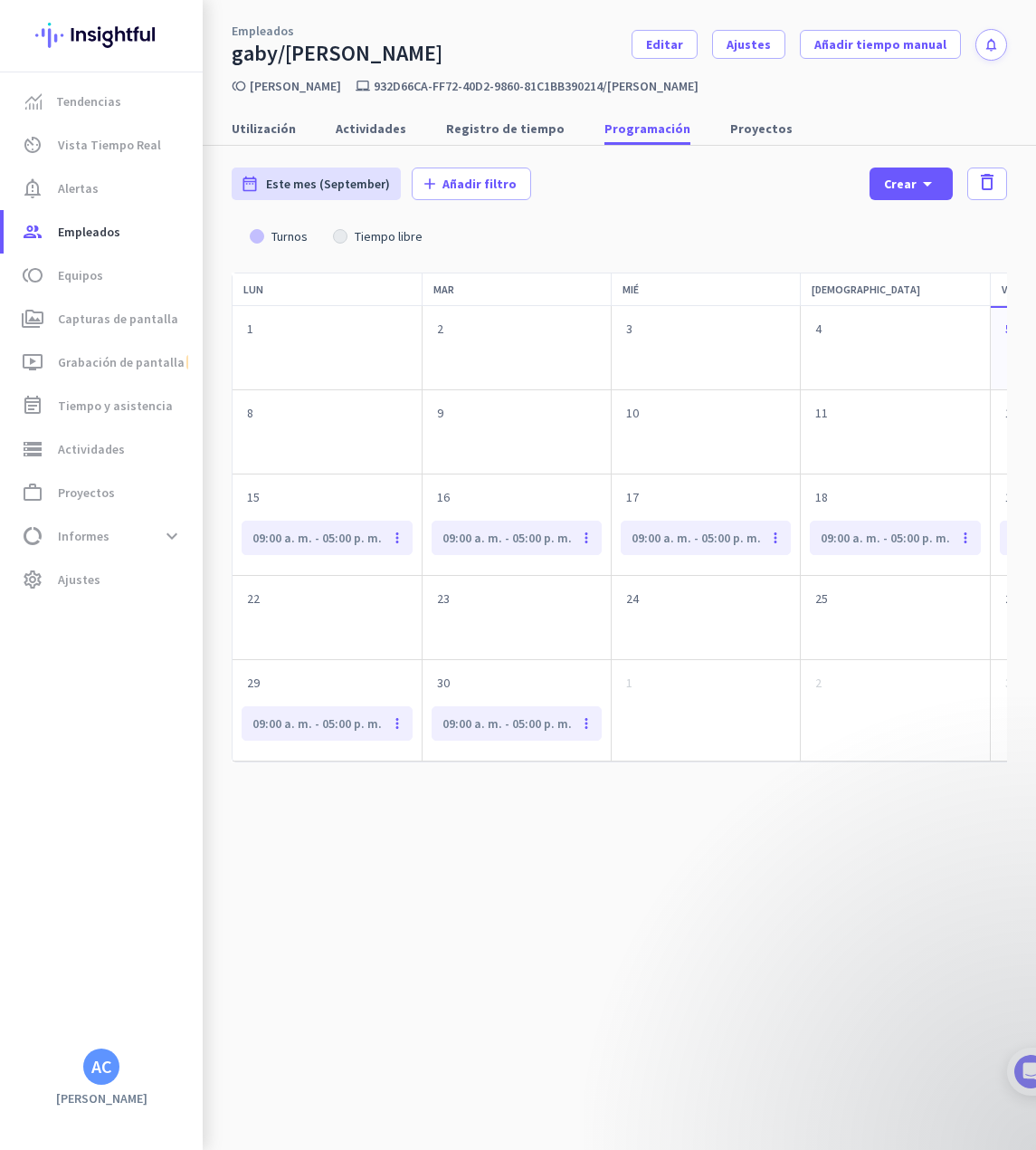
drag, startPoint x: 475, startPoint y: 238, endPoint x: 266, endPoint y: 237, distance: 209.0
click at [266, 237] on div "date_range Este mes (September) [DATE] - [DATE] add Añadir filtro Crear arrow_d…" at bounding box center [619, 632] width 776 height 974
click at [266, 237] on div at bounding box center [275, 246] width 19 height 19
drag, startPoint x: 250, startPoint y: 234, endPoint x: 562, endPoint y: 238, distance: 312.0
click at [562, 238] on div "Turnos Tiempo libre" at bounding box center [619, 237] width 776 height 29
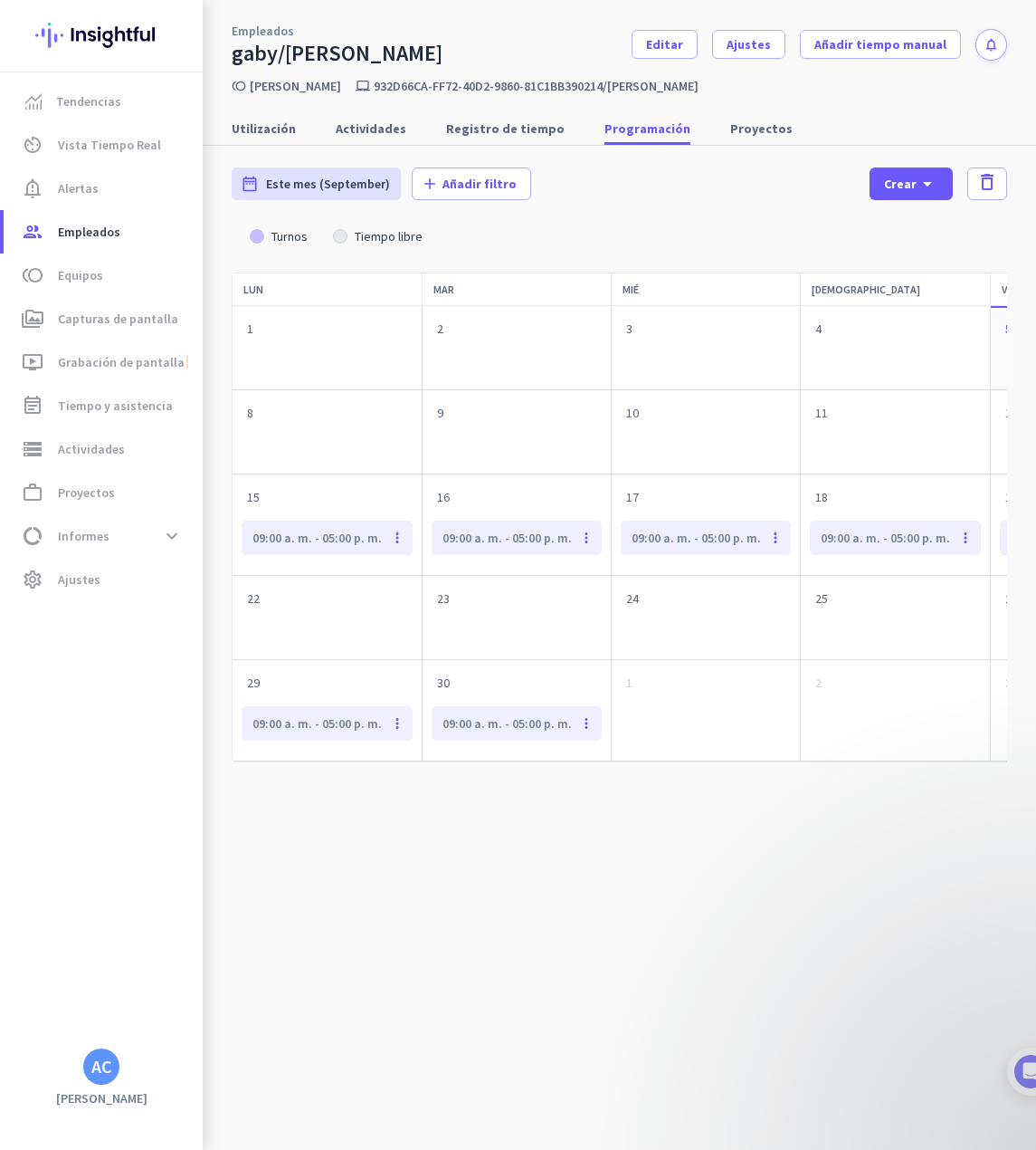
click at [570, 237] on div "Turnos Tiempo libre" at bounding box center [619, 237] width 776 height 29
click at [673, 1038] on div "lun mar [PERSON_NAME] vie sáb dom 1 2 3 4 5 add 6 add 7 add 8 add 9 add 10 add …" at bounding box center [619, 695] width 776 height 847
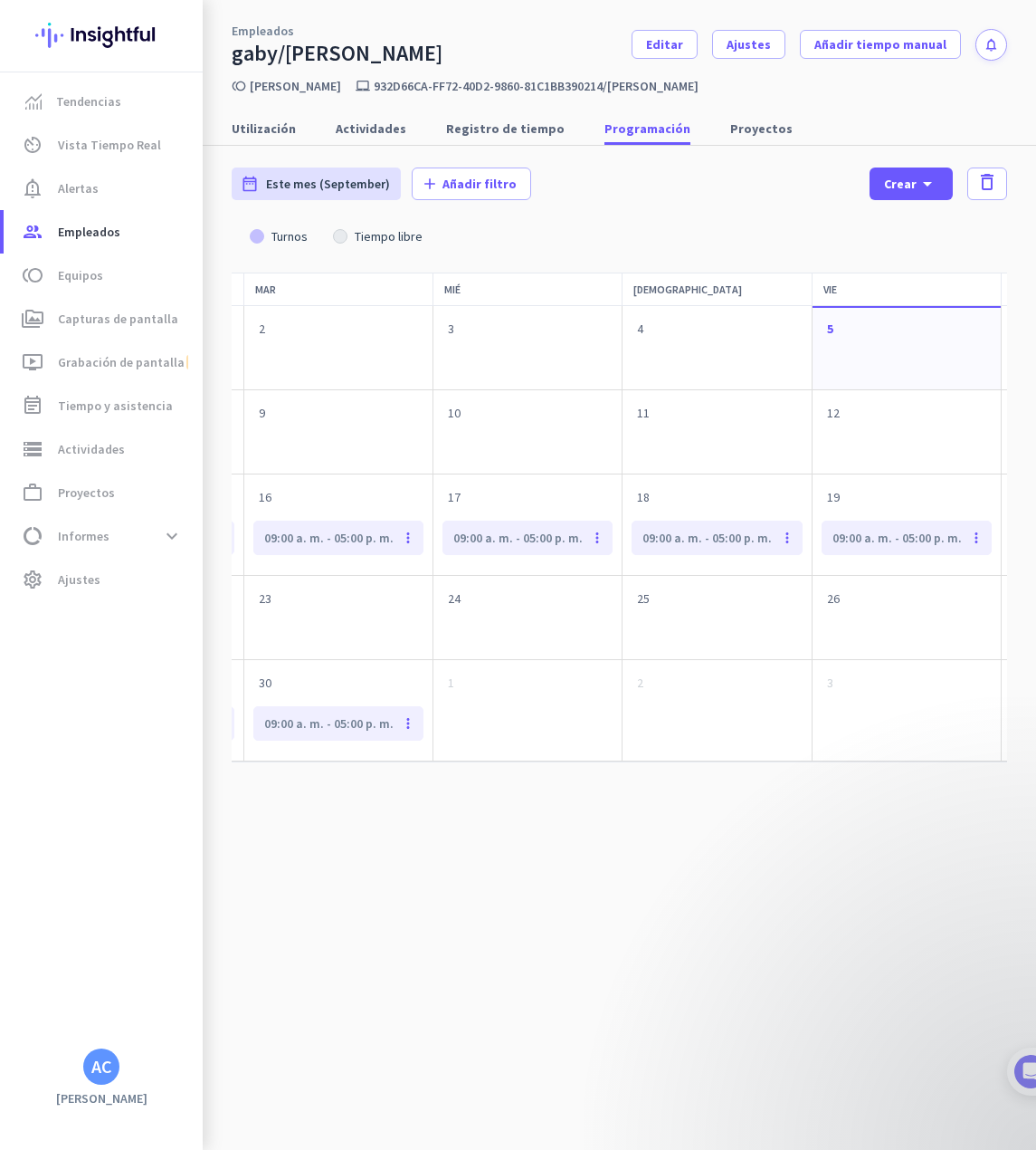
scroll to position [0, 175]
click at [639, 976] on div "lun mar [PERSON_NAME] vie sáb dom 1 2 3 4 5 add 6 add 7 add 8 add 9 add 10 add …" at bounding box center [444, 695] width 776 height 847
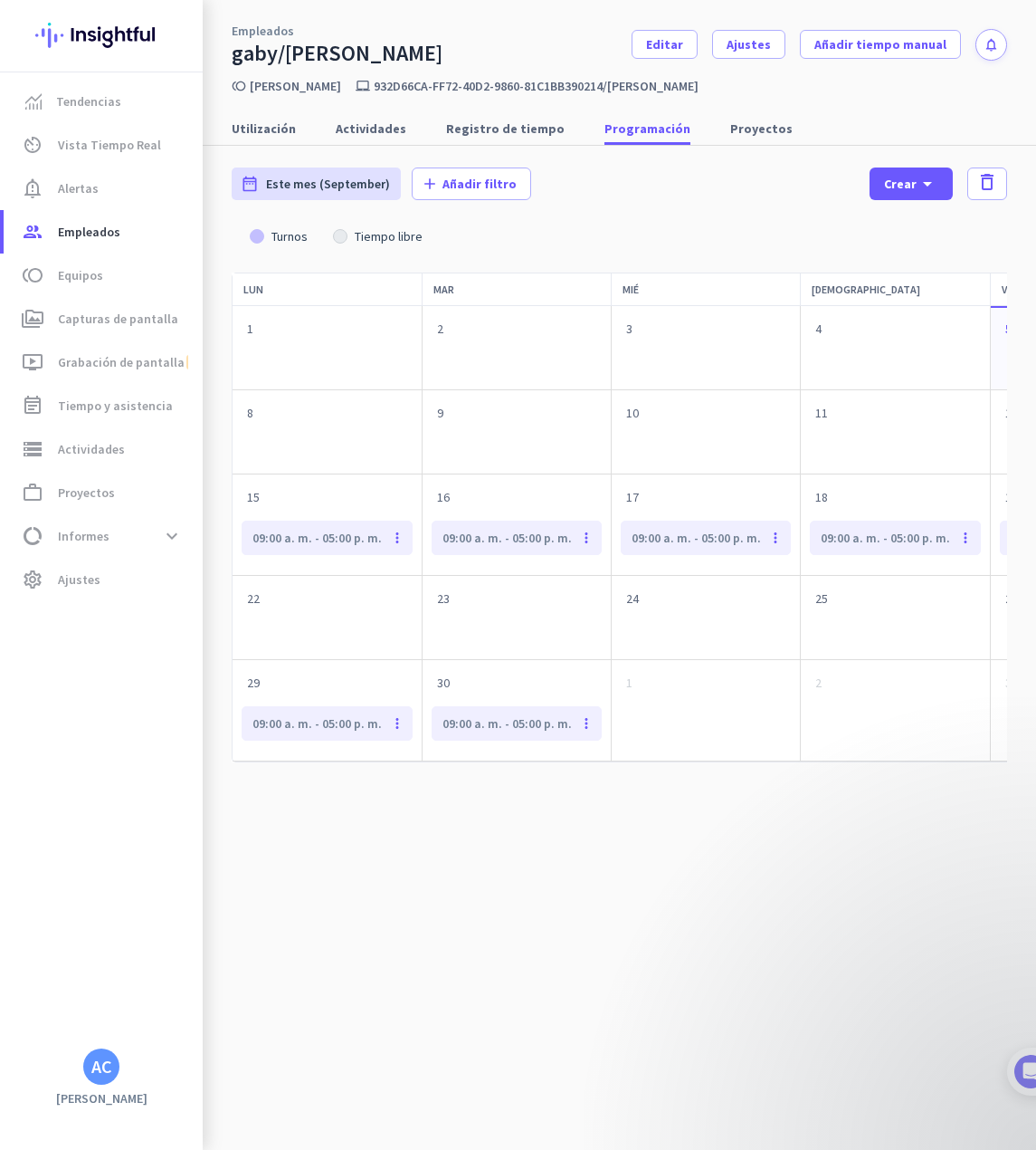
click at [338, 1059] on div "lun mar [PERSON_NAME] vie sáb dom 1 2 3 4 5 add 6 add 7 add 8 add 9 add 10 add …" at bounding box center [619, 695] width 776 height 847
click at [395, 982] on div "lun mar [PERSON_NAME] vie sáb dom 1 2 3 4 5 add 6 add 7 add 8 add 9 add 10 add …" at bounding box center [619, 695] width 776 height 847
click at [700, 818] on div "lun mar [PERSON_NAME] vie sáb dom 1 2 3 4 5 add 6 add 7 add 8 add 9 add 10 add …" at bounding box center [619, 695] width 776 height 847
click at [790, 678] on link "1 add" at bounding box center [706, 682] width 174 height 30
click at [788, 683] on icon "add" at bounding box center [779, 683] width 22 height 23
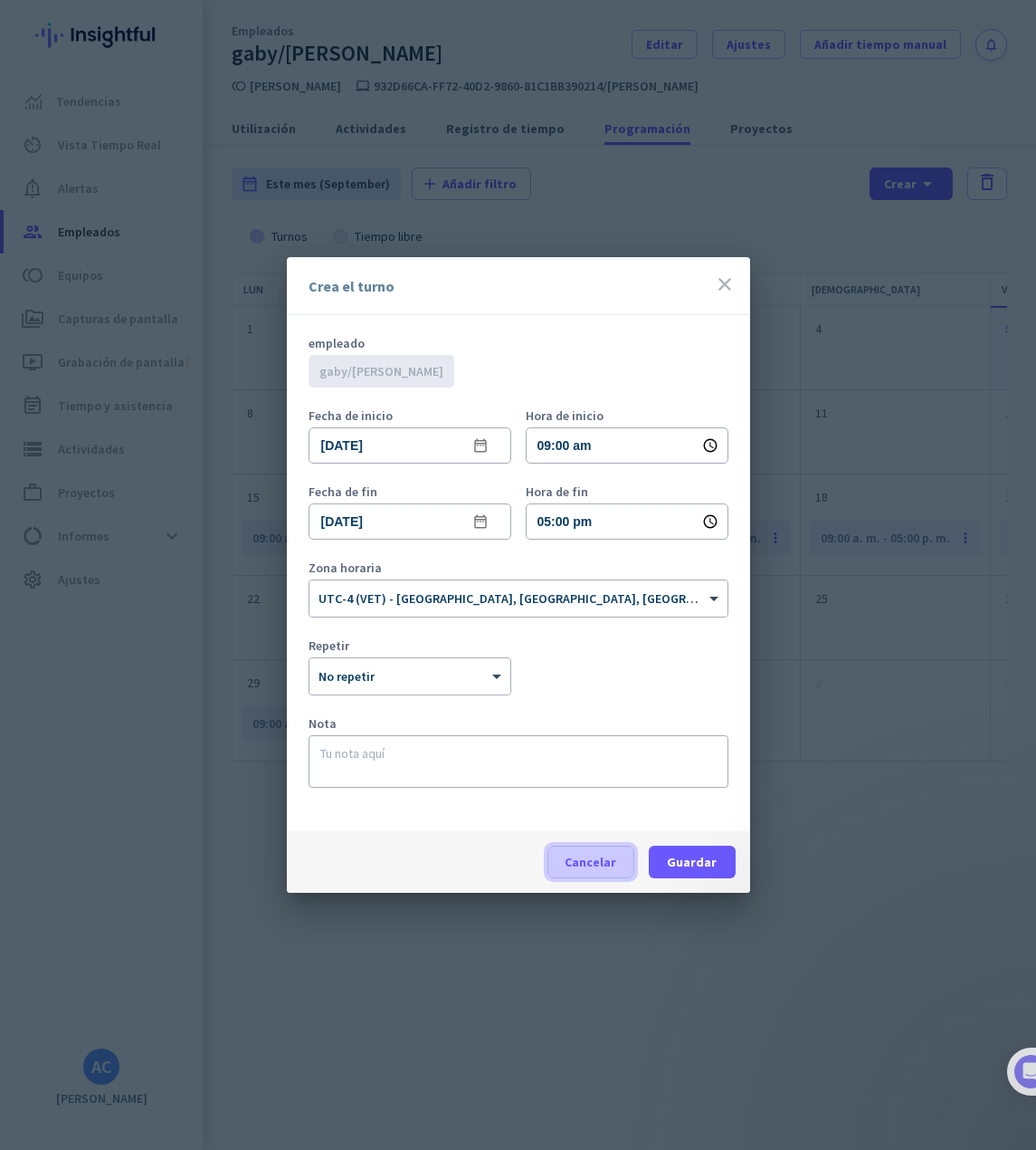
click at [617, 859] on span at bounding box center [591, 862] width 85 height 43
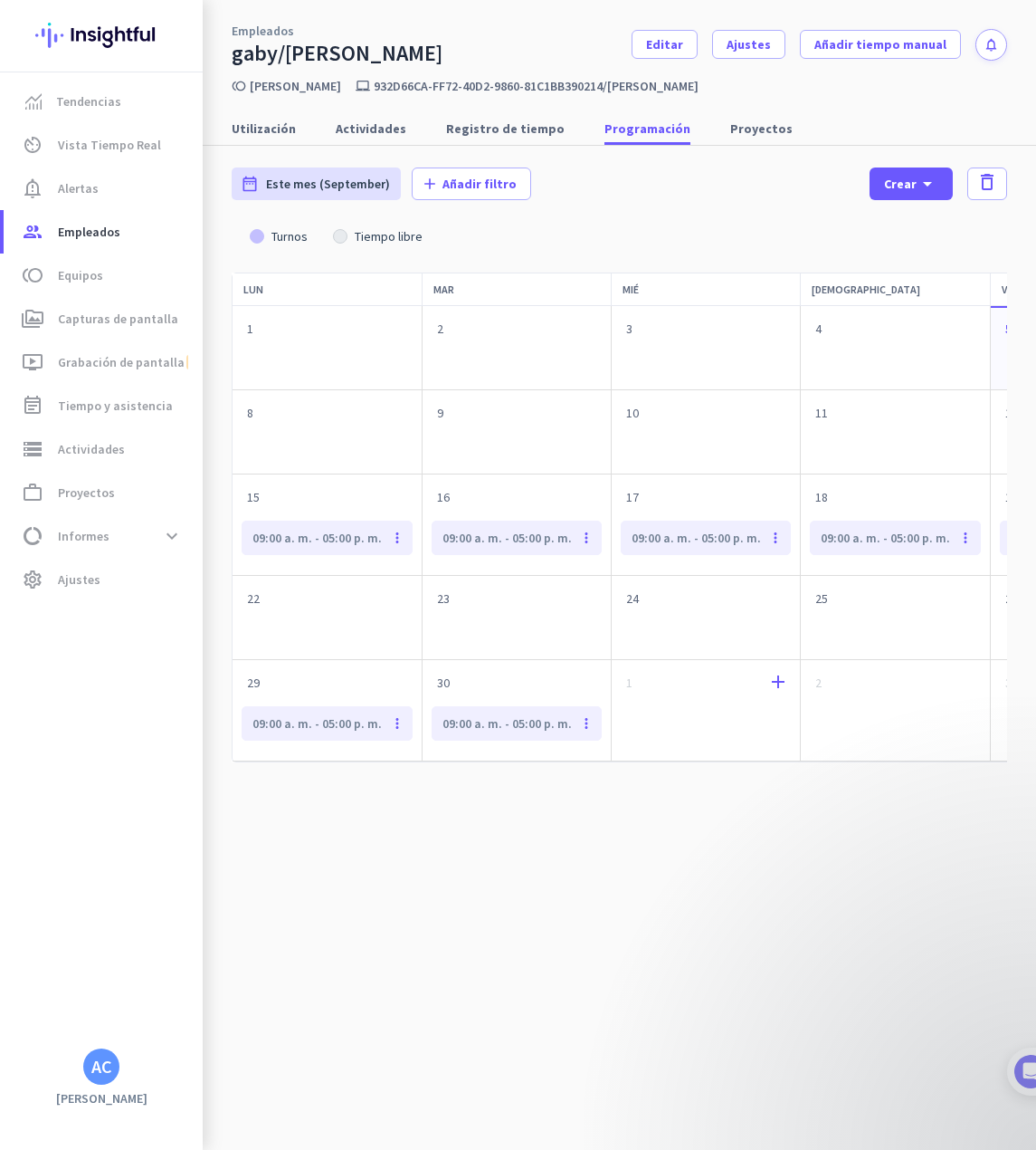
click at [719, 662] on div "1 add" at bounding box center [705, 710] width 188 height 101
click at [125, 115] on link "Tendencias" at bounding box center [104, 101] width 200 height 43
type input "[DATE] - [DATE]"
